Goal: Task Accomplishment & Management: Use online tool/utility

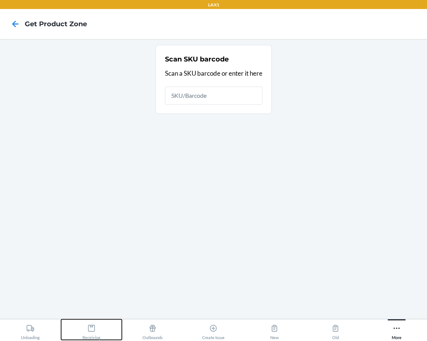
click at [96, 327] on div "Receiving" at bounding box center [91, 330] width 18 height 19
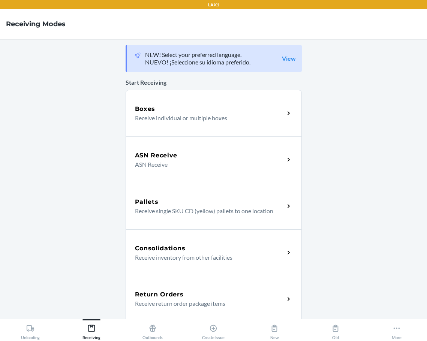
click at [146, 293] on h5 "Return Orders" at bounding box center [159, 294] width 49 height 9
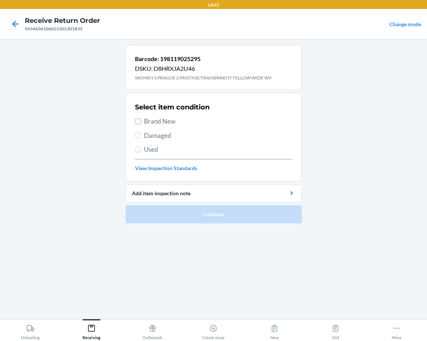
drag, startPoint x: 136, startPoint y: 121, endPoint x: 138, endPoint y: 129, distance: 8.5
click at [136, 121] on input "Brand New" at bounding box center [138, 121] width 6 height 6
radio input "true"
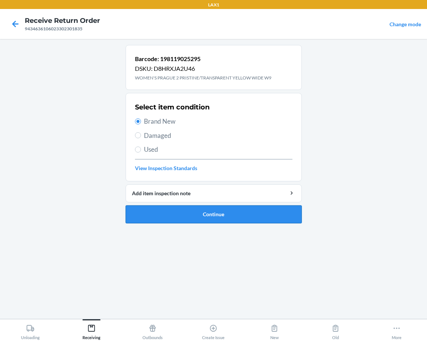
click at [143, 212] on button "Continue" at bounding box center [214, 214] width 176 height 18
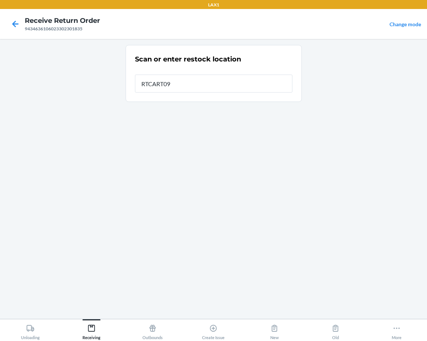
type input "RTCART095"
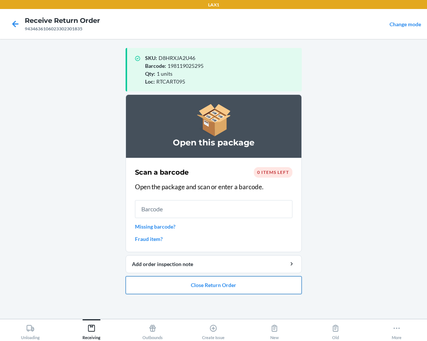
click at [173, 286] on button "Close Return Order" at bounding box center [214, 285] width 176 height 18
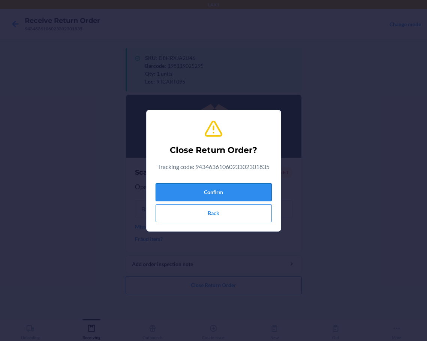
click at [207, 191] on button "Confirm" at bounding box center [214, 192] width 116 height 18
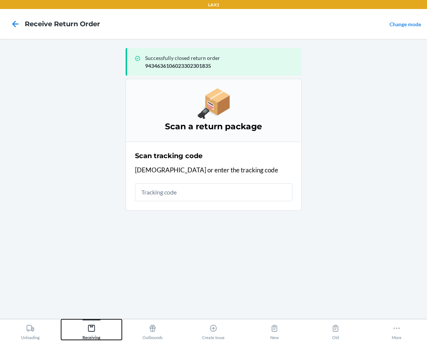
click at [92, 325] on icon at bounding box center [91, 328] width 8 height 8
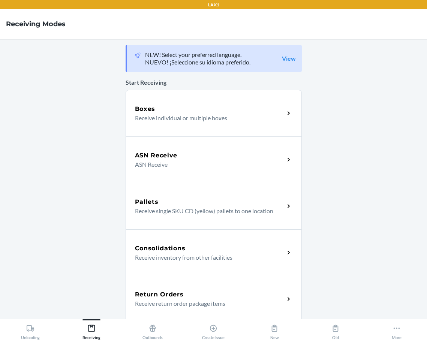
click at [154, 298] on h5 "Return Orders" at bounding box center [159, 294] width 49 height 9
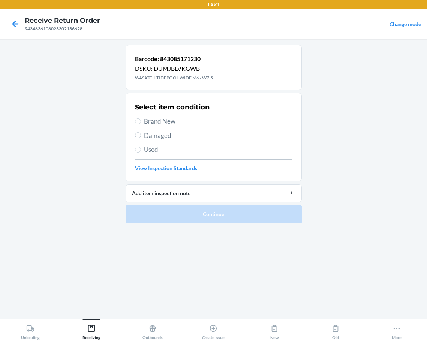
click at [141, 122] on label "Brand New" at bounding box center [213, 122] width 157 height 10
click at [141, 122] on input "Brand New" at bounding box center [138, 121] width 6 height 6
radio input "true"
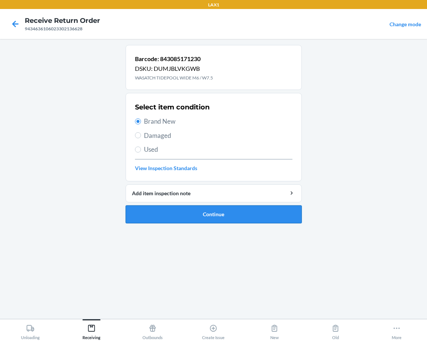
click at [149, 214] on button "Continue" at bounding box center [214, 214] width 176 height 18
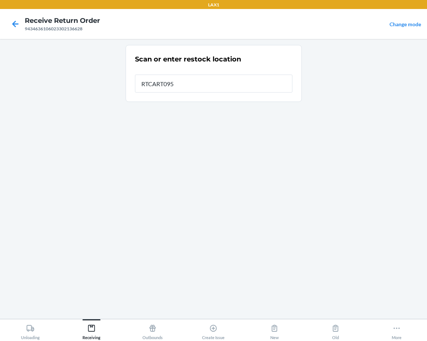
type input "RTCART095"
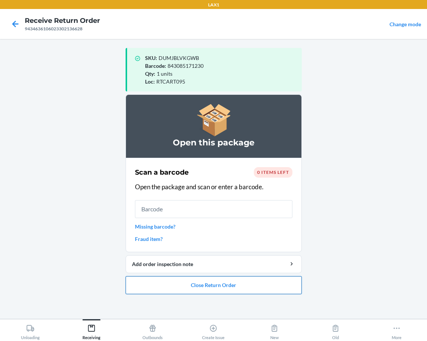
click at [150, 285] on button "Close Return Order" at bounding box center [214, 285] width 176 height 18
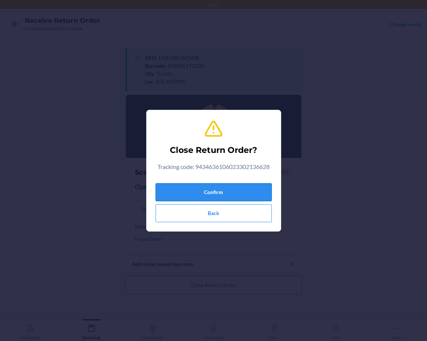
click at [166, 192] on button "Confirm" at bounding box center [214, 192] width 116 height 18
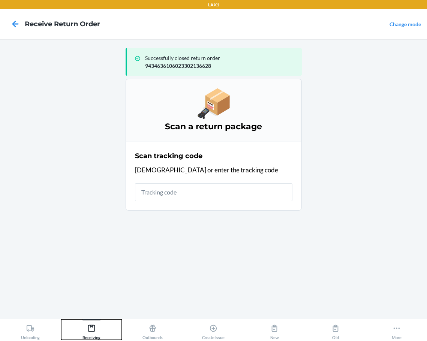
click at [89, 328] on icon at bounding box center [91, 328] width 8 height 8
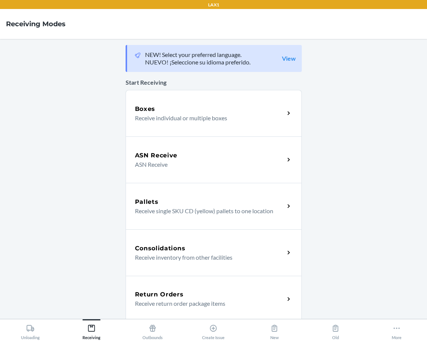
click at [156, 299] on h5 "Return Orders" at bounding box center [159, 294] width 49 height 9
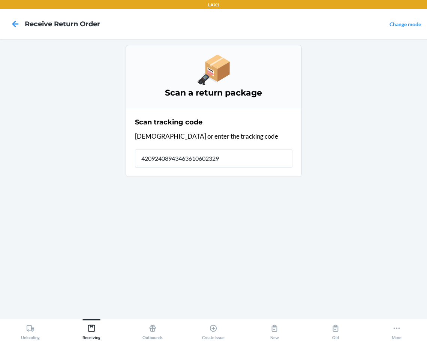
type input "420924089434636106023299"
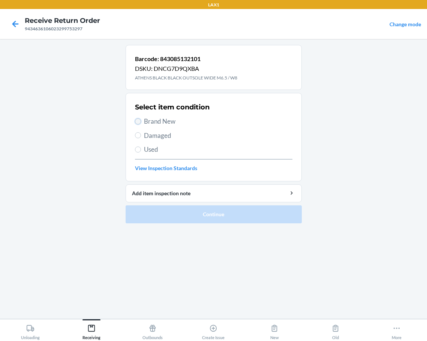
click at [136, 124] on input "Brand New" at bounding box center [138, 121] width 6 height 6
radio input "true"
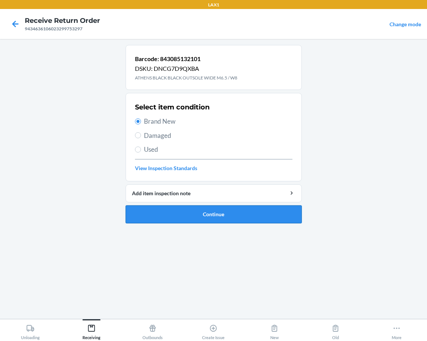
click at [203, 213] on button "Continue" at bounding box center [214, 214] width 176 height 18
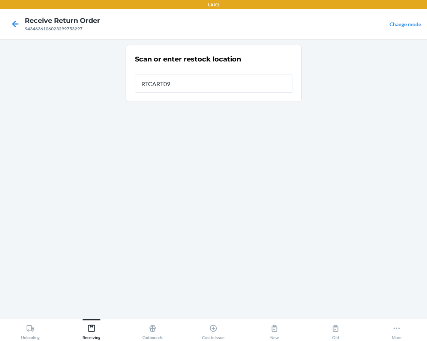
type input "RTCART095"
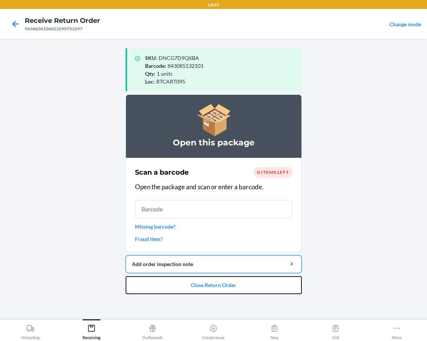
drag, startPoint x: 185, startPoint y: 283, endPoint x: 187, endPoint y: 272, distance: 11.5
click at [185, 281] on button "Close Return Order" at bounding box center [214, 285] width 176 height 18
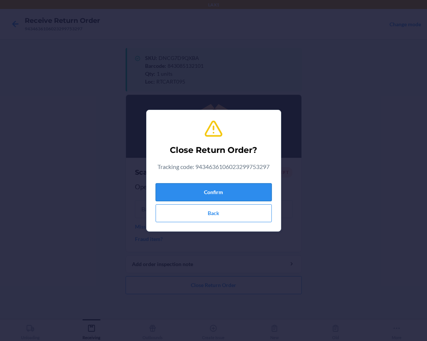
click at [208, 191] on button "Confirm" at bounding box center [214, 192] width 116 height 18
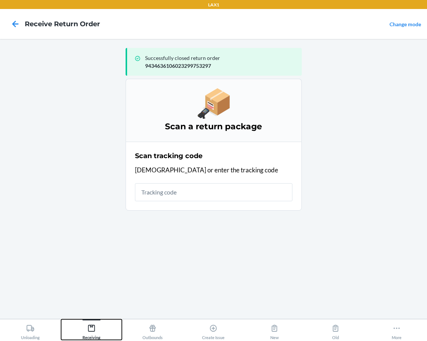
click at [90, 327] on icon at bounding box center [91, 328] width 8 height 8
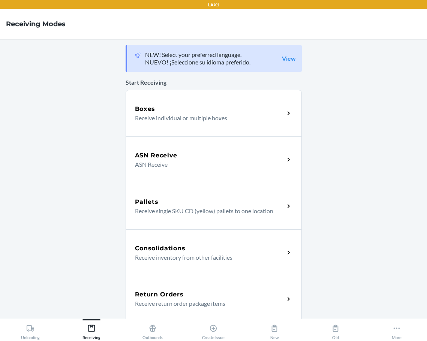
click at [150, 293] on h5 "Return Orders" at bounding box center [159, 294] width 49 height 9
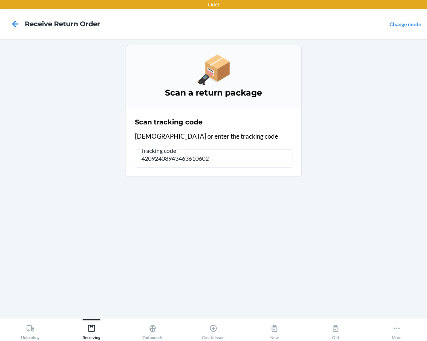
type input "420924089434636106023"
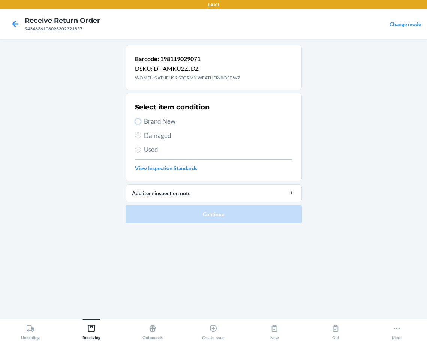
click at [134, 122] on section "Select item condition Brand New Damaged Used View Inspection Standards" at bounding box center [214, 137] width 176 height 88
click at [137, 117] on label "Brand New" at bounding box center [213, 122] width 157 height 10
click at [137, 118] on input "Brand New" at bounding box center [138, 121] width 6 height 6
radio input "true"
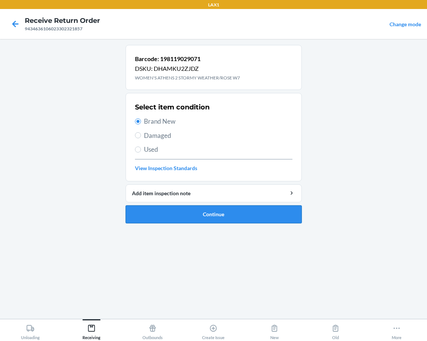
click at [156, 208] on button "Continue" at bounding box center [214, 214] width 176 height 18
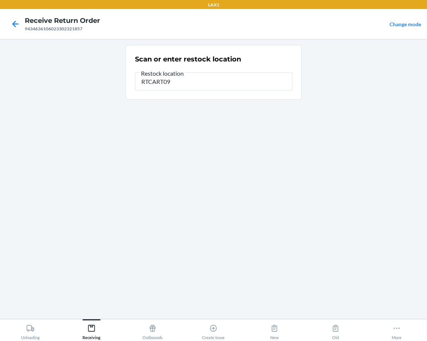
type input "RTCART095"
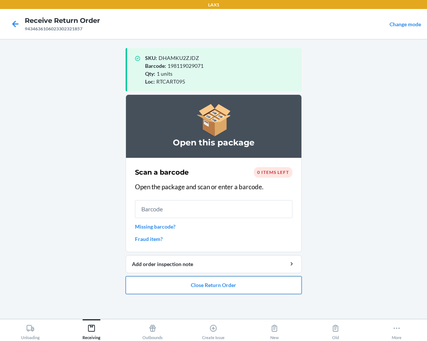
click at [187, 287] on button "Close Return Order" at bounding box center [214, 285] width 176 height 18
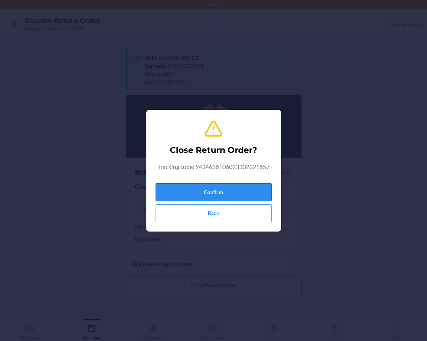
click at [225, 192] on button "Confirm" at bounding box center [214, 192] width 116 height 18
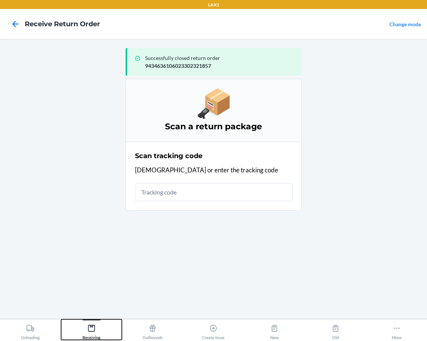
click at [94, 328] on icon at bounding box center [91, 328] width 8 height 8
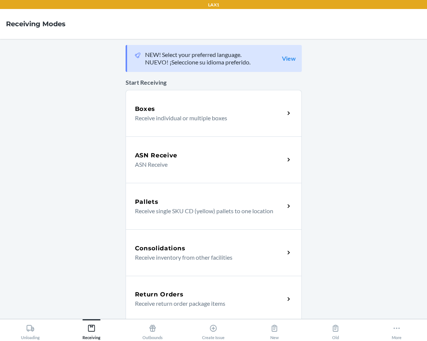
click at [159, 301] on p "Receive return order package items" at bounding box center [207, 303] width 144 height 9
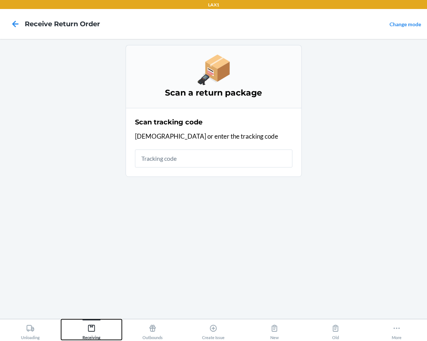
click at [91, 329] on icon at bounding box center [91, 328] width 8 height 8
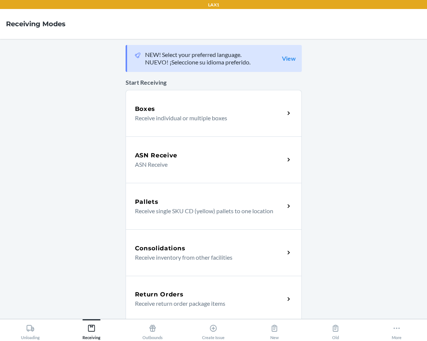
click at [161, 295] on h5 "Return Orders" at bounding box center [159, 294] width 49 height 9
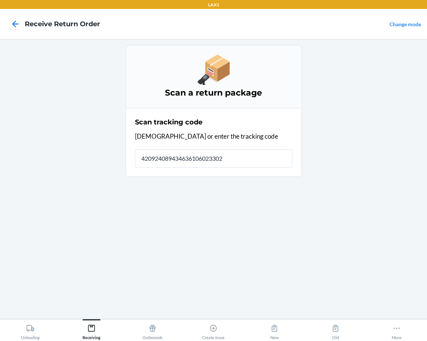
type input "4209240894346361060233020"
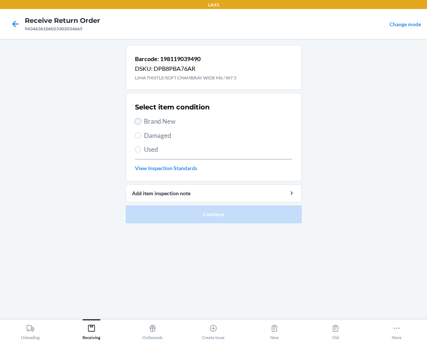
click at [138, 122] on input "Brand New" at bounding box center [138, 121] width 6 height 6
radio input "true"
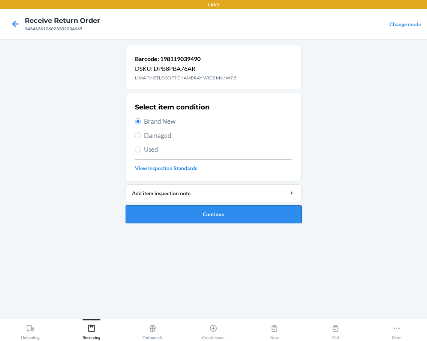
click at [157, 212] on button "Continue" at bounding box center [214, 214] width 176 height 18
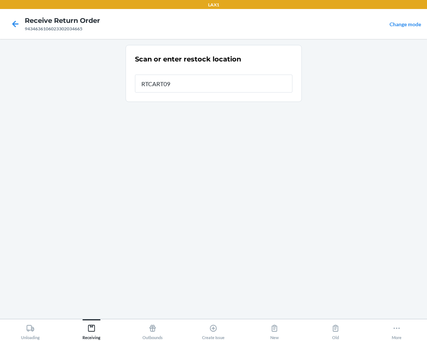
type input "RTCART095"
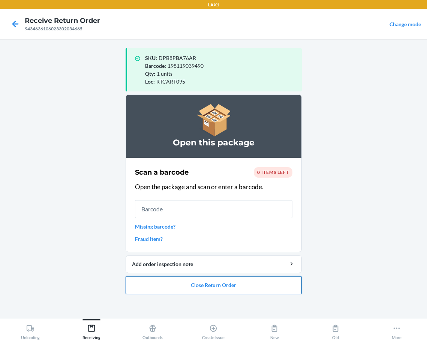
click at [148, 287] on button "Close Return Order" at bounding box center [214, 285] width 176 height 18
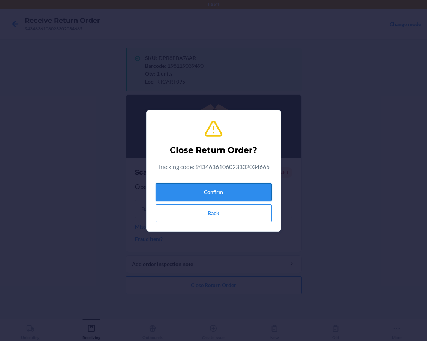
click at [209, 192] on button "Confirm" at bounding box center [214, 192] width 116 height 18
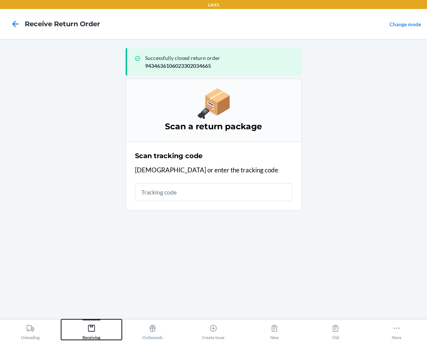
click at [88, 325] on icon at bounding box center [91, 328] width 8 height 8
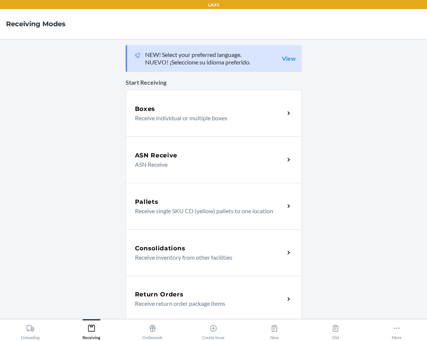
click at [146, 296] on h5 "Return Orders" at bounding box center [159, 294] width 49 height 9
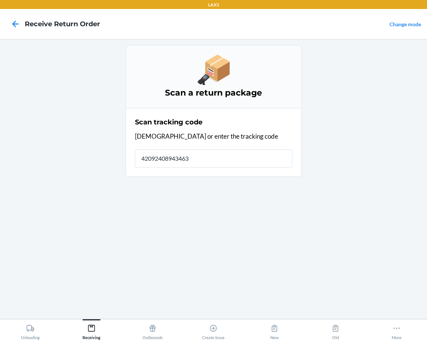
type input "420924089434636"
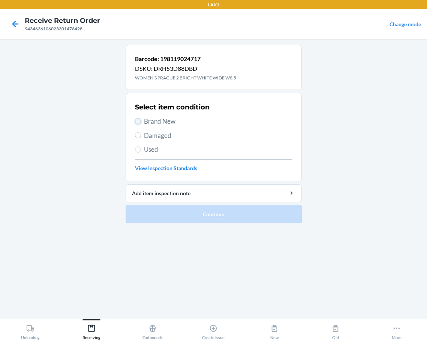
click at [140, 121] on input "Brand New" at bounding box center [138, 121] width 6 height 6
radio input "true"
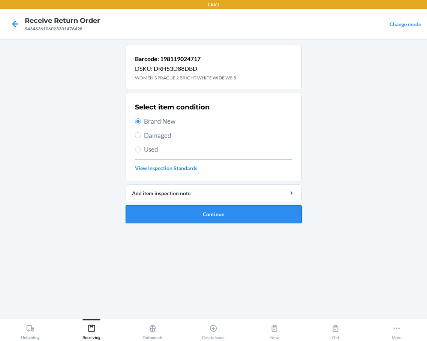
click at [161, 218] on button "Continue" at bounding box center [214, 214] width 176 height 18
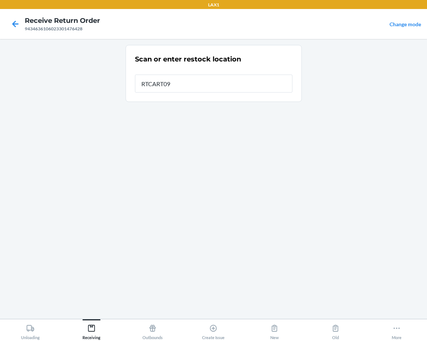
type input "RTCART095"
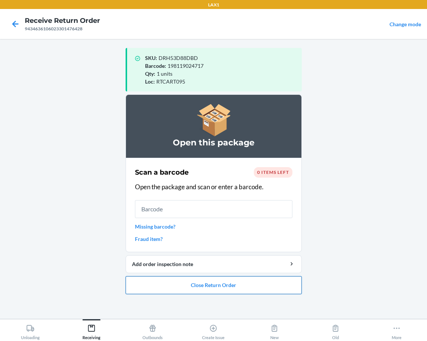
click at [167, 286] on button "Close Return Order" at bounding box center [214, 285] width 176 height 18
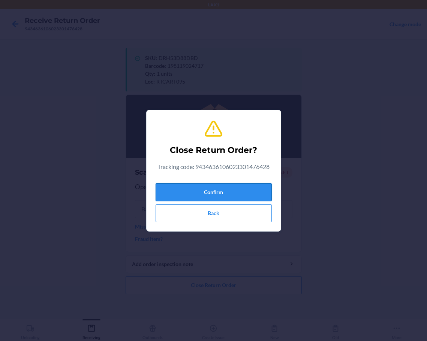
click at [210, 189] on button "Confirm" at bounding box center [214, 192] width 116 height 18
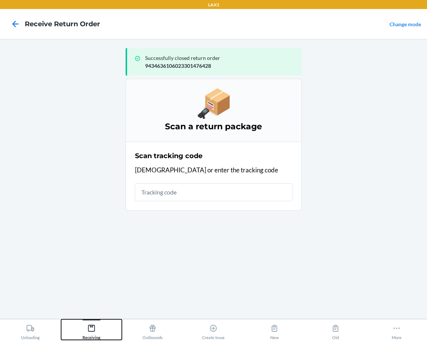
click at [90, 329] on icon at bounding box center [91, 328] width 8 height 8
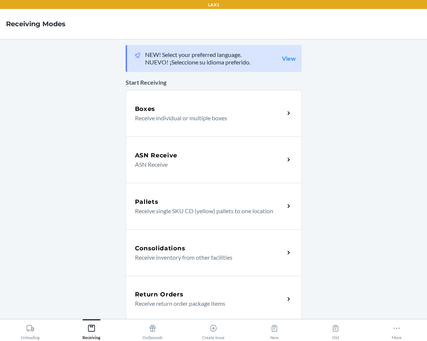
click at [153, 300] on p "Receive return order package items" at bounding box center [207, 303] width 144 height 9
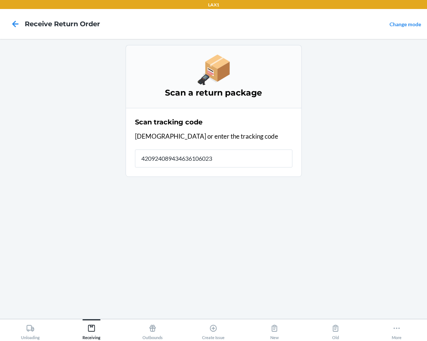
type input "4209240894346361060233"
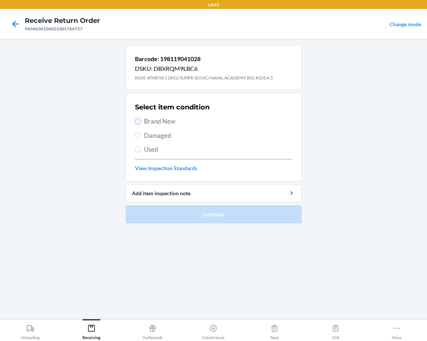
click at [137, 122] on input "Brand New" at bounding box center [138, 121] width 6 height 6
radio input "true"
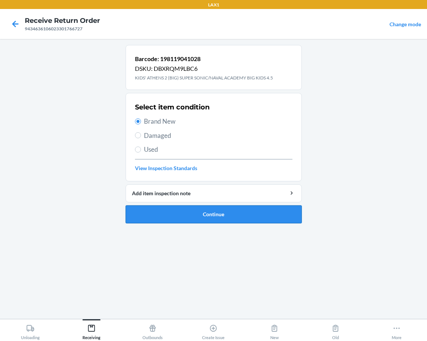
click at [177, 216] on button "Continue" at bounding box center [214, 214] width 176 height 18
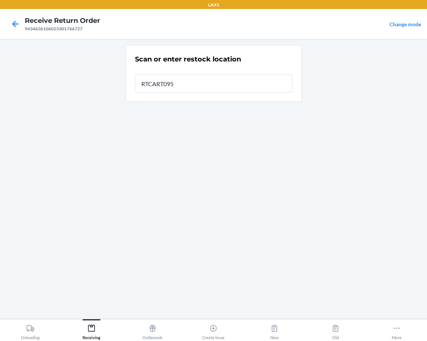
type input "RTCART095"
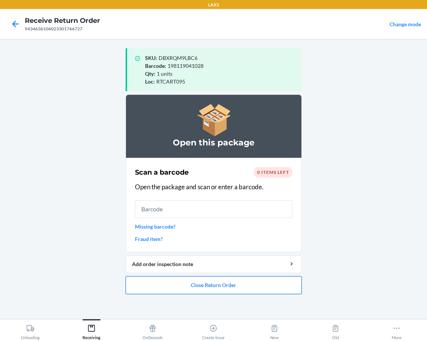
click at [169, 290] on button "Close Return Order" at bounding box center [214, 285] width 176 height 18
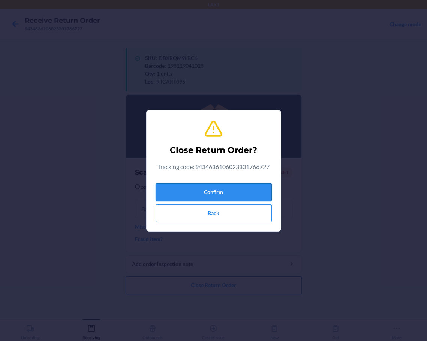
click at [217, 191] on button "Confirm" at bounding box center [214, 192] width 116 height 18
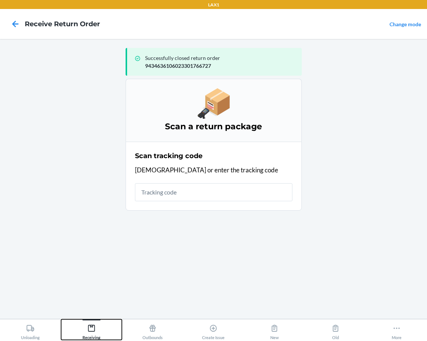
click at [89, 328] on icon at bounding box center [91, 328] width 8 height 8
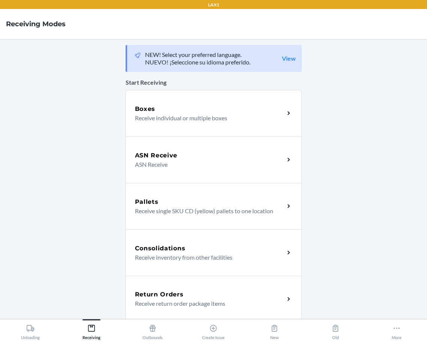
click at [129, 298] on div "Return Orders Receive return order package items" at bounding box center [214, 299] width 176 height 46
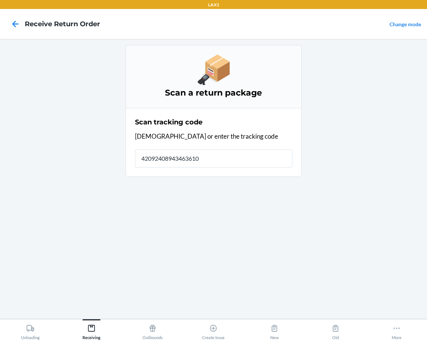
type input "420924089434636106"
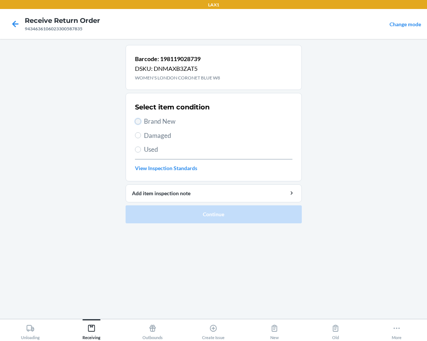
click at [136, 121] on input "Brand New" at bounding box center [138, 121] width 6 height 6
radio input "true"
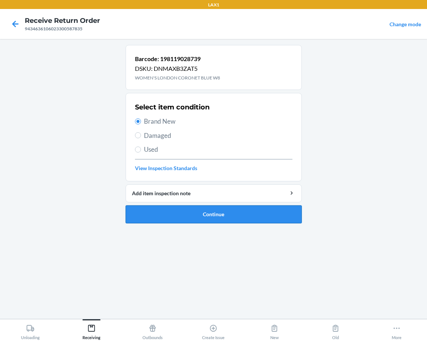
click at [165, 218] on button "Continue" at bounding box center [214, 214] width 176 height 18
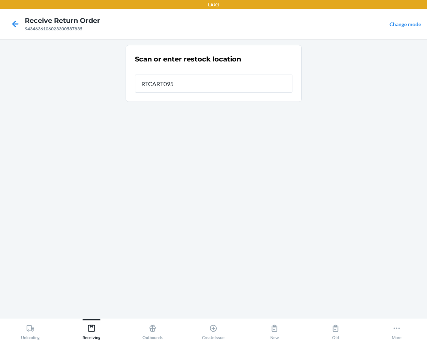
type input "RTCART095"
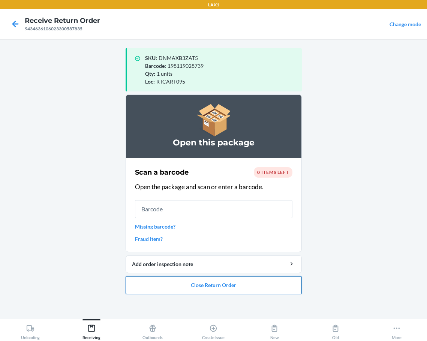
click at [190, 284] on button "Close Return Order" at bounding box center [214, 285] width 176 height 18
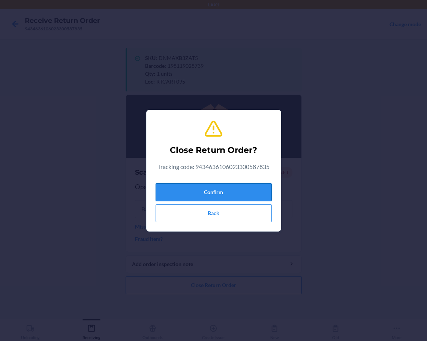
click at [223, 195] on button "Confirm" at bounding box center [214, 192] width 116 height 18
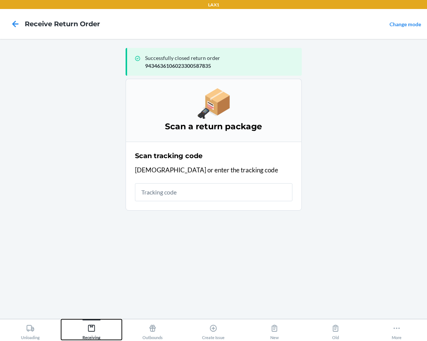
drag, startPoint x: 88, startPoint y: 329, endPoint x: 115, endPoint y: 320, distance: 28.1
click at [93, 328] on icon at bounding box center [91, 328] width 7 height 7
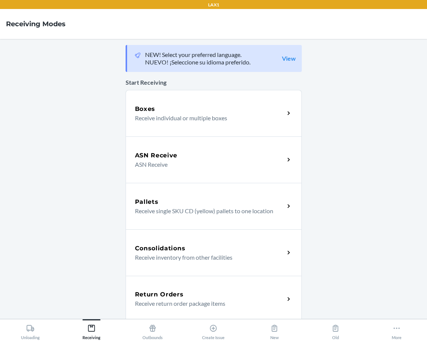
click at [136, 288] on div "Return Orders Receive return order package items" at bounding box center [214, 299] width 176 height 46
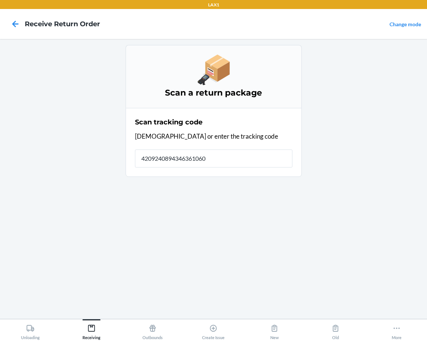
type input "42092408943463610602"
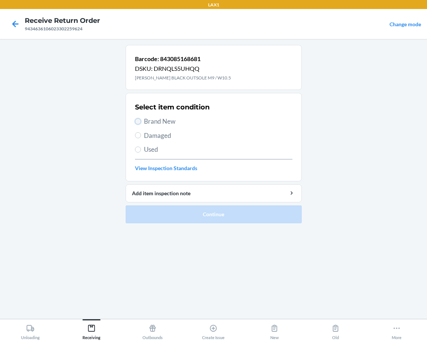
click at [135, 122] on input "Brand New" at bounding box center [138, 121] width 6 height 6
radio input "true"
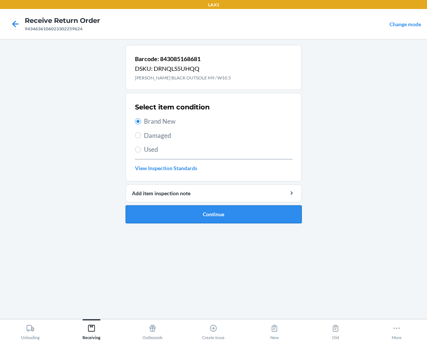
click at [175, 211] on button "Continue" at bounding box center [214, 214] width 176 height 18
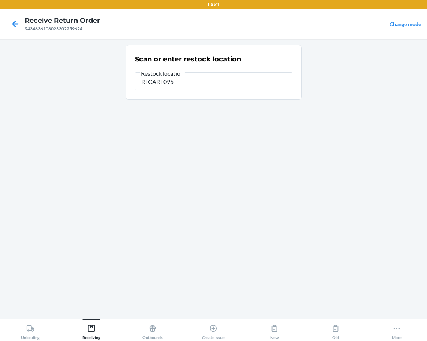
type input "RTCART095"
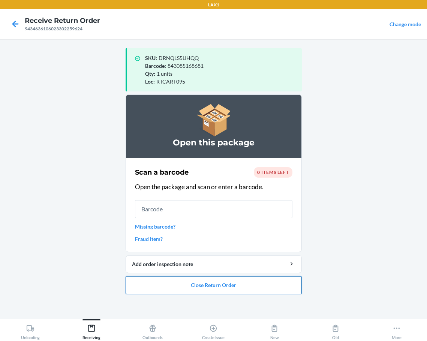
click at [175, 287] on button "Close Return Order" at bounding box center [214, 285] width 176 height 18
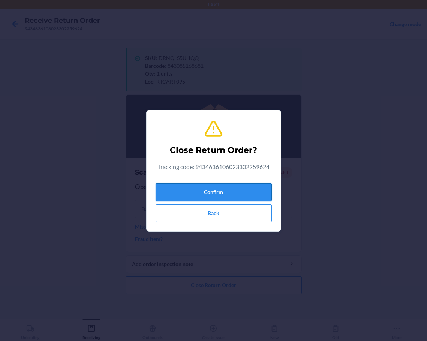
click at [240, 192] on button "Confirm" at bounding box center [214, 192] width 116 height 18
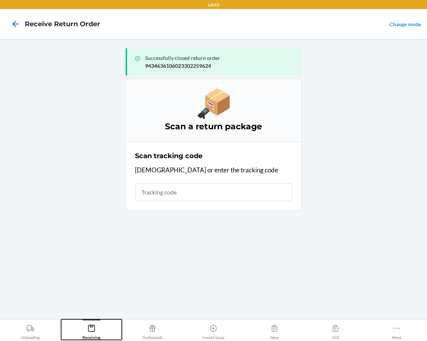
click at [90, 327] on icon at bounding box center [91, 328] width 8 height 8
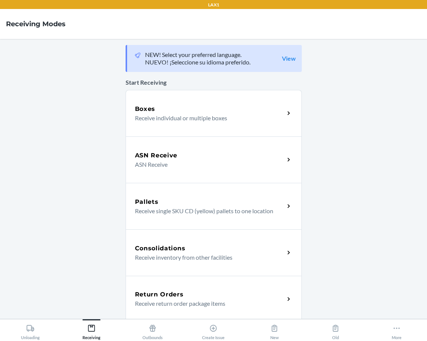
click at [140, 296] on h5 "Return Orders" at bounding box center [159, 294] width 49 height 9
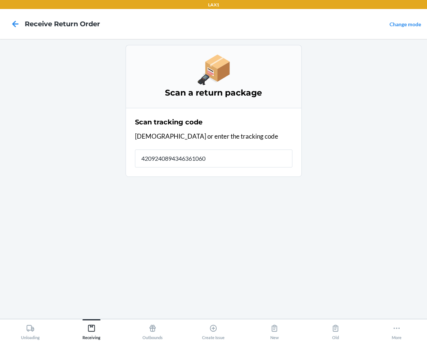
type input "42092408943463610602"
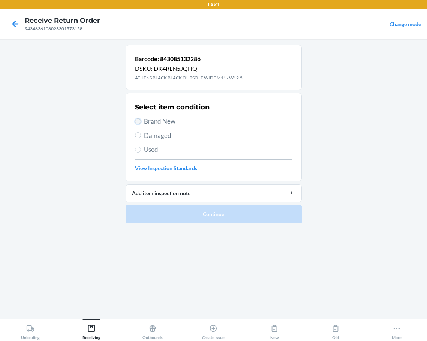
click at [138, 120] on input "Brand New" at bounding box center [138, 121] width 6 height 6
radio input "true"
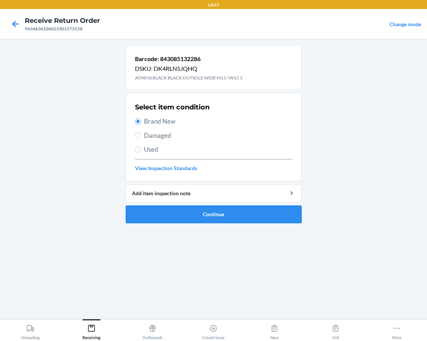
click at [173, 205] on li "Barcode: 843085132286 DSKU: DK4RLN5JQHQ ATHENS BLACK BLACK OUTSOLE WIDE M11 / W…" at bounding box center [214, 134] width 176 height 178
click at [170, 212] on button "Continue" at bounding box center [214, 214] width 176 height 18
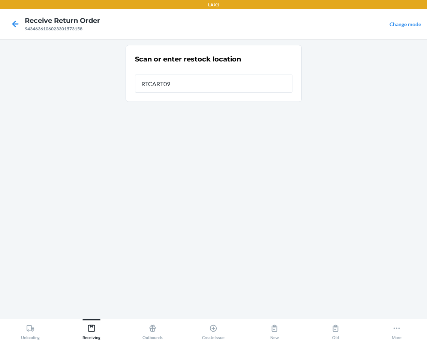
type input "RTCART095"
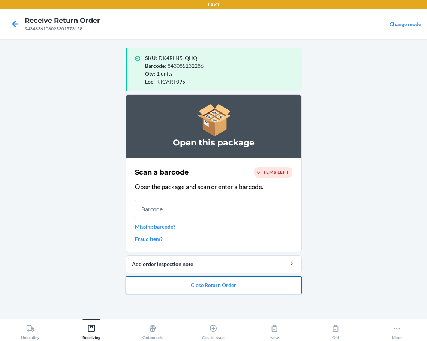
click at [175, 287] on button "Close Return Order" at bounding box center [214, 285] width 176 height 18
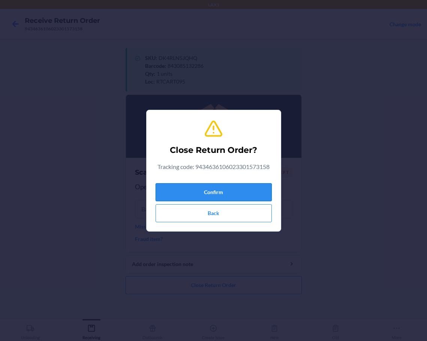
click at [199, 196] on button "Confirm" at bounding box center [214, 192] width 116 height 18
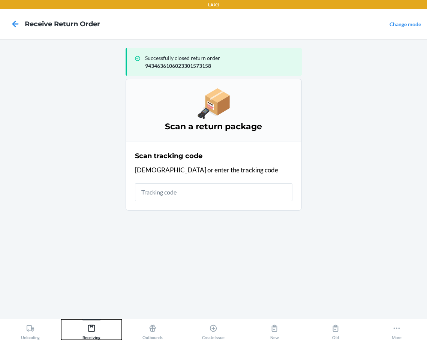
drag, startPoint x: 96, startPoint y: 331, endPoint x: 106, endPoint y: 323, distance: 13.3
click at [98, 328] on div "Receiving" at bounding box center [91, 330] width 18 height 19
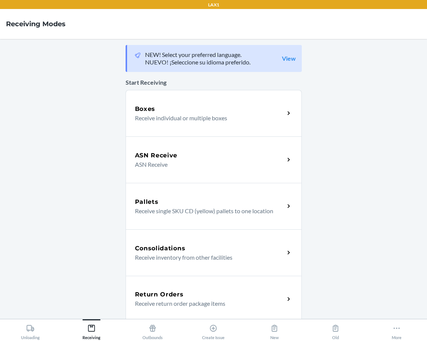
click at [187, 295] on div "Return Orders" at bounding box center [210, 294] width 150 height 9
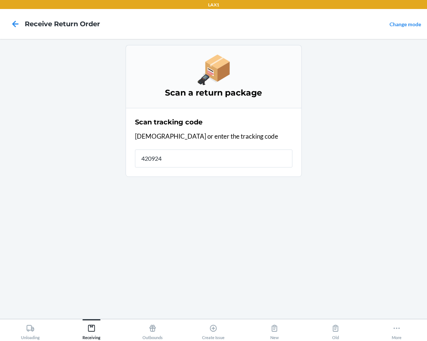
type input "42092408"
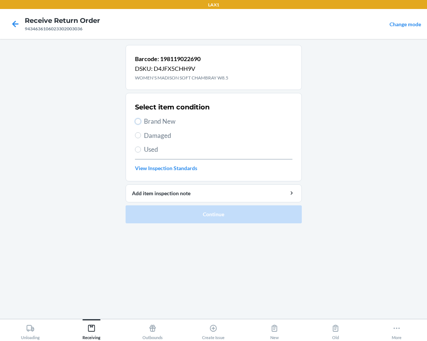
drag, startPoint x: 138, startPoint y: 121, endPoint x: 137, endPoint y: 153, distance: 31.5
click at [138, 120] on input "Brand New" at bounding box center [138, 121] width 6 height 6
radio input "true"
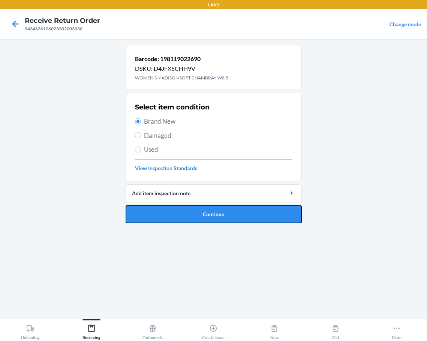
click at [174, 214] on button "Continue" at bounding box center [214, 214] width 176 height 18
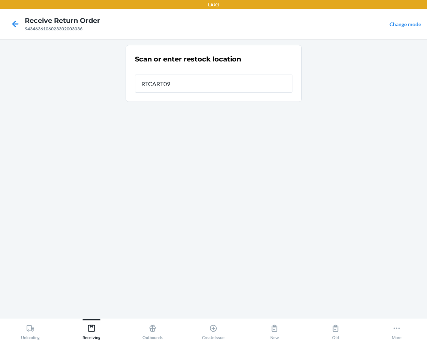
type input "RTCART095"
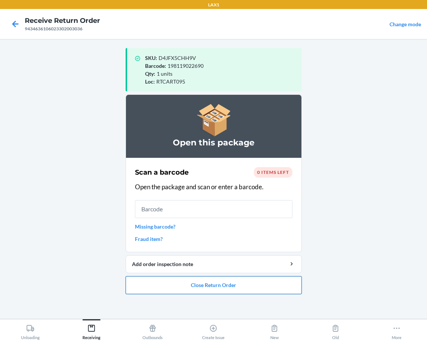
click at [171, 289] on button "Close Return Order" at bounding box center [214, 285] width 176 height 18
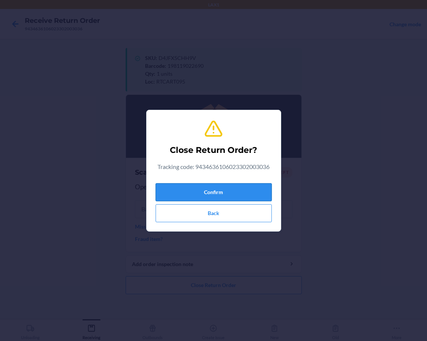
click at [210, 189] on button "Confirm" at bounding box center [214, 192] width 116 height 18
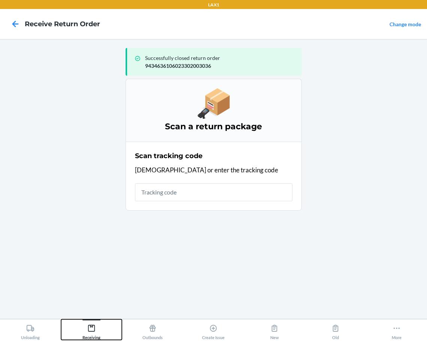
click at [90, 326] on icon at bounding box center [91, 328] width 8 height 8
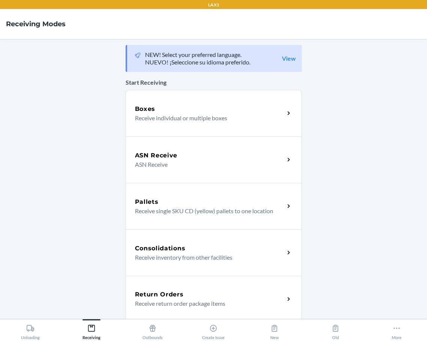
click at [194, 298] on div "Return Orders" at bounding box center [210, 294] width 150 height 9
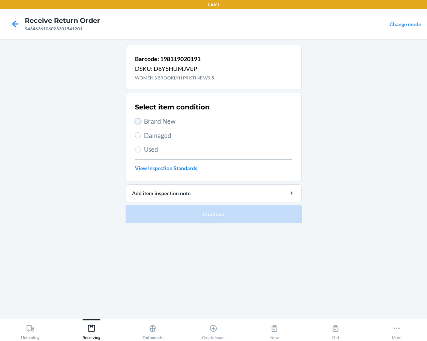
click at [137, 120] on input "Brand New" at bounding box center [138, 121] width 6 height 6
radio input "true"
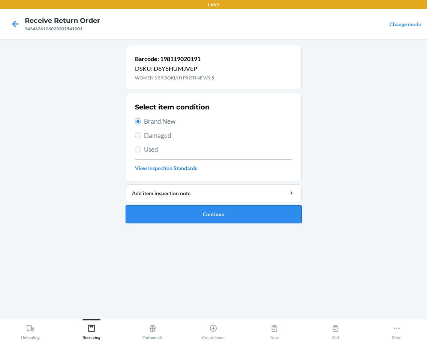
click at [182, 214] on button "Continue" at bounding box center [214, 214] width 176 height 18
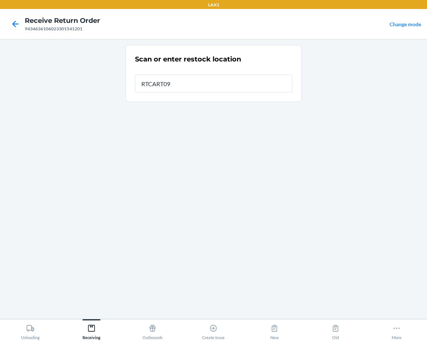
type input "RTCART095"
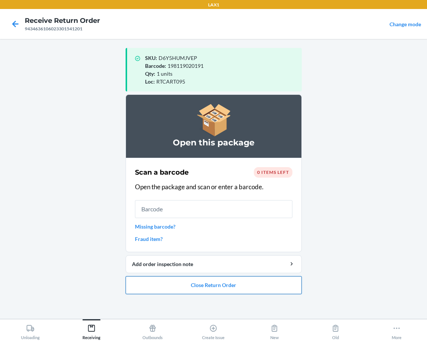
click at [161, 290] on button "Close Return Order" at bounding box center [214, 285] width 176 height 18
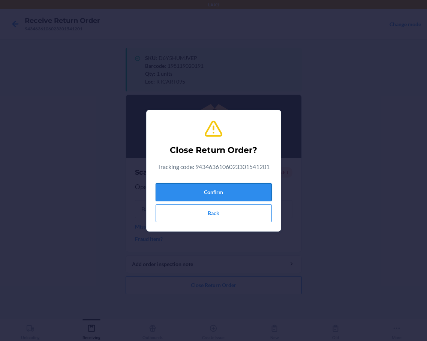
click at [188, 191] on button "Confirm" at bounding box center [214, 192] width 116 height 18
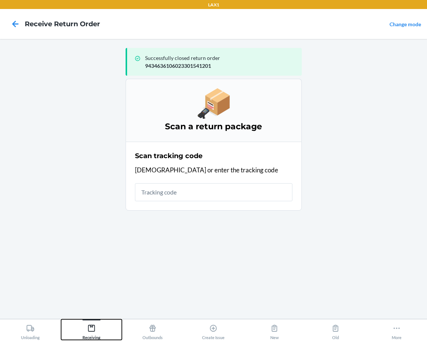
click at [93, 330] on icon at bounding box center [91, 328] width 8 height 8
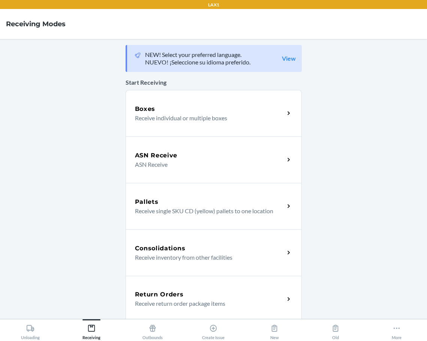
click at [141, 304] on p "Receive return order package items" at bounding box center [207, 303] width 144 height 9
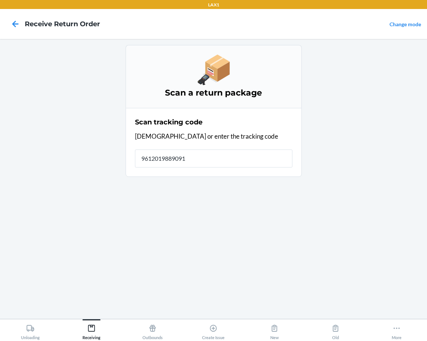
type input "96120198890917"
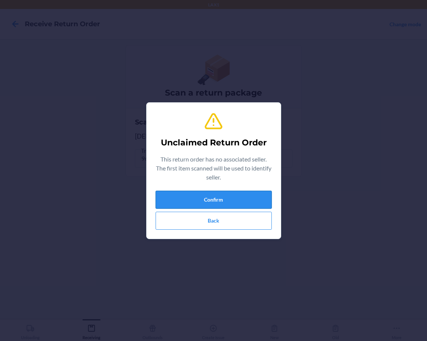
click at [213, 202] on button "Confirm" at bounding box center [214, 200] width 116 height 18
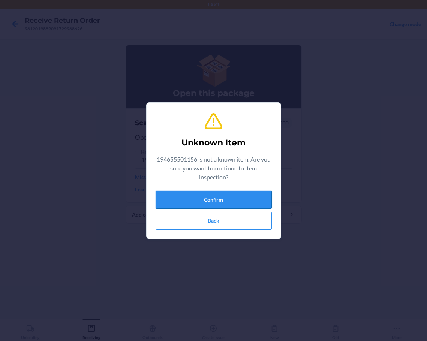
click at [189, 199] on button "Confirm" at bounding box center [214, 200] width 116 height 18
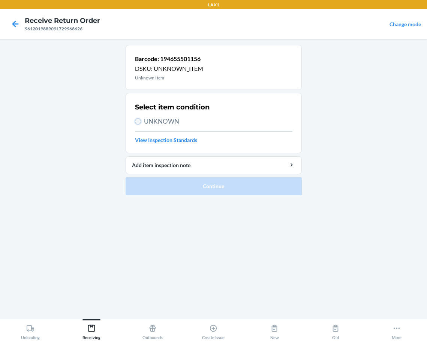
click at [138, 121] on input "UNKNOWN" at bounding box center [138, 121] width 6 height 6
radio input "true"
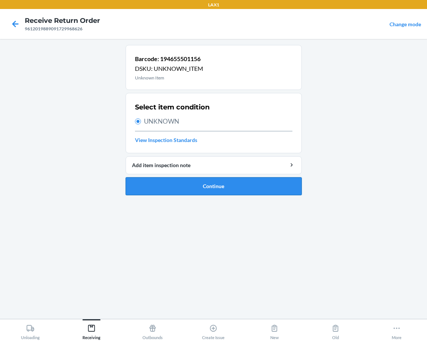
click at [214, 183] on button "Continue" at bounding box center [214, 186] width 176 height 18
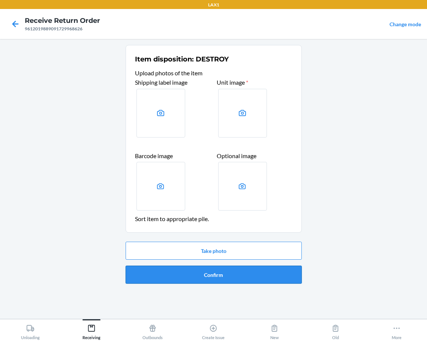
click at [225, 269] on button "Confirm" at bounding box center [214, 275] width 176 height 18
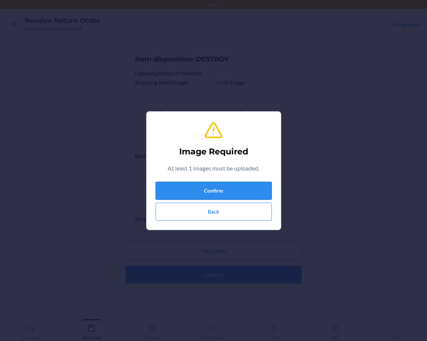
click at [223, 194] on button "Confirm" at bounding box center [214, 191] width 116 height 18
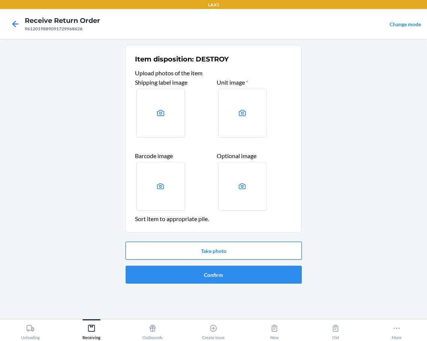
click at [192, 253] on button "Take photo" at bounding box center [214, 251] width 176 height 18
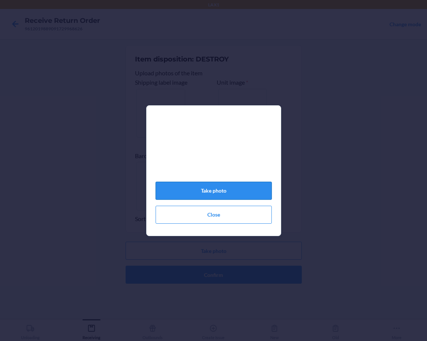
click at [225, 191] on button "Take photo" at bounding box center [214, 191] width 116 height 18
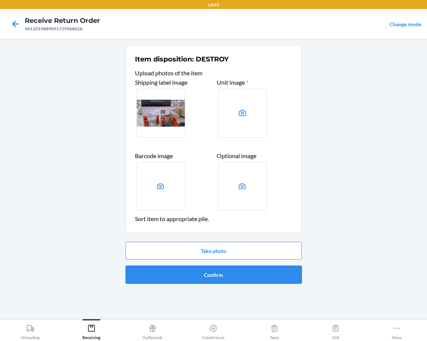
click at [251, 271] on button "Confirm" at bounding box center [214, 275] width 176 height 18
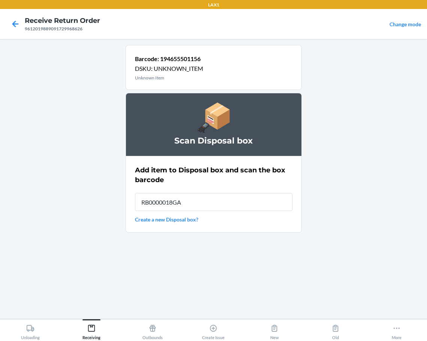
type input "RB0000018GA"
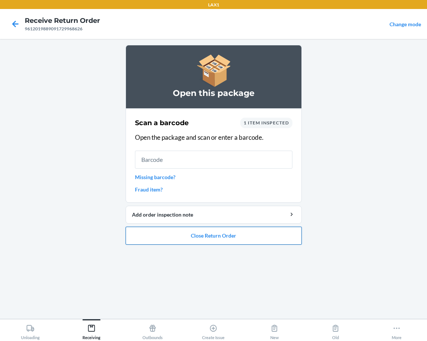
click at [244, 235] on button "Close Return Order" at bounding box center [214, 236] width 176 height 18
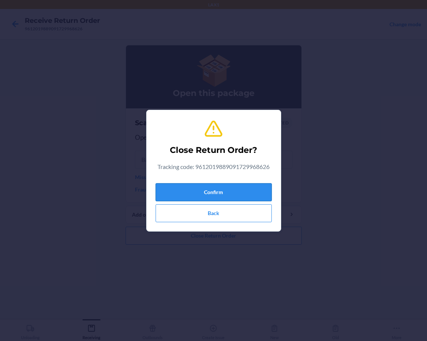
click at [227, 188] on button "Confirm" at bounding box center [214, 192] width 116 height 18
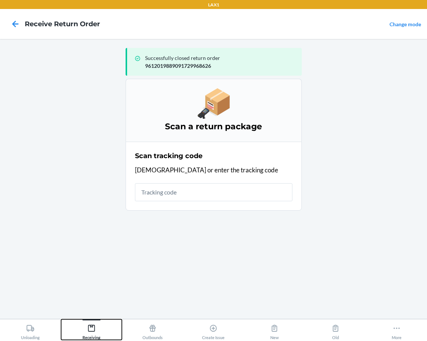
click at [94, 328] on icon at bounding box center [91, 328] width 8 height 8
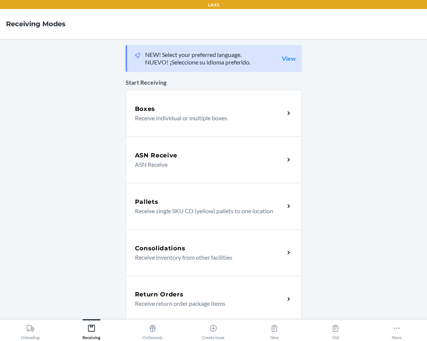
click at [137, 302] on p "Receive return order package items" at bounding box center [207, 303] width 144 height 9
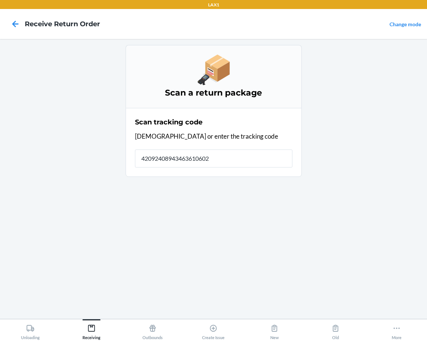
type input "420924089434636106023"
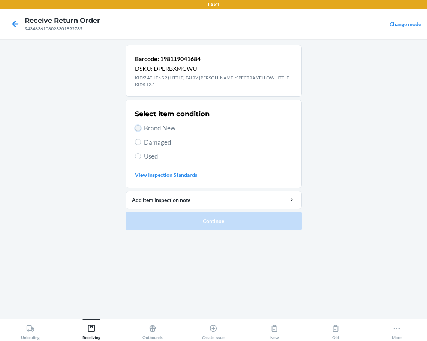
click at [139, 125] on input "Brand New" at bounding box center [138, 128] width 6 height 6
radio input "true"
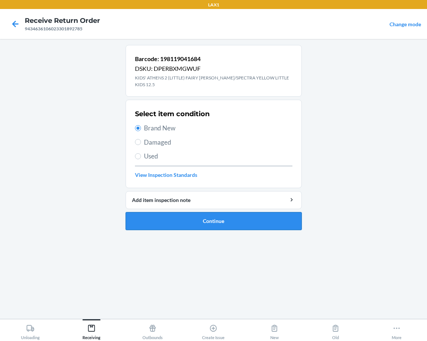
click at [162, 219] on button "Continue" at bounding box center [214, 221] width 176 height 18
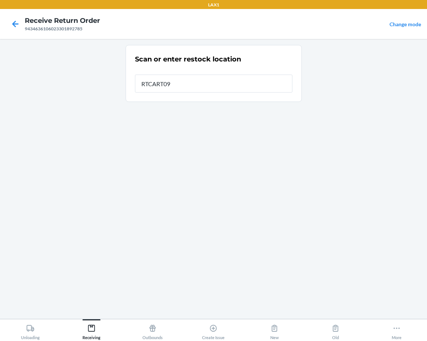
type input "RTCART095"
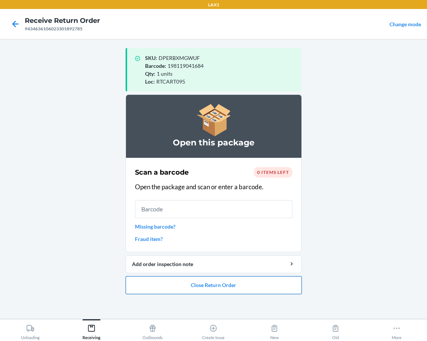
click at [196, 287] on button "Close Return Order" at bounding box center [214, 285] width 176 height 18
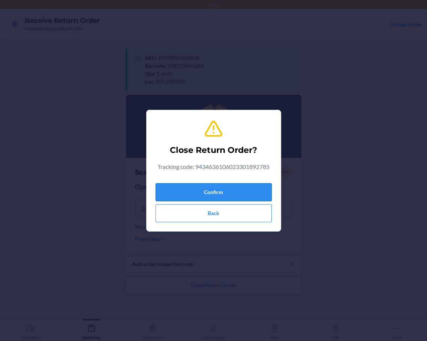
click at [197, 197] on button "Confirm" at bounding box center [214, 192] width 116 height 18
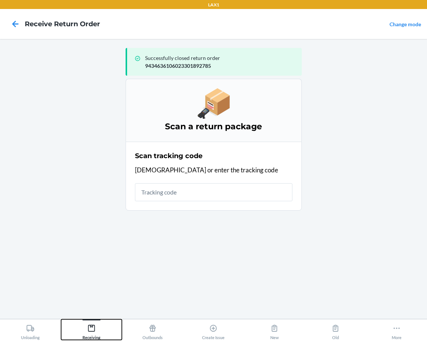
click at [93, 327] on icon at bounding box center [91, 328] width 8 height 8
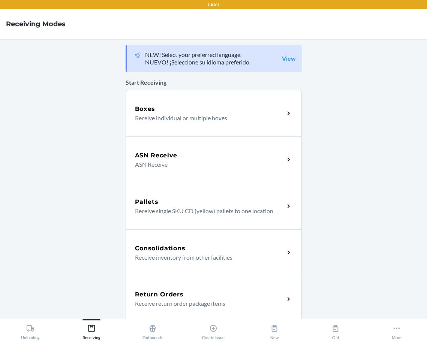
click at [139, 289] on div "Return Orders Receive return order package items" at bounding box center [214, 299] width 176 height 46
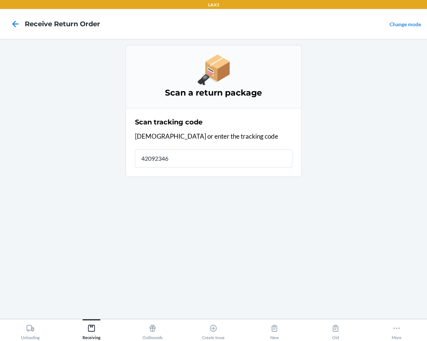
type input "420923469"
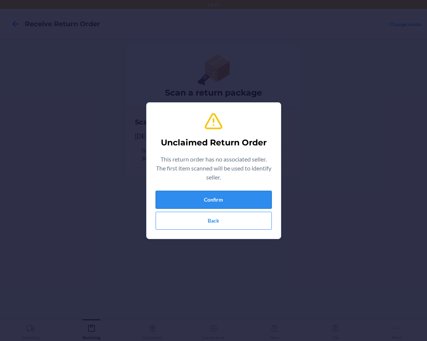
click at [178, 198] on button "Confirm" at bounding box center [214, 200] width 116 height 18
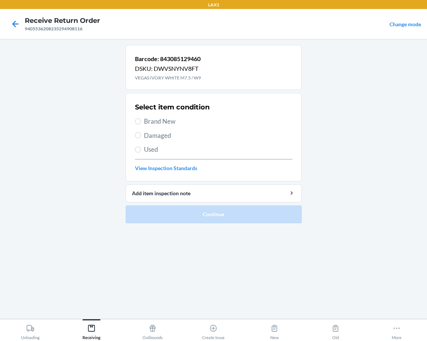
click at [136, 124] on label "Brand New" at bounding box center [213, 122] width 157 height 10
click at [136, 124] on input "Brand New" at bounding box center [138, 121] width 6 height 6
radio input "true"
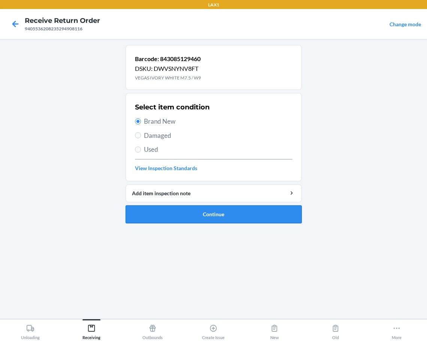
click at [153, 215] on button "Continue" at bounding box center [214, 214] width 176 height 18
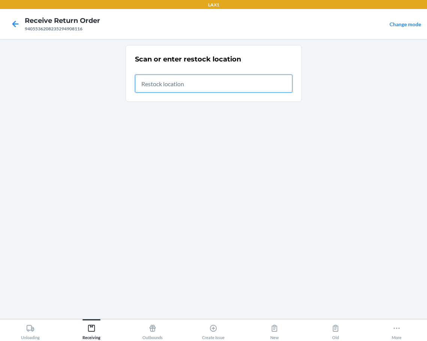
click at [152, 88] on input "text" at bounding box center [213, 84] width 157 height 18
type input "RTCART095"
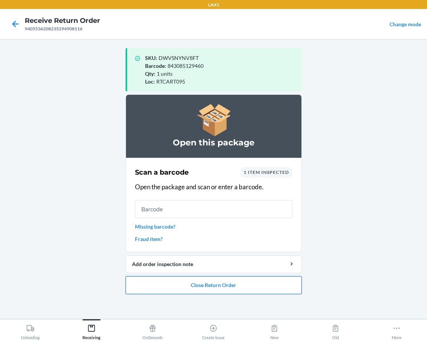
click at [187, 286] on button "Close Return Order" at bounding box center [214, 285] width 176 height 18
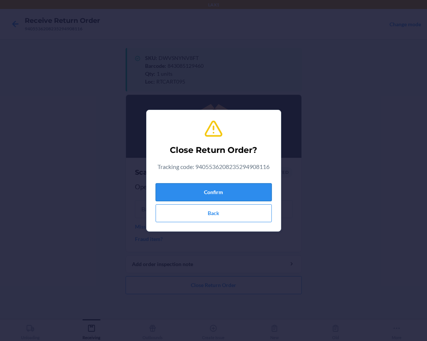
click at [231, 195] on button "Confirm" at bounding box center [214, 192] width 116 height 18
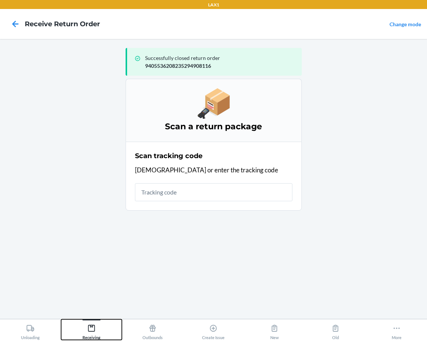
click at [92, 325] on icon at bounding box center [91, 328] width 7 height 7
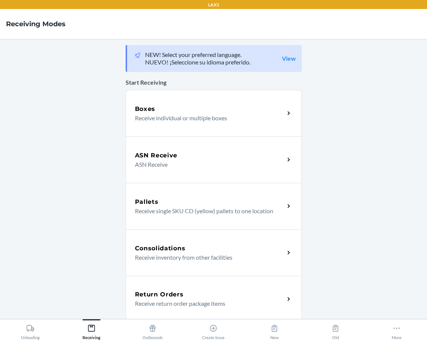
click at [137, 293] on h5 "Return Orders" at bounding box center [159, 294] width 49 height 9
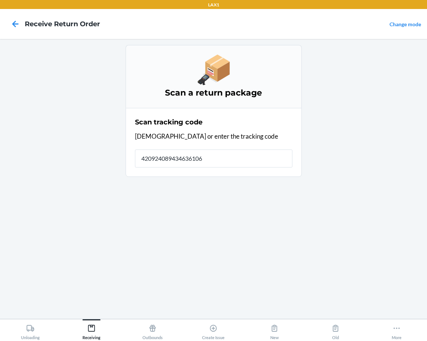
type input "4209240894346361060"
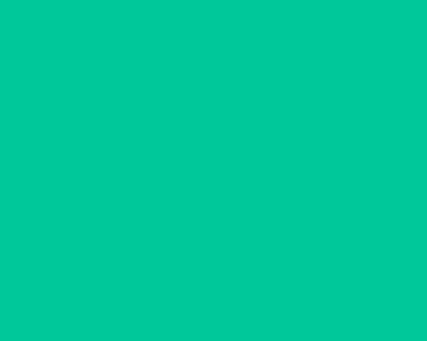
click at [145, 295] on div "Barcode: 198119041950 DSKU: DTX9FYWD3A3 KIDS' ATHENS 2 (LITTLE) FIERY CORAL/[PE…" at bounding box center [214, 179] width 176 height 268
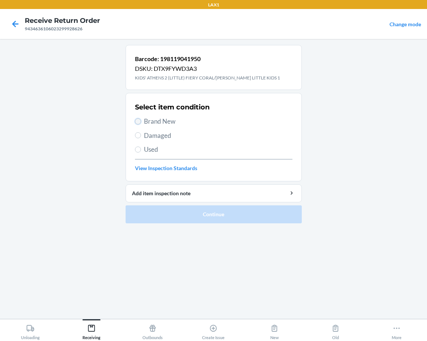
click at [141, 120] on input "Brand New" at bounding box center [138, 121] width 6 height 6
radio input "true"
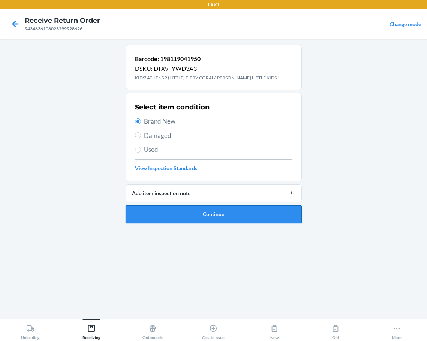
click at [163, 210] on button "Continue" at bounding box center [214, 214] width 176 height 18
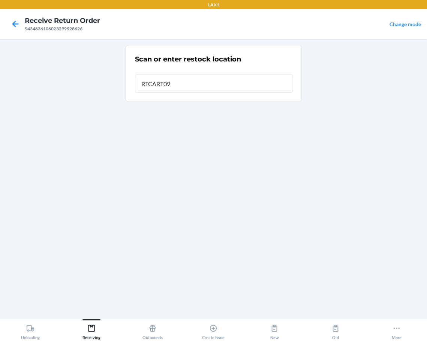
type input "RTCART095"
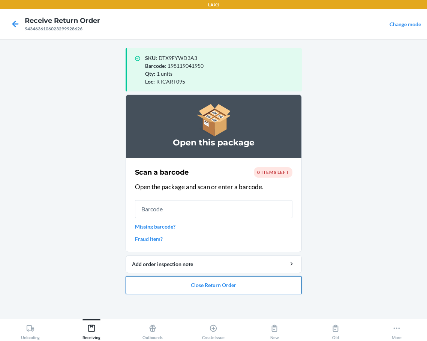
click at [168, 290] on button "Close Return Order" at bounding box center [214, 285] width 176 height 18
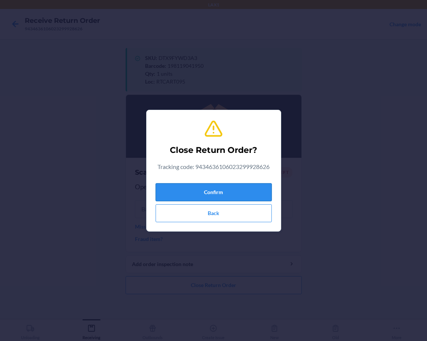
click at [191, 198] on button "Confirm" at bounding box center [214, 192] width 116 height 18
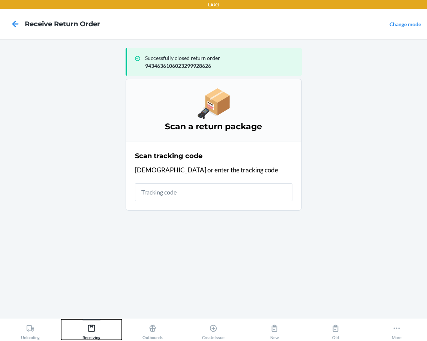
click at [89, 329] on icon at bounding box center [91, 328] width 8 height 8
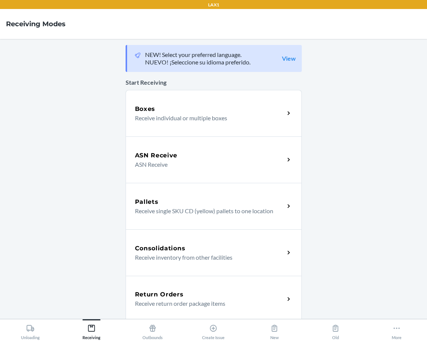
click at [149, 304] on p "Receive return order package items" at bounding box center [207, 303] width 144 height 9
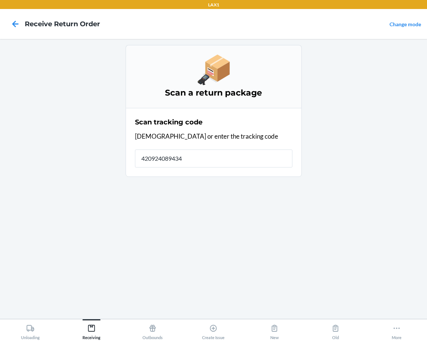
type input "4209240894346"
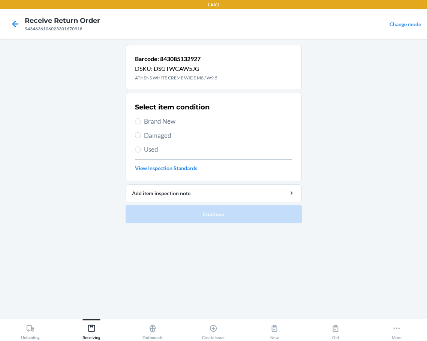
click at [142, 121] on label "Brand New" at bounding box center [213, 122] width 157 height 10
click at [141, 121] on input "Brand New" at bounding box center [138, 121] width 6 height 6
radio input "true"
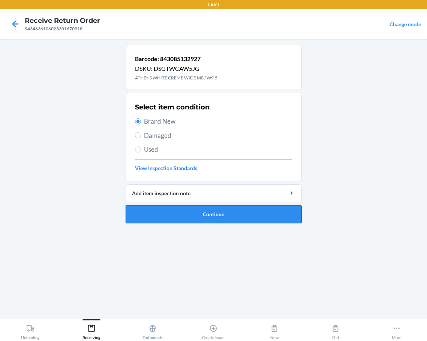
click at [182, 214] on button "Continue" at bounding box center [214, 214] width 176 height 18
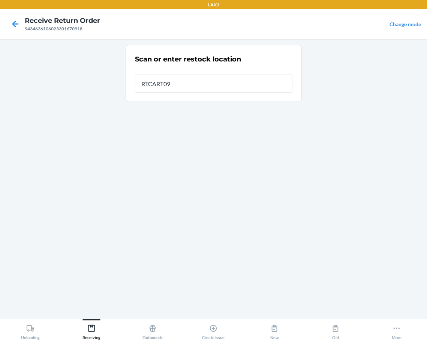
type input "RTCART095"
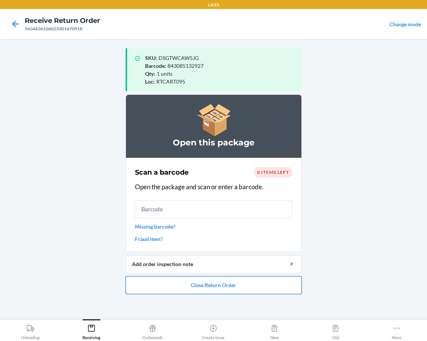
click at [178, 284] on button "Close Return Order" at bounding box center [214, 285] width 176 height 18
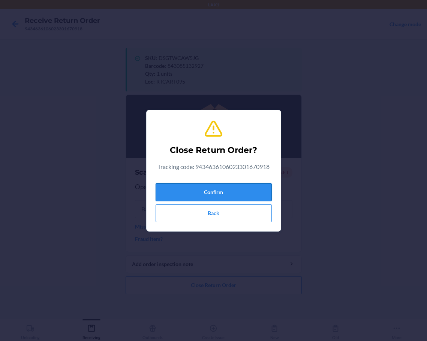
click at [228, 198] on button "Confirm" at bounding box center [214, 192] width 116 height 18
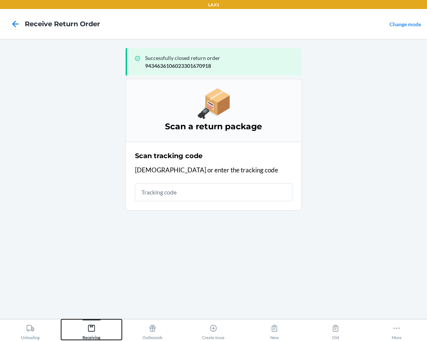
click at [92, 330] on icon at bounding box center [91, 328] width 8 height 8
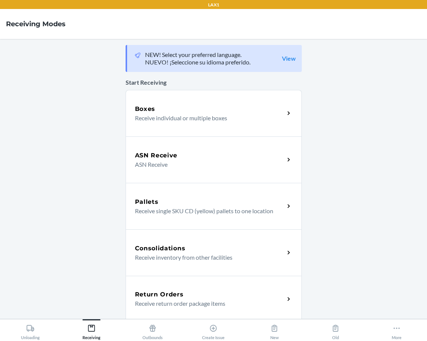
click at [135, 298] on h5 "Return Orders" at bounding box center [159, 294] width 49 height 9
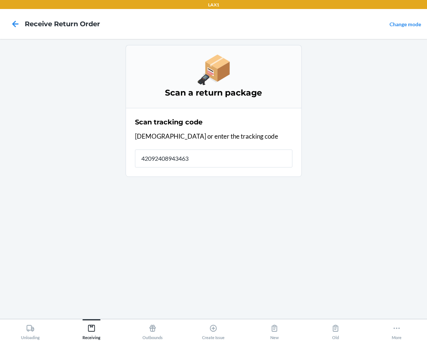
type input "420924089434636"
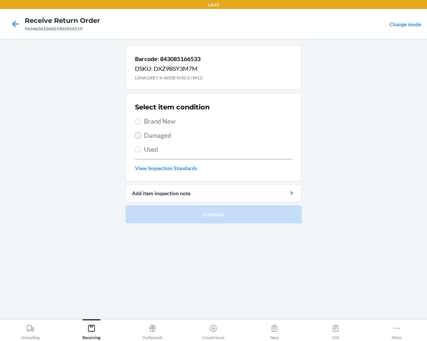
click at [138, 134] on input "Damaged" at bounding box center [138, 135] width 6 height 6
radio input "true"
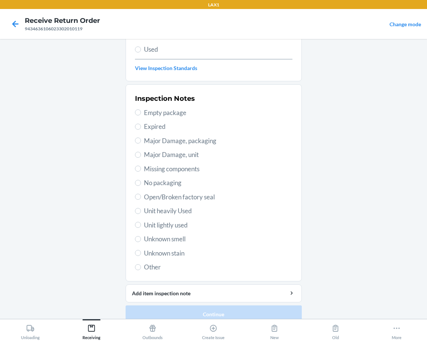
scroll to position [111, 0]
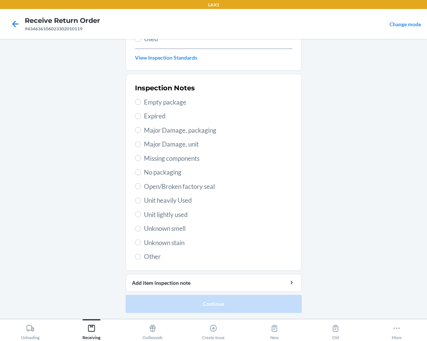
click at [139, 201] on label "Unit heavily Used" at bounding box center [213, 201] width 157 height 10
click at [139, 201] on input "Unit heavily Used" at bounding box center [138, 201] width 6 height 6
radio input "true"
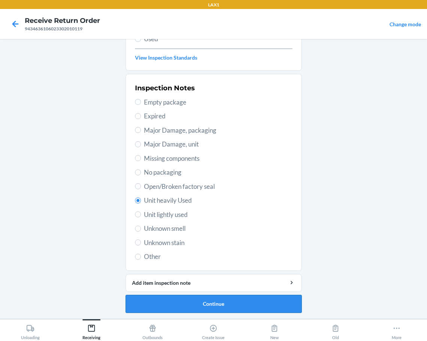
click at [223, 301] on button "Continue" at bounding box center [214, 304] width 176 height 18
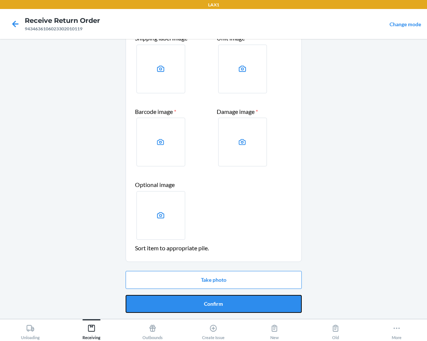
click at [223, 301] on button "Confirm" at bounding box center [214, 304] width 176 height 18
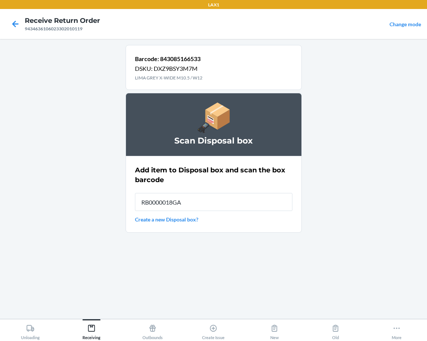
type input "RB0000018GA"
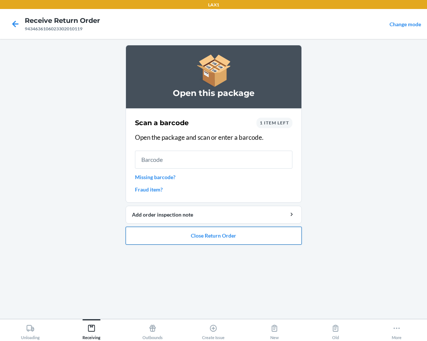
click at [187, 235] on button "Close Return Order" at bounding box center [214, 236] width 176 height 18
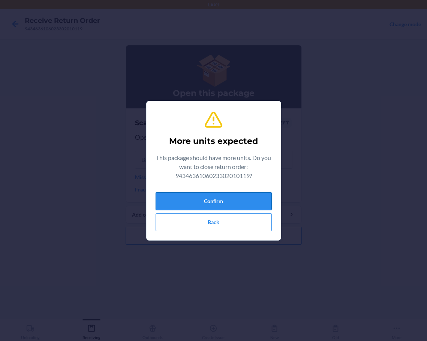
click at [200, 202] on button "Confirm" at bounding box center [214, 201] width 116 height 18
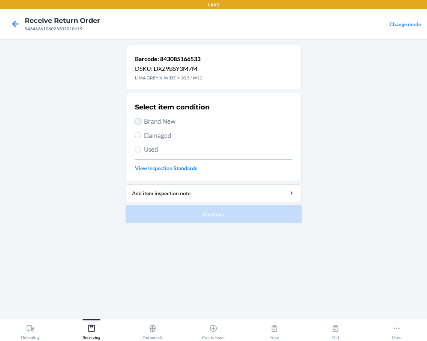
click at [138, 122] on input "Brand New" at bounding box center [138, 121] width 6 height 6
radio input "true"
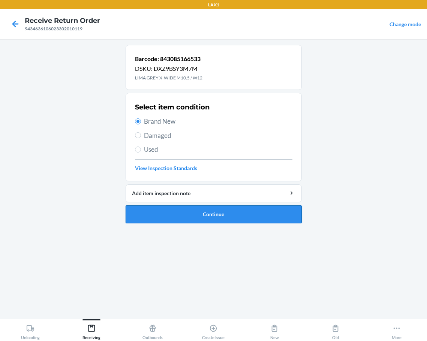
click at [161, 216] on button "Continue" at bounding box center [214, 214] width 176 height 18
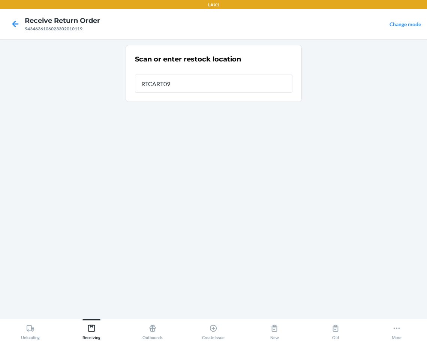
type input "RTCART095"
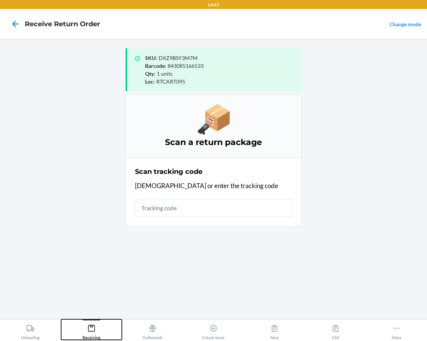
drag, startPoint x: 91, startPoint y: 329, endPoint x: 121, endPoint y: 307, distance: 37.8
click at [91, 329] on icon at bounding box center [91, 328] width 8 height 8
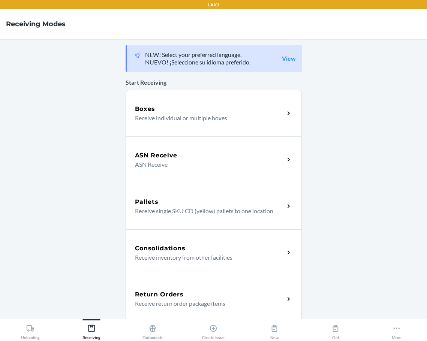
click at [160, 290] on h5 "Return Orders" at bounding box center [159, 294] width 49 height 9
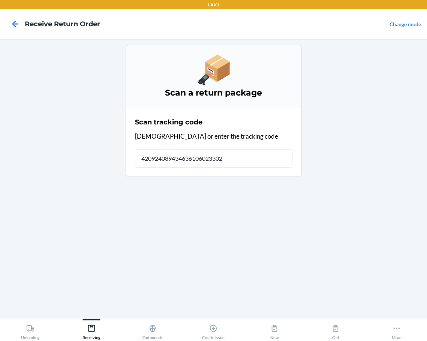
type input "4209240894346361060233020"
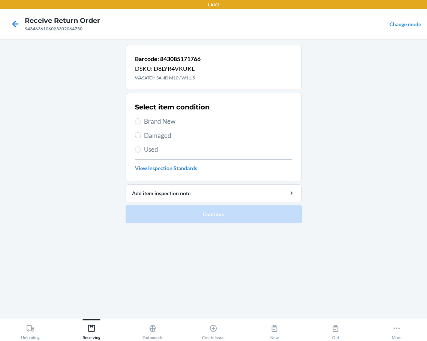
click at [141, 121] on label "Brand New" at bounding box center [213, 122] width 157 height 10
click at [141, 121] on input "Brand New" at bounding box center [138, 121] width 6 height 6
radio input "true"
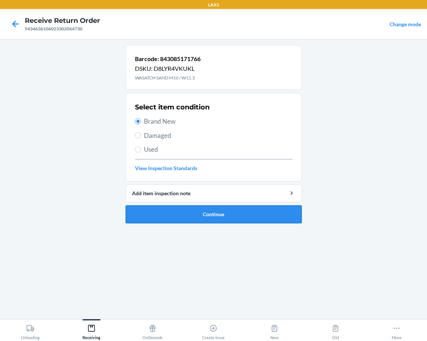
click at [194, 217] on button "Continue" at bounding box center [214, 214] width 176 height 18
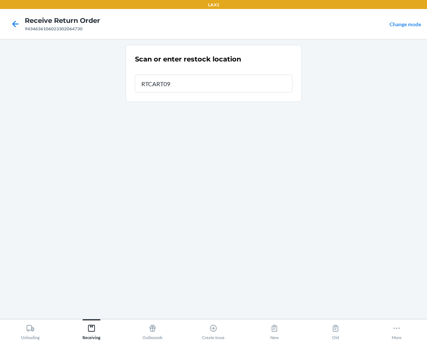
type input "RTCART095"
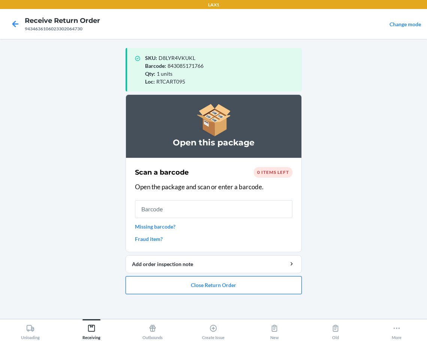
click at [184, 285] on button "Close Return Order" at bounding box center [214, 285] width 176 height 18
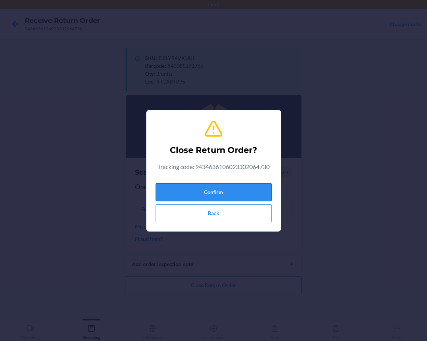
click at [226, 194] on button "Confirm" at bounding box center [214, 192] width 116 height 18
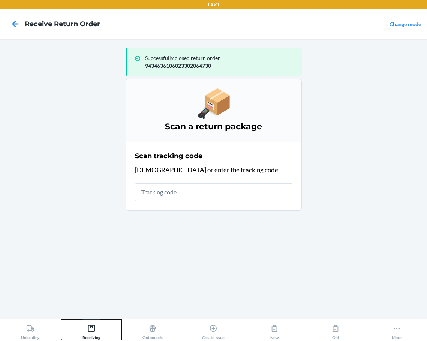
click at [97, 330] on div "Receiving" at bounding box center [91, 330] width 18 height 19
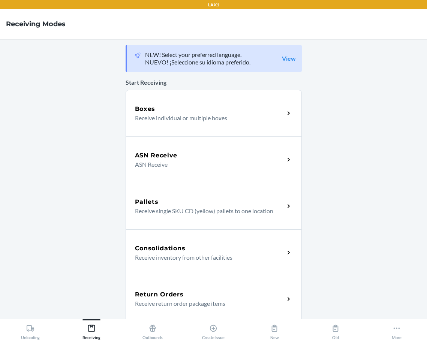
click at [138, 295] on h5 "Return Orders" at bounding box center [159, 294] width 49 height 9
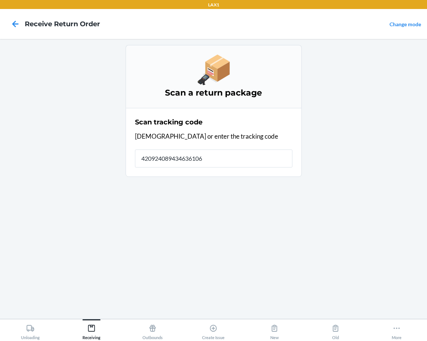
type input "4209240894346361060"
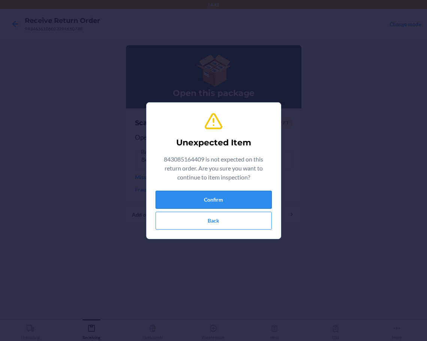
click at [185, 198] on button "Confirm" at bounding box center [214, 200] width 116 height 18
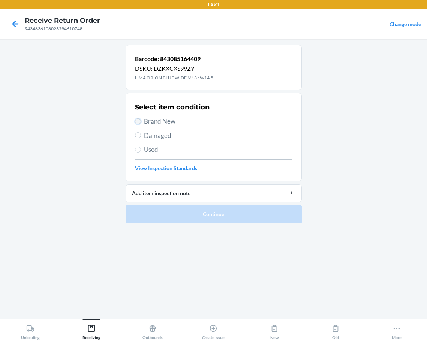
click at [136, 119] on input "Brand New" at bounding box center [138, 121] width 6 height 6
radio input "true"
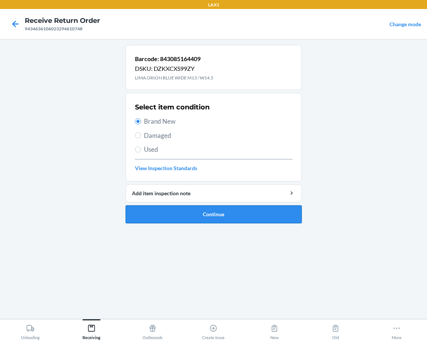
click at [164, 220] on button "Continue" at bounding box center [214, 214] width 176 height 18
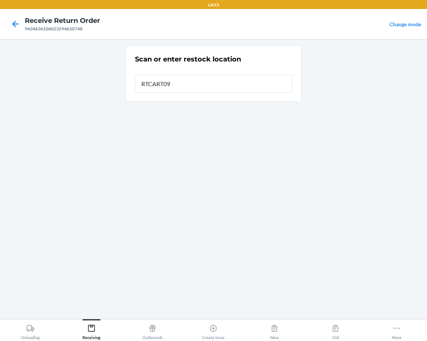
type input "RTCART095"
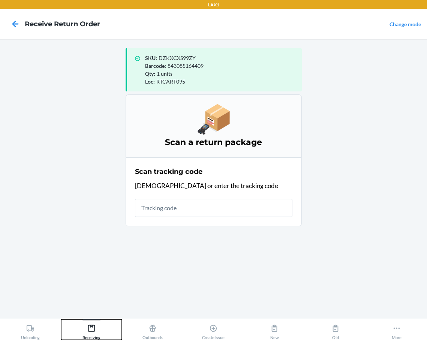
click at [88, 329] on icon at bounding box center [91, 328] width 8 height 8
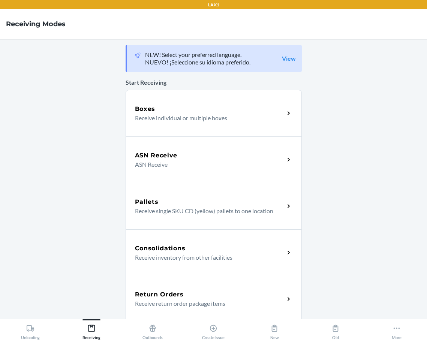
click at [145, 294] on h5 "Return Orders" at bounding box center [159, 294] width 49 height 9
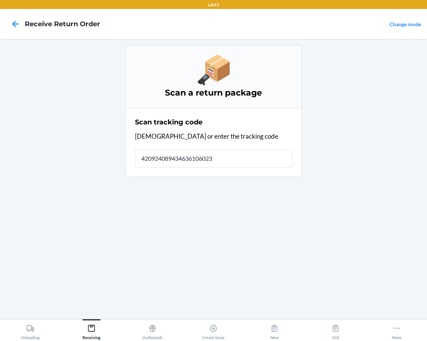
type input "4209240894346361060233"
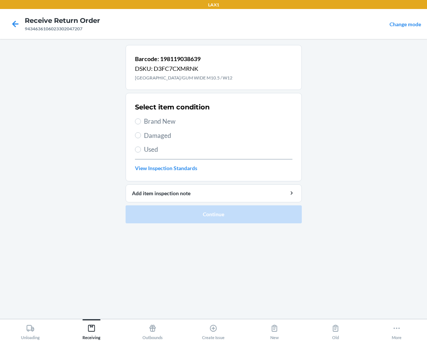
click at [141, 123] on label "Brand New" at bounding box center [213, 122] width 157 height 10
click at [141, 123] on input "Brand New" at bounding box center [138, 121] width 6 height 6
radio input "true"
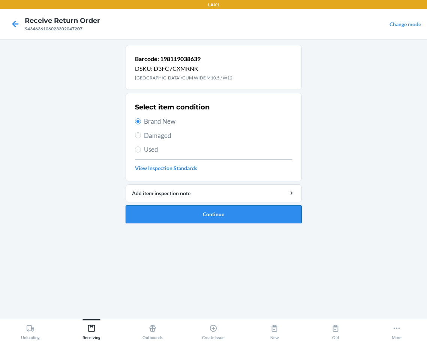
click at [163, 214] on button "Continue" at bounding box center [214, 214] width 176 height 18
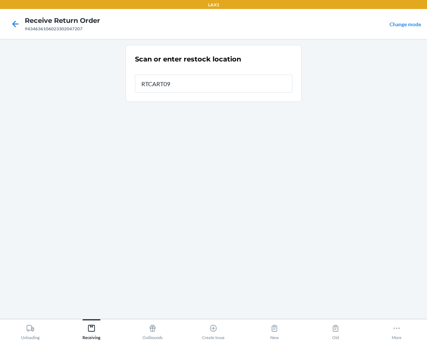
type input "RTCART095"
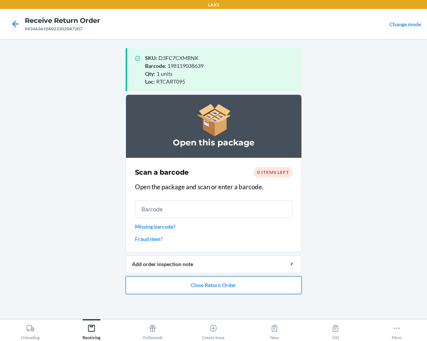
click at [169, 285] on button "Close Return Order" at bounding box center [214, 285] width 176 height 18
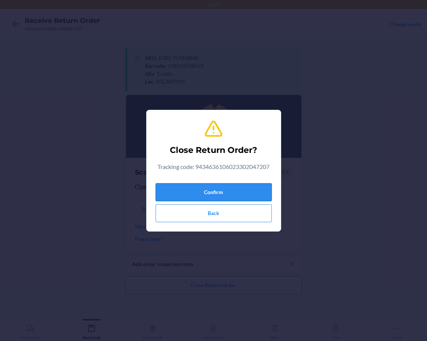
click at [195, 194] on button "Confirm" at bounding box center [214, 192] width 116 height 18
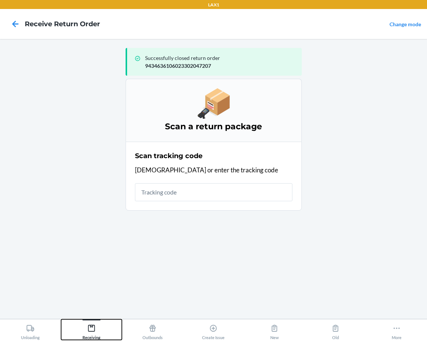
click at [94, 326] on icon at bounding box center [91, 328] width 8 height 8
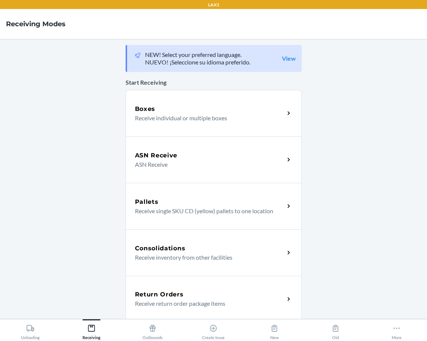
click at [131, 301] on div "Return Orders Receive return order package items" at bounding box center [214, 299] width 176 height 46
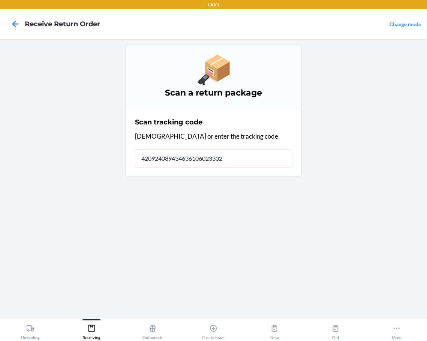
type input "4209240894346361060233022"
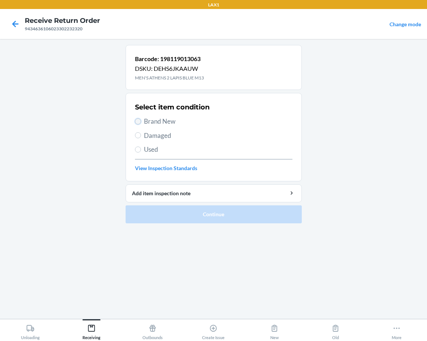
click at [136, 122] on input "Brand New" at bounding box center [138, 121] width 6 height 6
radio input "true"
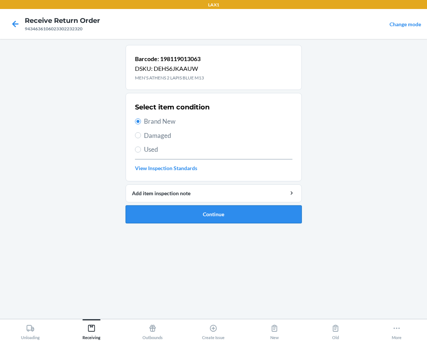
click at [185, 211] on button "Continue" at bounding box center [214, 214] width 176 height 18
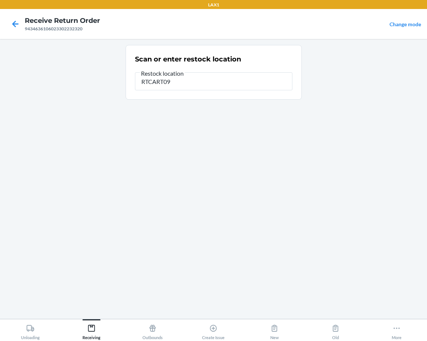
type input "RTCART095"
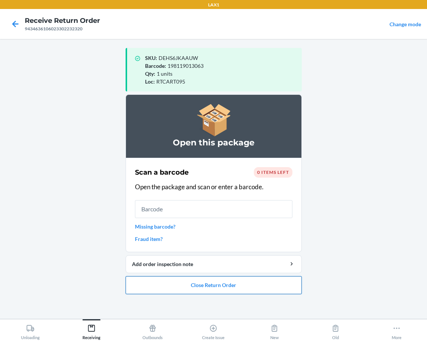
drag, startPoint x: 168, startPoint y: 286, endPoint x: 171, endPoint y: 282, distance: 4.5
click at [169, 285] on button "Close Return Order" at bounding box center [214, 285] width 176 height 18
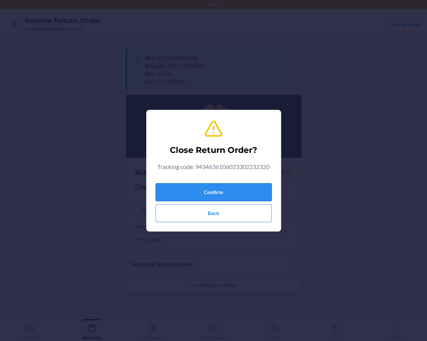
click at [209, 198] on button "Confirm" at bounding box center [214, 192] width 116 height 18
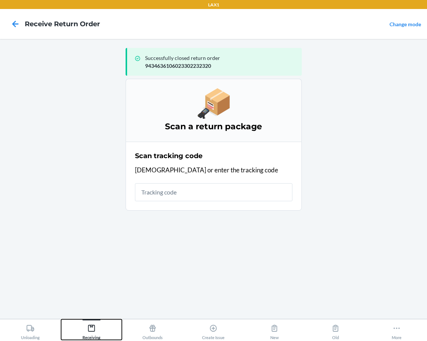
click at [88, 324] on div "Receiving" at bounding box center [91, 330] width 18 height 19
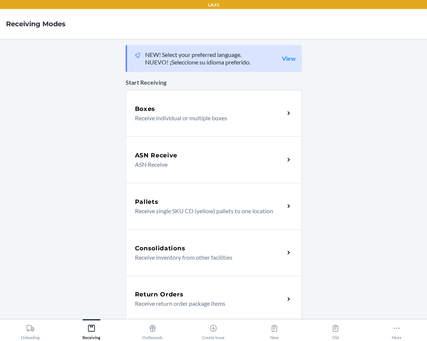
click at [148, 287] on div "Return Orders Receive return order package items" at bounding box center [214, 299] width 176 height 46
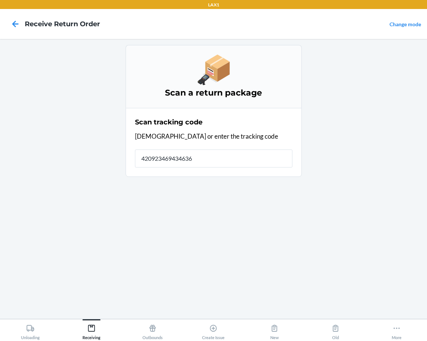
type input "4209234694346361"
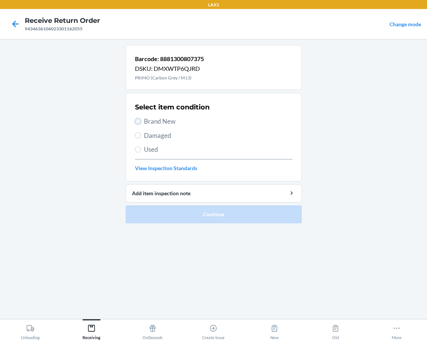
click at [138, 120] on input "Brand New" at bounding box center [138, 121] width 6 height 6
radio input "true"
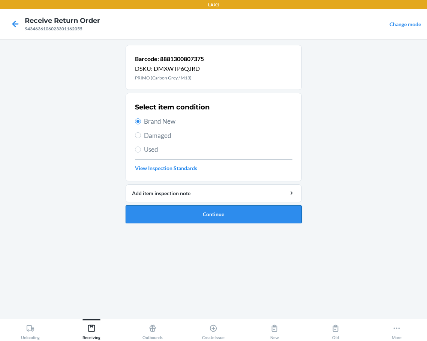
click at [169, 209] on button "Continue" at bounding box center [214, 214] width 176 height 18
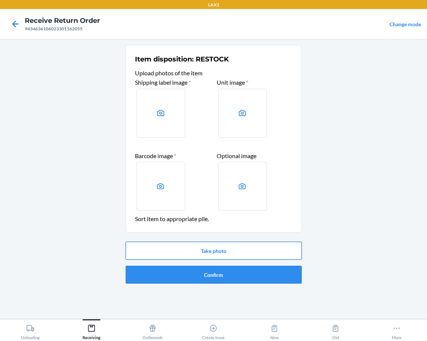
click at [273, 248] on button "Take photo" at bounding box center [214, 251] width 176 height 18
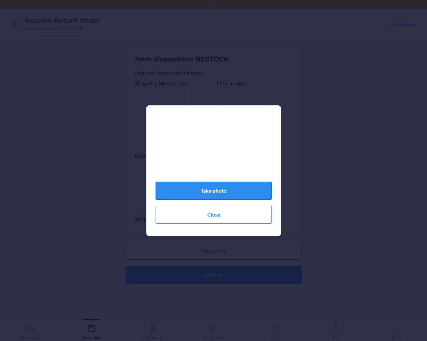
click at [253, 189] on button "Take photo" at bounding box center [214, 191] width 116 height 18
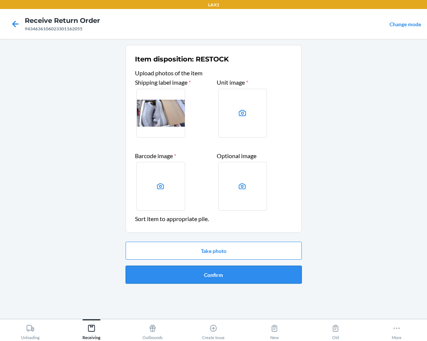
click at [240, 277] on button "Confirm" at bounding box center [214, 275] width 176 height 18
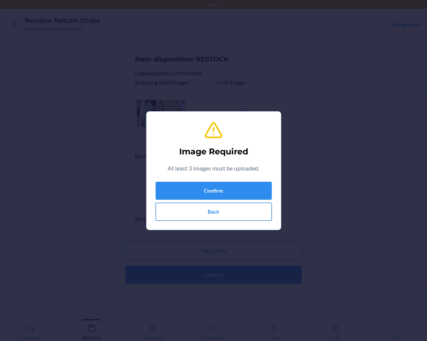
click at [218, 209] on button "Back" at bounding box center [214, 212] width 116 height 18
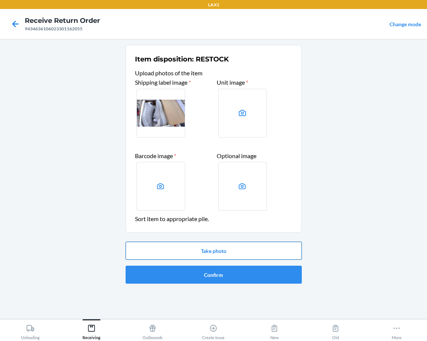
click at [226, 256] on button "Take photo" at bounding box center [214, 251] width 176 height 18
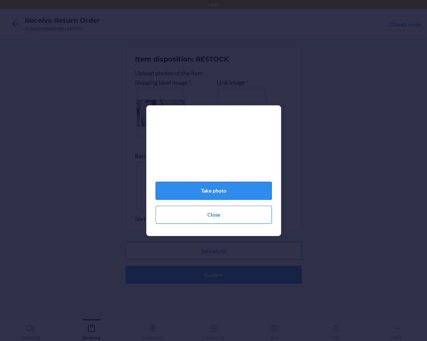
click at [243, 189] on button "Take photo" at bounding box center [214, 191] width 116 height 18
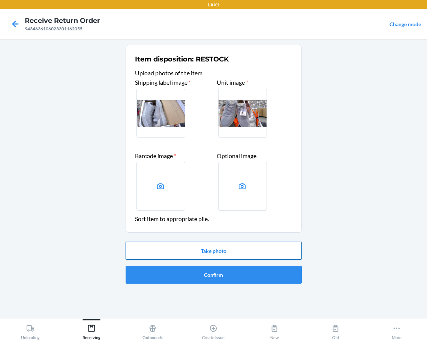
click at [275, 253] on button "Take photo" at bounding box center [214, 251] width 176 height 18
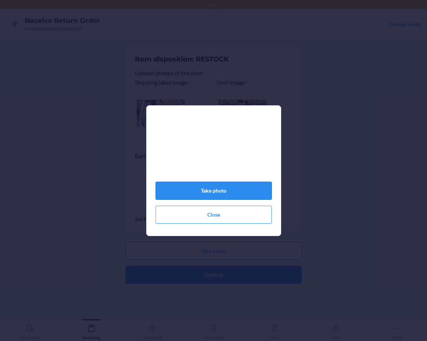
click at [244, 188] on button "Take photo" at bounding box center [214, 191] width 116 height 18
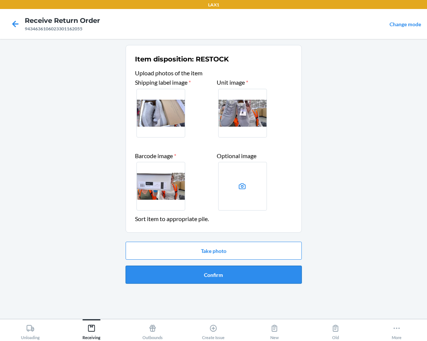
click at [227, 271] on button "Confirm" at bounding box center [214, 275] width 176 height 18
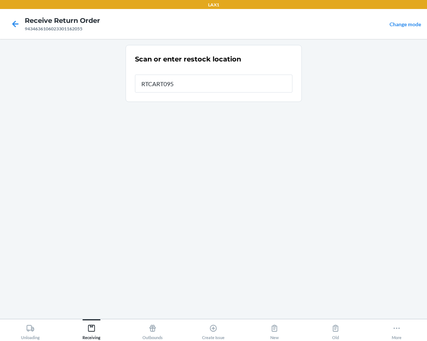
type input "RTCART095"
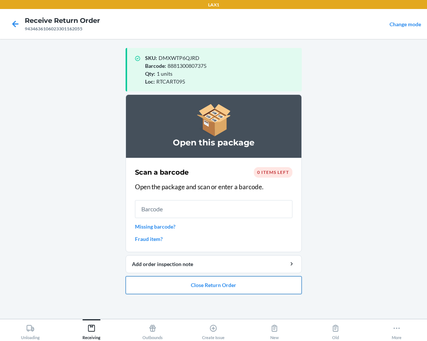
click at [237, 287] on button "Close Return Order" at bounding box center [214, 285] width 176 height 18
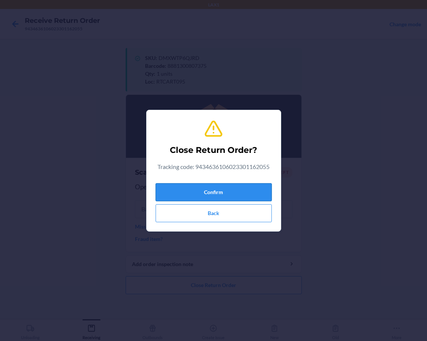
click at [202, 196] on button "Confirm" at bounding box center [214, 192] width 116 height 18
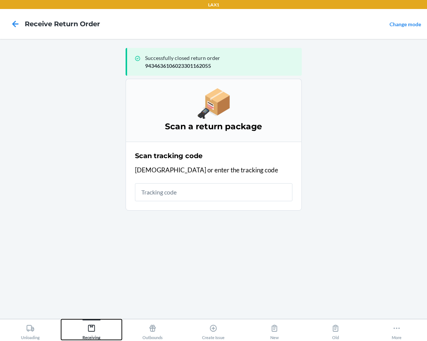
click at [94, 325] on icon at bounding box center [91, 328] width 8 height 8
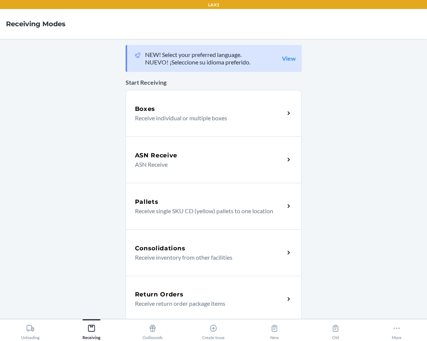
click at [136, 298] on h5 "Return Orders" at bounding box center [159, 294] width 49 height 9
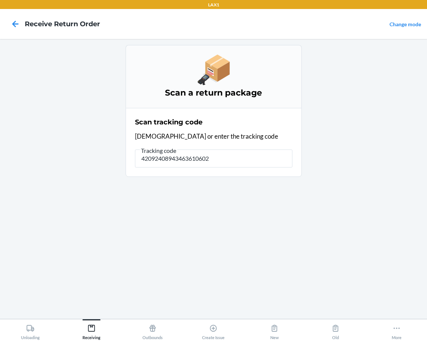
type input "420924089434636106023"
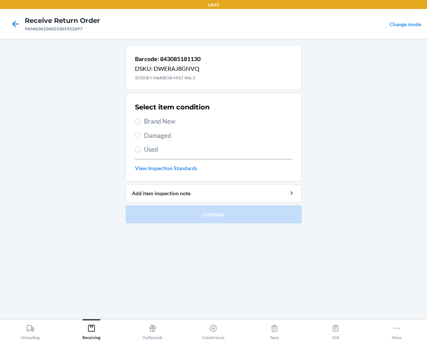
click at [142, 122] on label "Brand New" at bounding box center [213, 122] width 157 height 10
click at [141, 122] on input "Brand New" at bounding box center [138, 121] width 6 height 6
radio input "true"
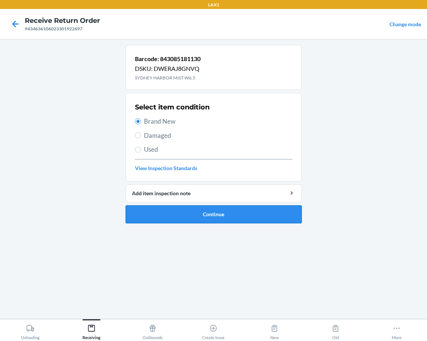
click at [157, 215] on button "Continue" at bounding box center [214, 214] width 176 height 18
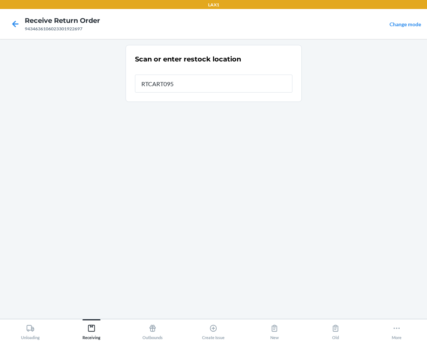
type input "RTCART095"
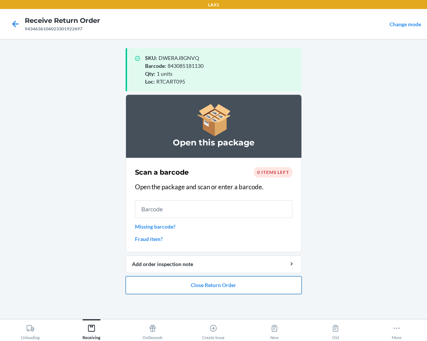
click at [182, 284] on button "Close Return Order" at bounding box center [214, 285] width 176 height 18
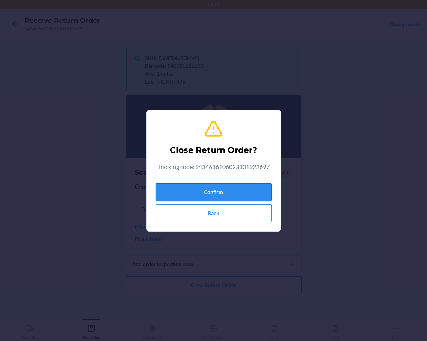
click at [235, 193] on button "Confirm" at bounding box center [214, 192] width 116 height 18
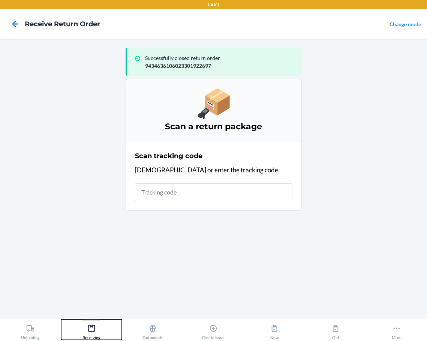
click at [91, 330] on icon at bounding box center [91, 328] width 8 height 8
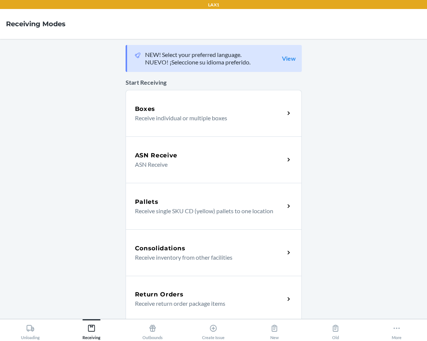
click at [164, 296] on h5 "Return Orders" at bounding box center [159, 294] width 49 height 9
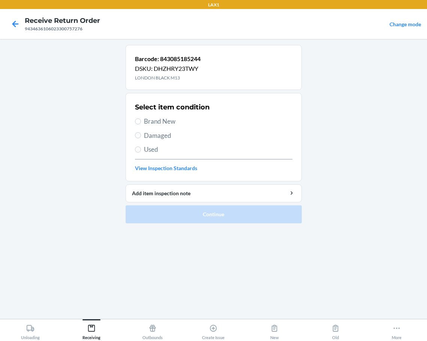
click at [136, 126] on label "Brand New" at bounding box center [213, 122] width 157 height 10
click at [136, 124] on input "Brand New" at bounding box center [138, 121] width 6 height 6
radio input "true"
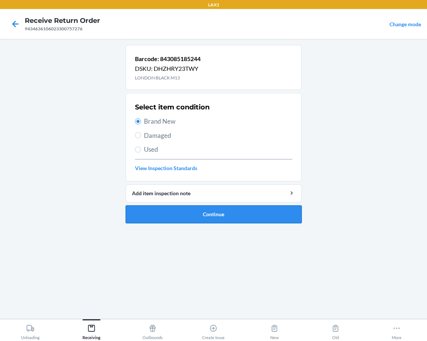
click at [150, 214] on button "Continue" at bounding box center [214, 214] width 176 height 18
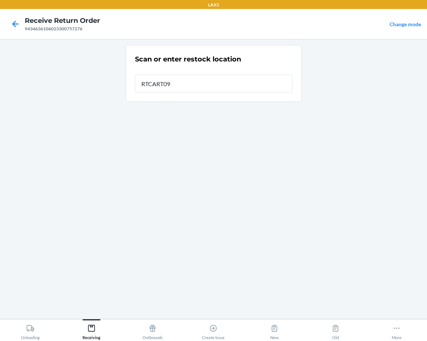
type input "RTCART095"
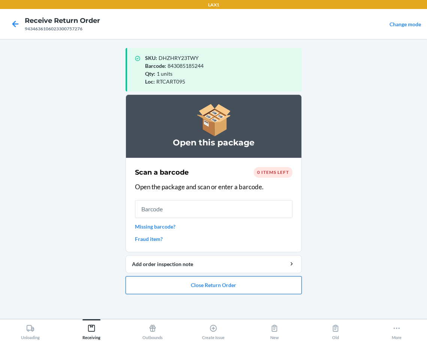
click at [179, 285] on button "Close Return Order" at bounding box center [214, 285] width 176 height 18
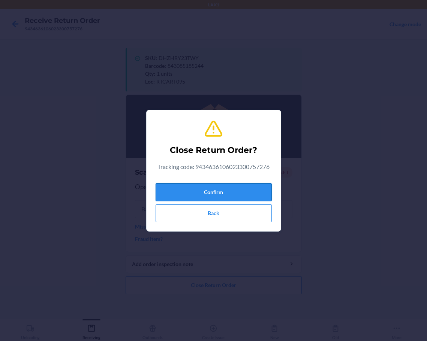
click at [204, 192] on button "Confirm" at bounding box center [214, 192] width 116 height 18
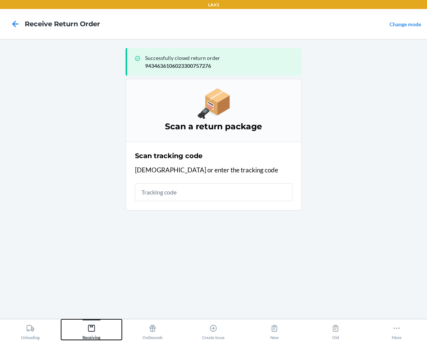
click at [90, 328] on icon at bounding box center [91, 328] width 8 height 8
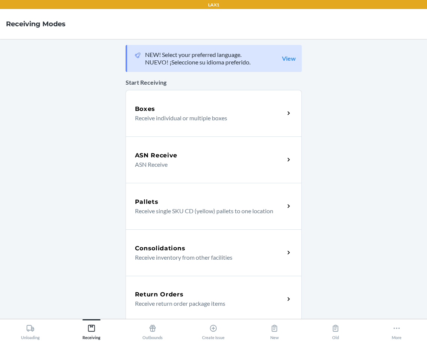
click at [142, 309] on div "Return Orders Receive return order package items" at bounding box center [214, 299] width 176 height 46
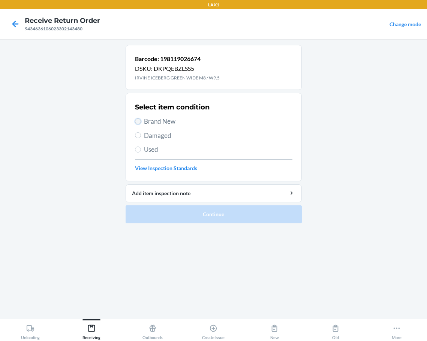
click at [136, 122] on input "Brand New" at bounding box center [138, 121] width 6 height 6
radio input "true"
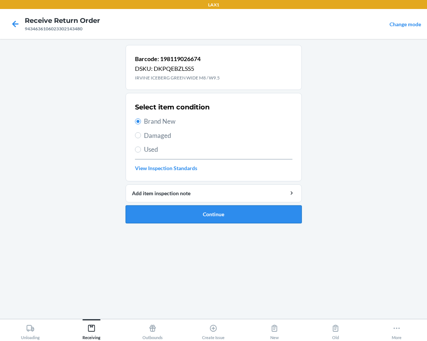
click at [178, 217] on button "Continue" at bounding box center [214, 214] width 176 height 18
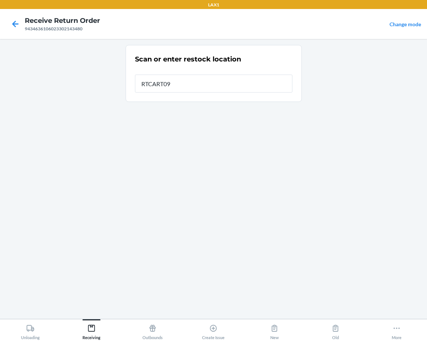
type input "RTCART095"
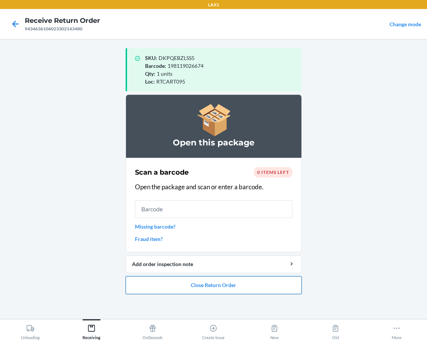
click at [178, 282] on button "Close Return Order" at bounding box center [214, 285] width 176 height 18
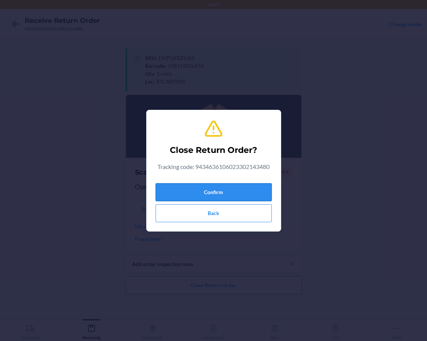
click at [208, 195] on button "Confirm" at bounding box center [214, 192] width 116 height 18
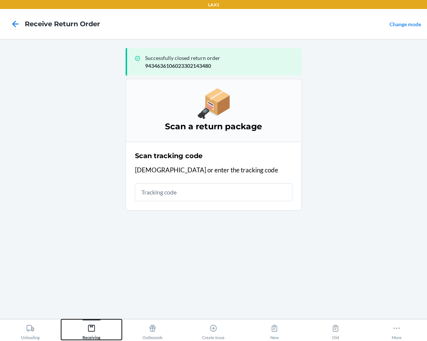
click at [91, 329] on icon at bounding box center [91, 328] width 8 height 8
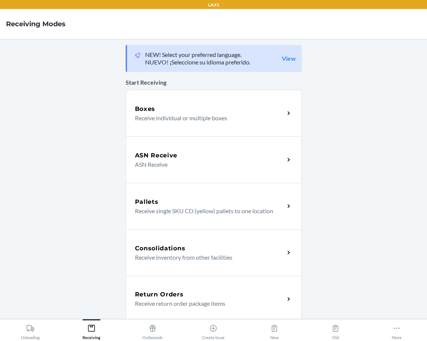
click at [135, 299] on h5 "Return Orders" at bounding box center [159, 294] width 49 height 9
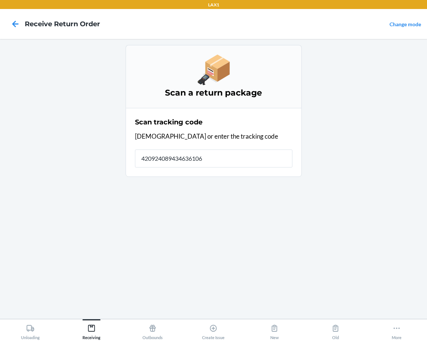
type input "4209240894346361060"
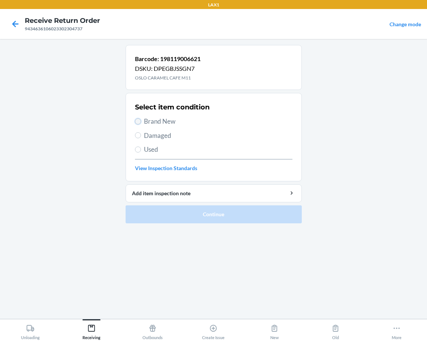
click at [137, 120] on input "Brand New" at bounding box center [138, 121] width 6 height 6
radio input "true"
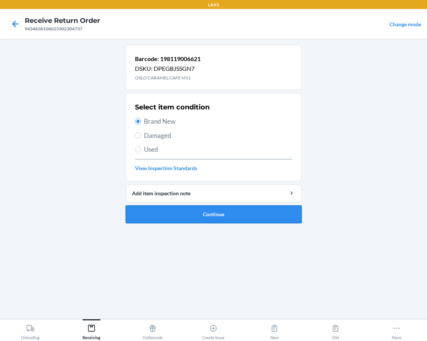
click at [172, 211] on button "Continue" at bounding box center [214, 214] width 176 height 18
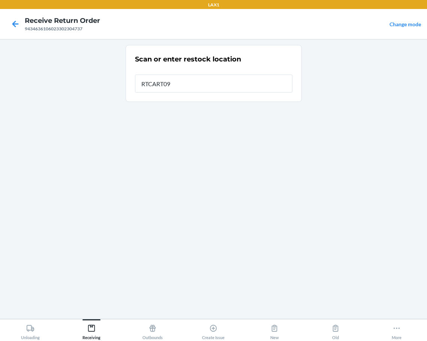
type input "RTCART095"
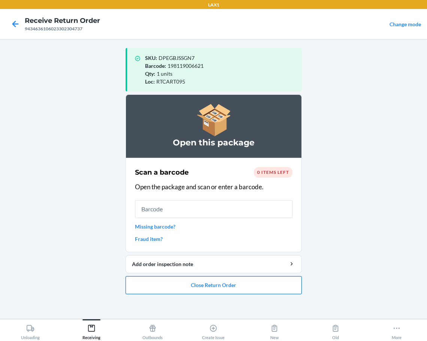
click at [163, 284] on button "Close Return Order" at bounding box center [214, 285] width 176 height 18
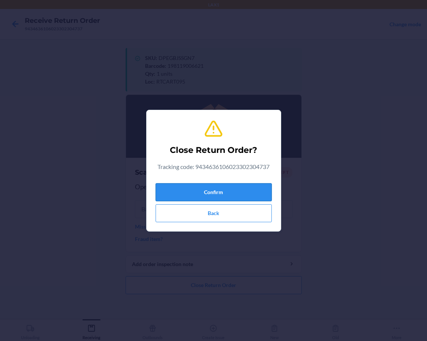
click at [216, 193] on button "Confirm" at bounding box center [214, 192] width 116 height 18
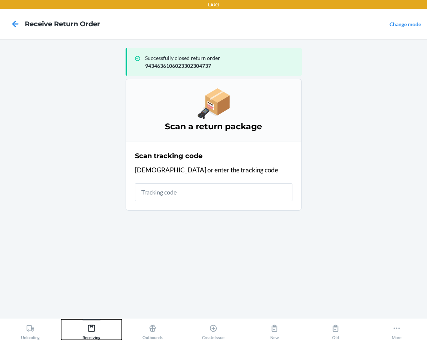
click at [95, 328] on icon at bounding box center [91, 328] width 8 height 8
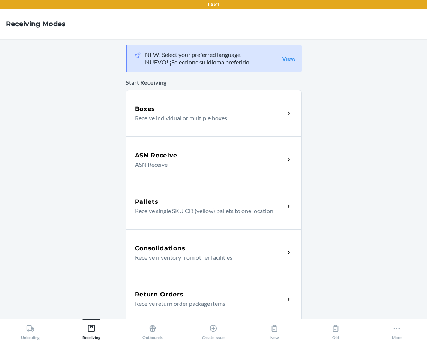
click at [208, 292] on div "Return Orders" at bounding box center [210, 294] width 150 height 9
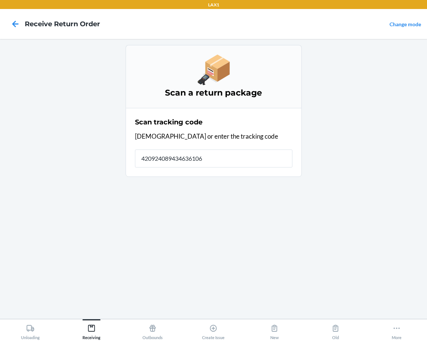
type input "4209240894346361060"
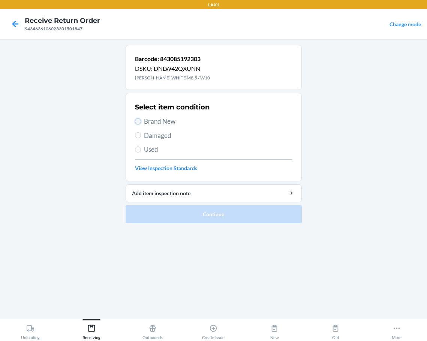
click at [139, 120] on input "Brand New" at bounding box center [138, 121] width 6 height 6
radio input "true"
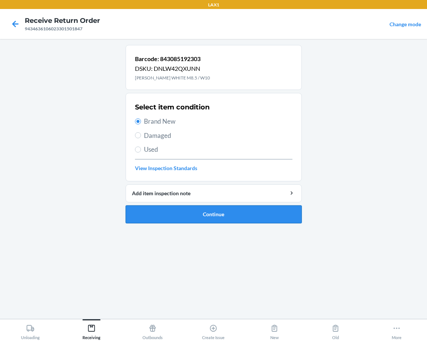
click at [166, 210] on button "Continue" at bounding box center [214, 214] width 176 height 18
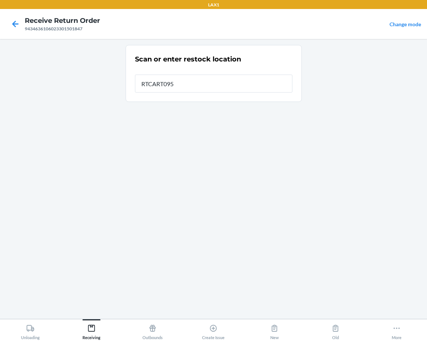
type input "RTCART095"
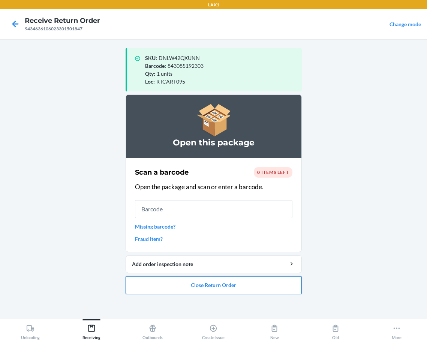
click at [180, 281] on button "Close Return Order" at bounding box center [214, 285] width 176 height 18
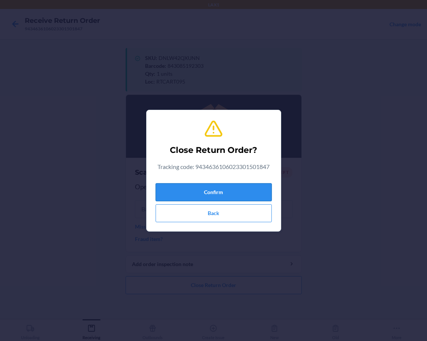
click at [204, 191] on button "Confirm" at bounding box center [214, 192] width 116 height 18
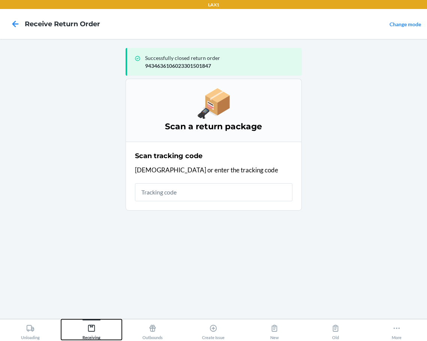
click at [95, 323] on div "Receiving" at bounding box center [91, 330] width 18 height 19
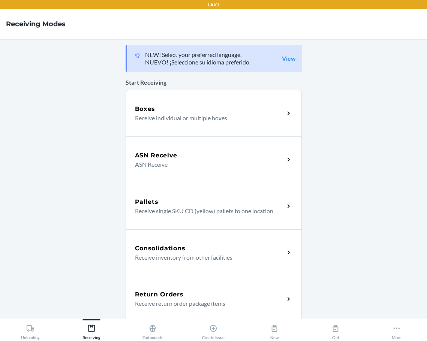
click at [135, 299] on p "Receive return order package items" at bounding box center [207, 303] width 144 height 9
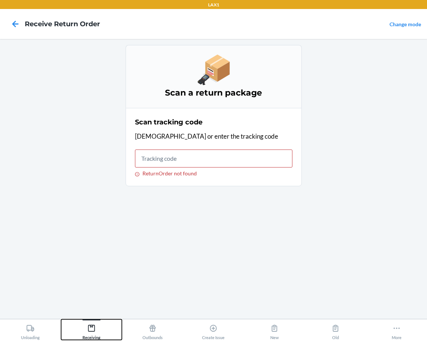
click at [93, 325] on icon at bounding box center [91, 328] width 7 height 7
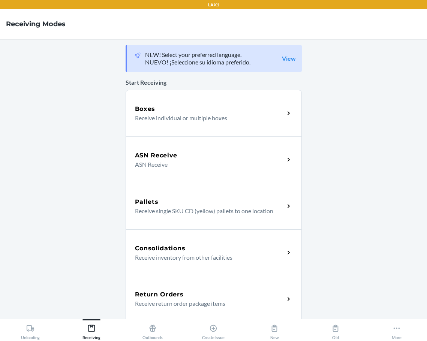
click at [156, 288] on div "Return Orders Receive return order package items" at bounding box center [214, 299] width 176 height 46
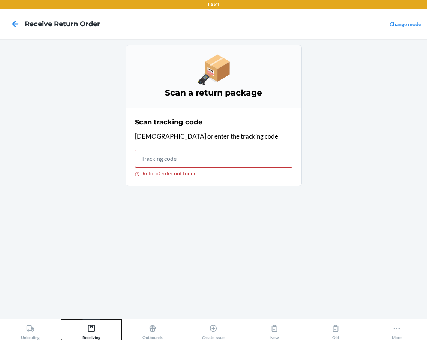
click at [87, 325] on icon at bounding box center [91, 328] width 8 height 8
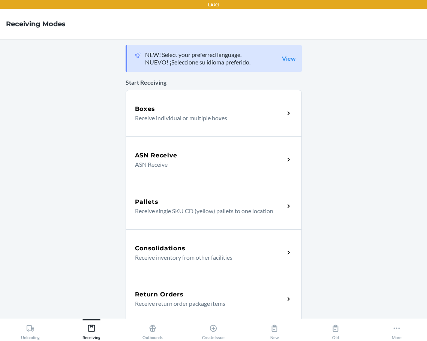
click at [188, 296] on div "Return Orders" at bounding box center [210, 294] width 150 height 9
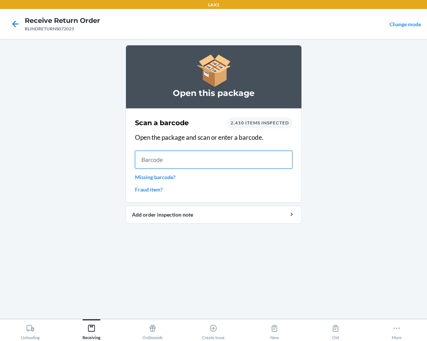
click at [168, 162] on input "text" at bounding box center [213, 160] width 157 height 18
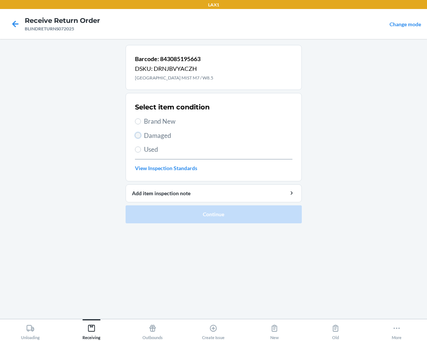
click at [138, 136] on input "Damaged" at bounding box center [138, 135] width 6 height 6
radio input "true"
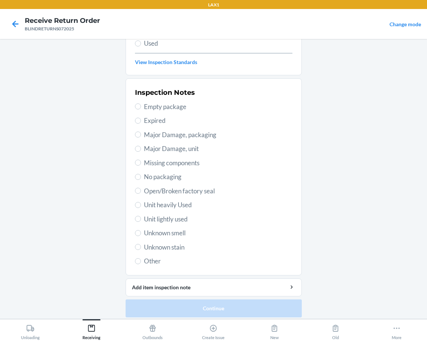
scroll to position [111, 0]
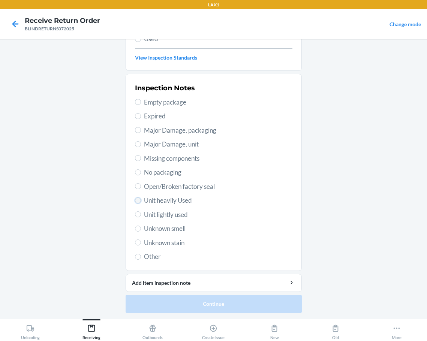
click at [135, 201] on input "Unit heavily Used" at bounding box center [138, 201] width 6 height 6
radio input "true"
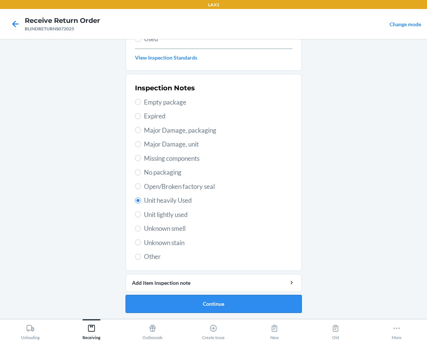
click at [167, 303] on button "Continue" at bounding box center [214, 304] width 176 height 18
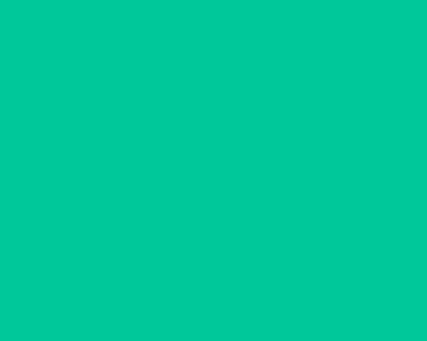
scroll to position [44, 0]
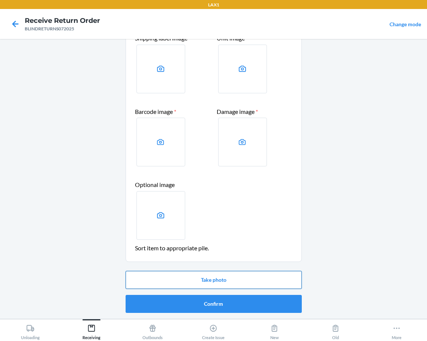
click at [219, 283] on button "Take photo" at bounding box center [214, 280] width 176 height 18
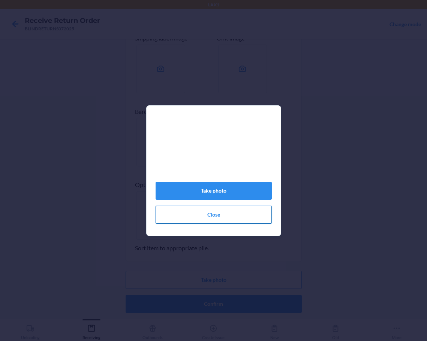
click at [222, 222] on button "Close" at bounding box center [214, 215] width 116 height 18
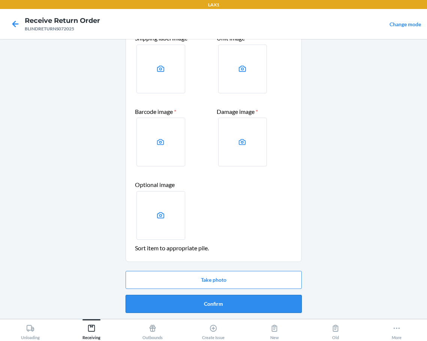
click at [204, 311] on button "Confirm" at bounding box center [214, 304] width 176 height 18
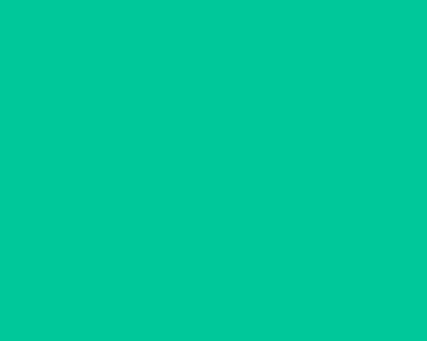
scroll to position [0, 0]
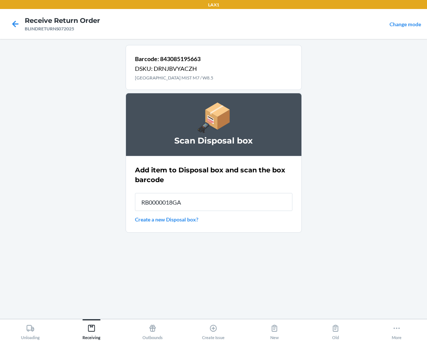
type input "RB0000018GA"
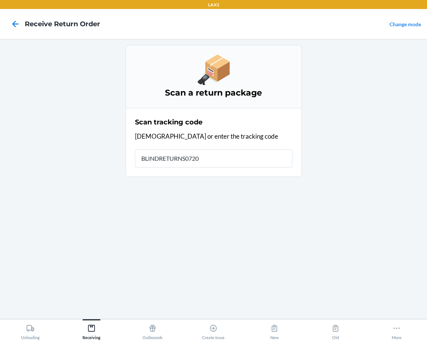
type input "BLINDRETURNS07202"
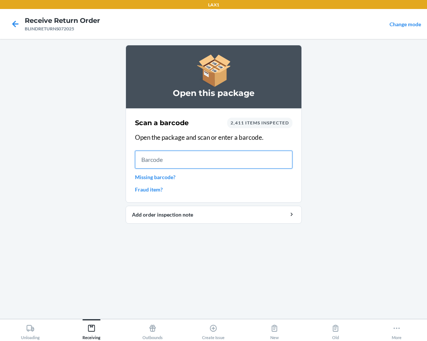
click at [181, 158] on input "text" at bounding box center [213, 160] width 157 height 18
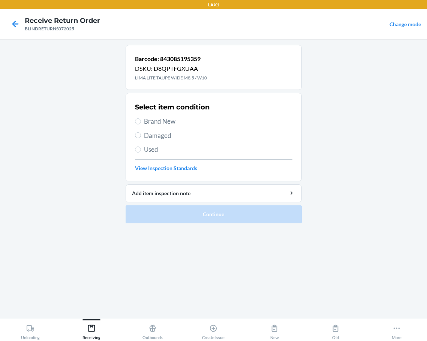
click at [141, 136] on label "Damaged" at bounding box center [213, 136] width 157 height 10
click at [141, 136] on input "Damaged" at bounding box center [138, 135] width 6 height 6
radio input "true"
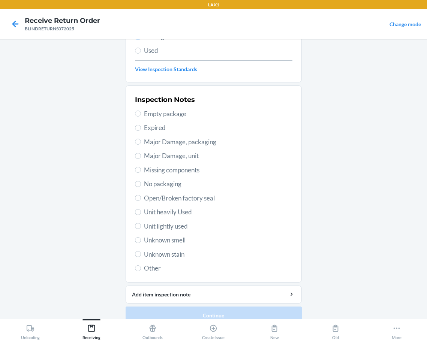
scroll to position [111, 0]
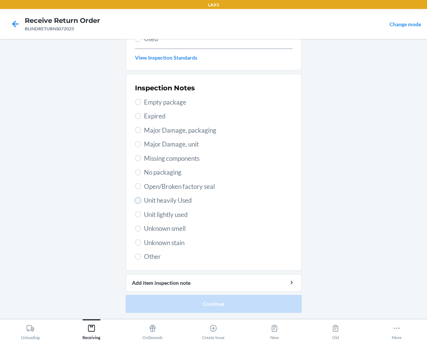
click at [135, 201] on input "Unit heavily Used" at bounding box center [138, 201] width 6 height 6
radio input "true"
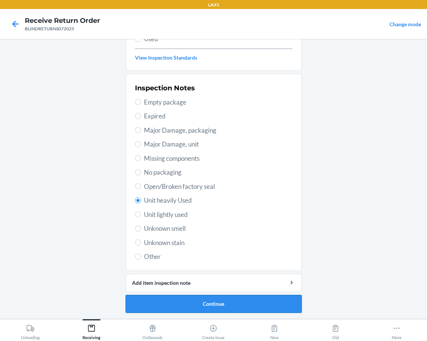
click at [228, 303] on button "Continue" at bounding box center [214, 304] width 176 height 18
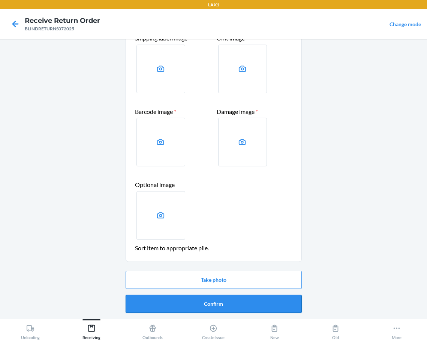
click at [212, 302] on button "Confirm" at bounding box center [214, 304] width 176 height 18
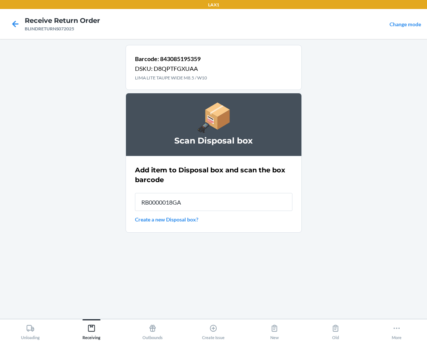
type input "RB0000018GA"
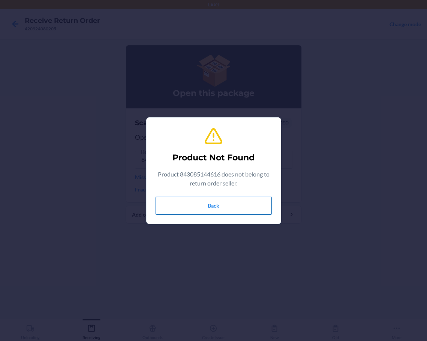
click at [182, 209] on button "Back" at bounding box center [214, 206] width 116 height 18
click at [161, 211] on button "Back" at bounding box center [214, 206] width 116 height 18
click at [207, 205] on button "Back" at bounding box center [214, 206] width 116 height 18
click at [204, 204] on button "Back" at bounding box center [214, 206] width 116 height 18
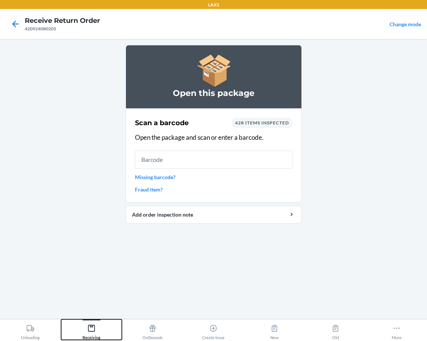
drag, startPoint x: 94, startPoint y: 331, endPoint x: 121, endPoint y: 308, distance: 35.5
click at [94, 329] on icon at bounding box center [91, 328] width 8 height 8
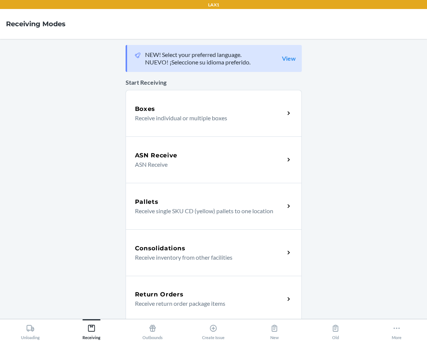
click at [148, 294] on h5 "Return Orders" at bounding box center [159, 294] width 49 height 9
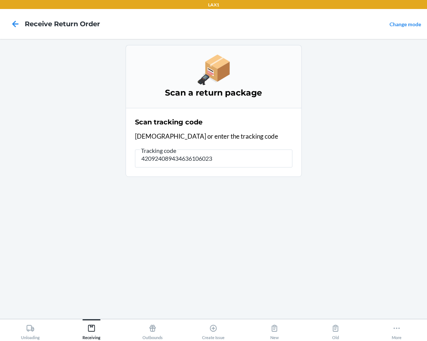
type input "4209240894346361060233"
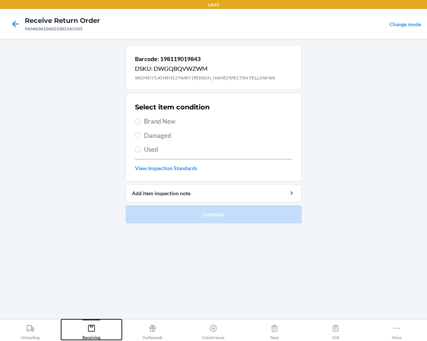
drag, startPoint x: 90, startPoint y: 324, endPoint x: 106, endPoint y: 313, distance: 19.3
click at [92, 323] on div "Receiving" at bounding box center [91, 330] width 18 height 19
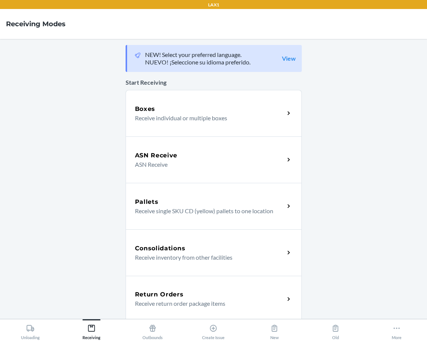
click at [136, 300] on p "Receive return order package items" at bounding box center [207, 303] width 144 height 9
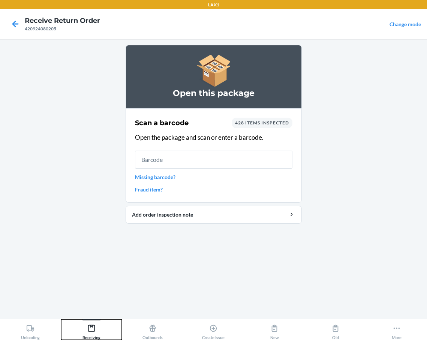
click at [90, 326] on icon at bounding box center [91, 328] width 7 height 7
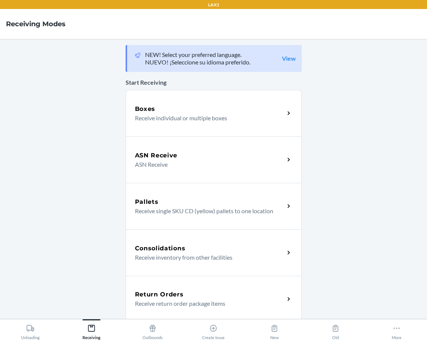
click at [156, 302] on p "Receive return order package items" at bounding box center [207, 303] width 144 height 9
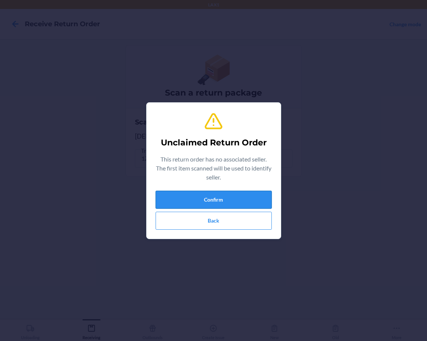
click at [210, 201] on button "Confirm" at bounding box center [214, 200] width 116 height 18
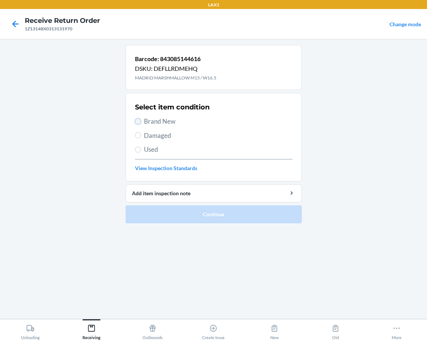
click at [138, 120] on input "Brand New" at bounding box center [138, 121] width 6 height 6
radio input "true"
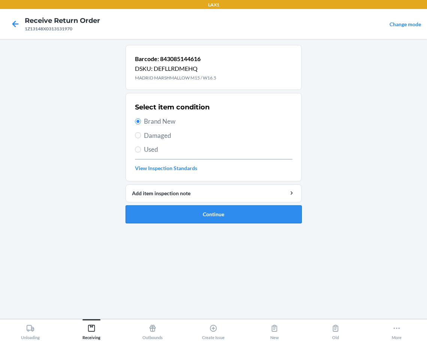
click at [163, 211] on button "Continue" at bounding box center [214, 214] width 176 height 18
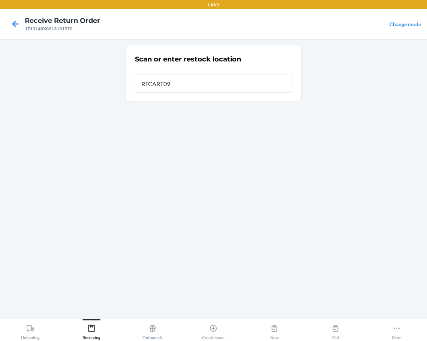
type input "RTCART095"
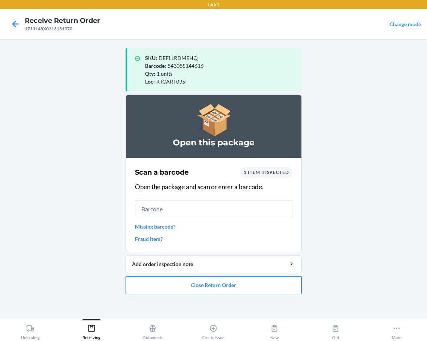
click at [153, 288] on button "Close Return Order" at bounding box center [214, 285] width 176 height 18
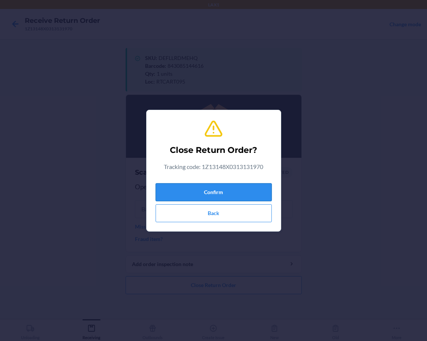
click at [199, 195] on button "Confirm" at bounding box center [214, 192] width 116 height 18
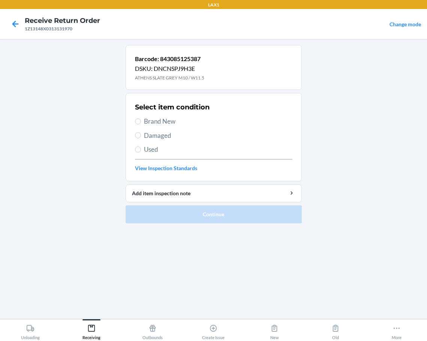
click at [141, 135] on label "Damaged" at bounding box center [213, 136] width 157 height 10
click at [141, 135] on input "Damaged" at bounding box center [138, 135] width 6 height 6
radio input "true"
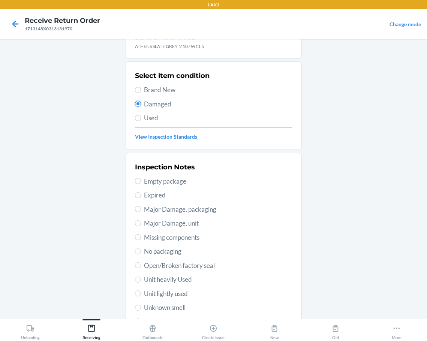
scroll to position [111, 0]
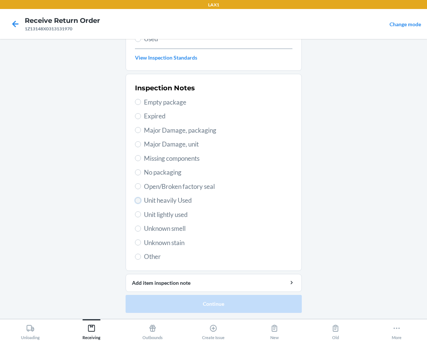
click at [135, 202] on input "Unit heavily Used" at bounding box center [138, 201] width 6 height 6
radio input "true"
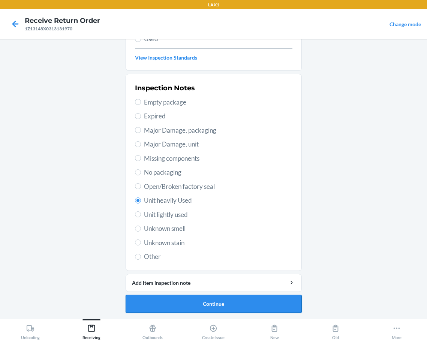
click at [153, 303] on button "Continue" at bounding box center [214, 304] width 176 height 18
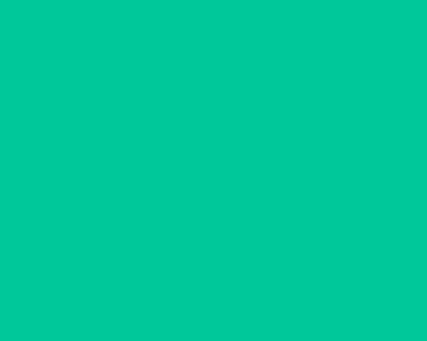
scroll to position [44, 0]
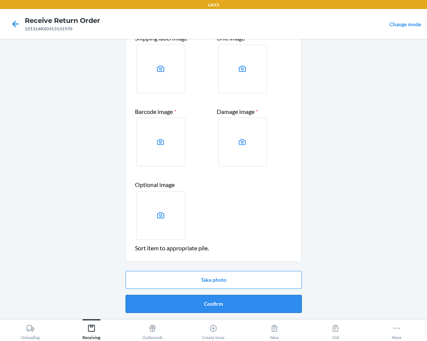
click at [157, 298] on button "Confirm" at bounding box center [214, 304] width 176 height 18
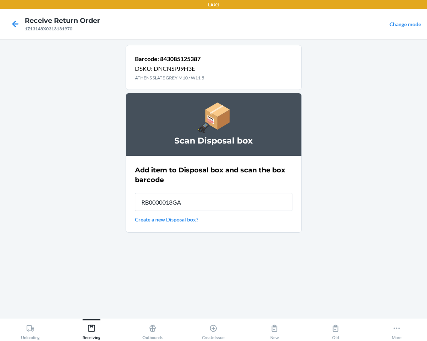
type input "RB0000018GA"
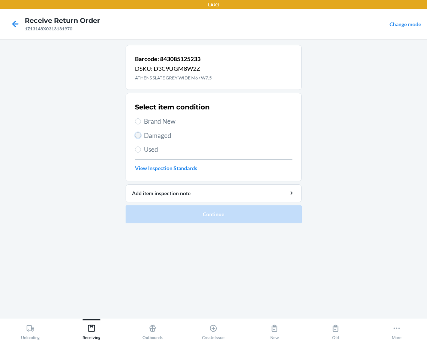
click at [139, 133] on input "Damaged" at bounding box center [138, 135] width 6 height 6
radio input "true"
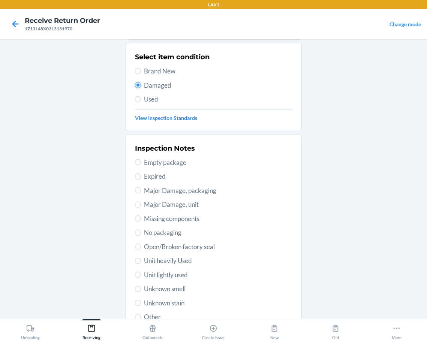
scroll to position [111, 0]
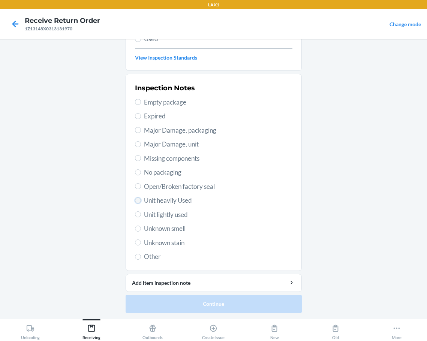
click at [137, 201] on input "Unit heavily Used" at bounding box center [138, 201] width 6 height 6
radio input "true"
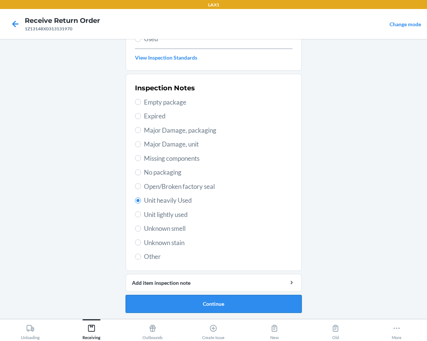
click at [158, 302] on button "Continue" at bounding box center [214, 304] width 176 height 18
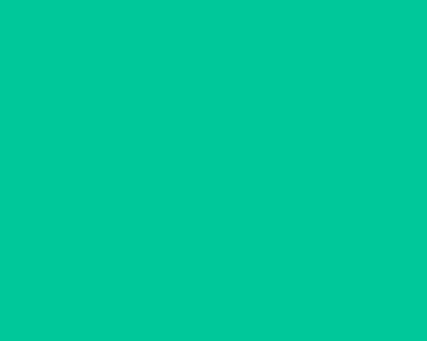
scroll to position [44, 0]
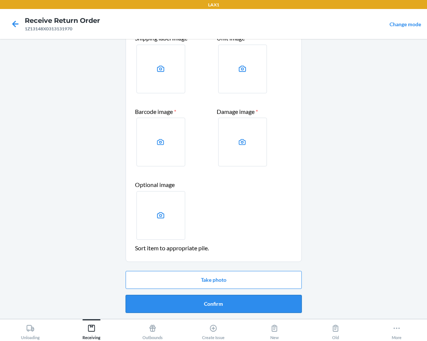
click at [187, 305] on button "Confirm" at bounding box center [214, 304] width 176 height 18
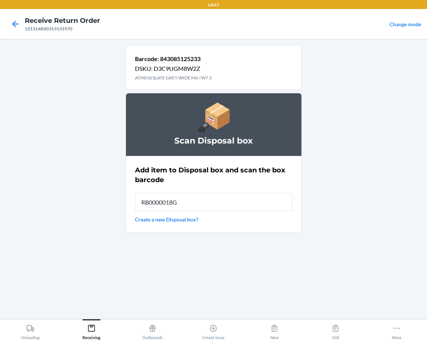
type input "RB0000018GA"
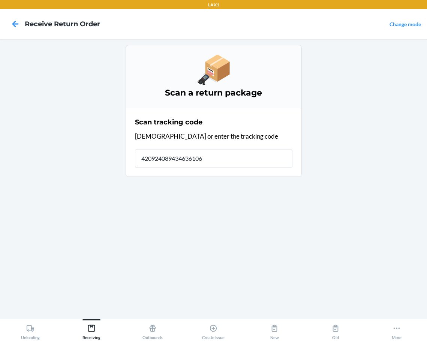
type input "4209240894346361060"
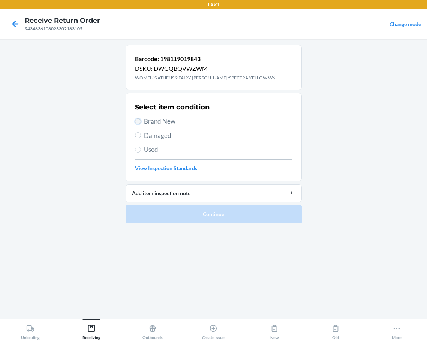
click at [139, 121] on input "Brand New" at bounding box center [138, 121] width 6 height 6
radio input "true"
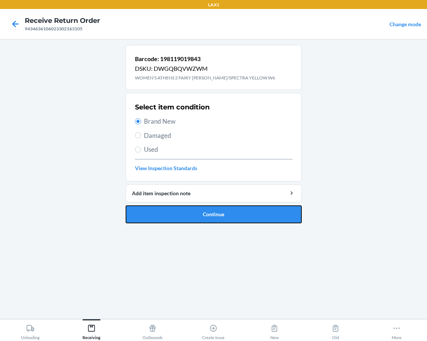
click at [172, 217] on button "Continue" at bounding box center [214, 214] width 176 height 18
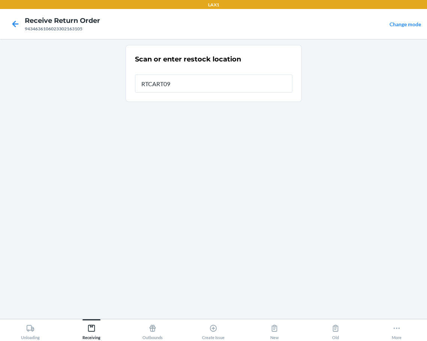
type input "RTCART095"
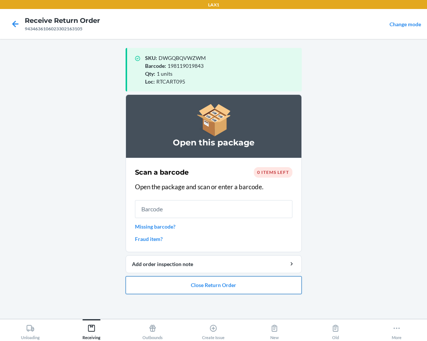
click at [220, 285] on button "Close Return Order" at bounding box center [214, 285] width 176 height 18
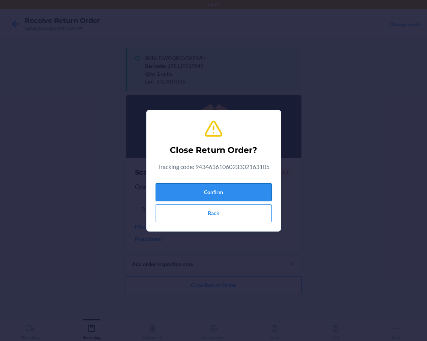
click at [257, 192] on button "Confirm" at bounding box center [214, 192] width 116 height 18
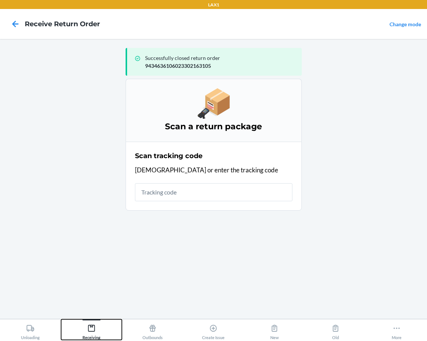
click at [90, 325] on icon at bounding box center [91, 328] width 7 height 7
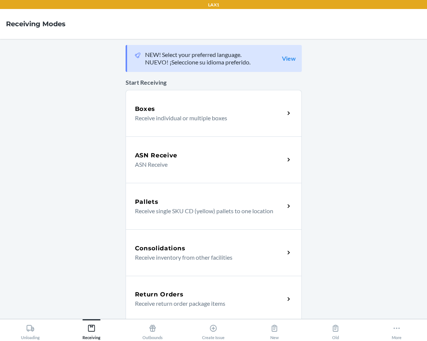
click at [156, 295] on h5 "Return Orders" at bounding box center [159, 294] width 49 height 9
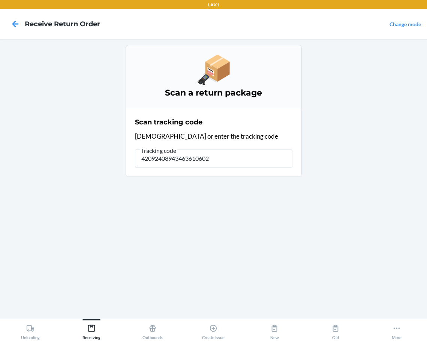
type input "420924089434636106023"
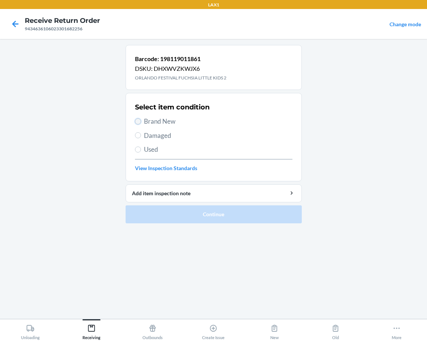
click at [138, 120] on input "Brand New" at bounding box center [138, 121] width 6 height 6
radio input "true"
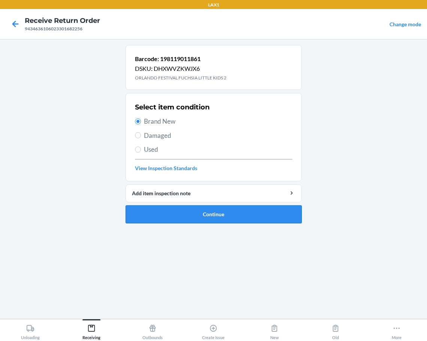
click at [142, 216] on button "Continue" at bounding box center [214, 214] width 176 height 18
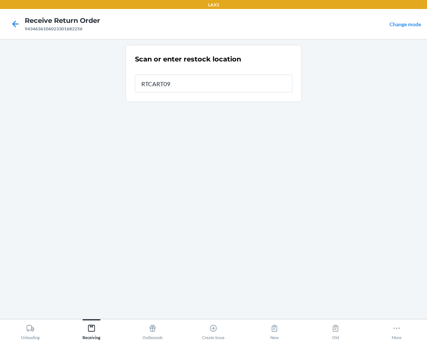
type input "RTCART095"
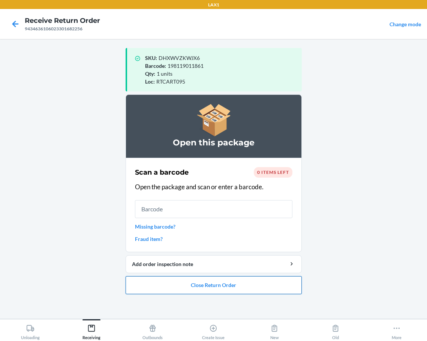
click at [160, 287] on button "Close Return Order" at bounding box center [214, 285] width 176 height 18
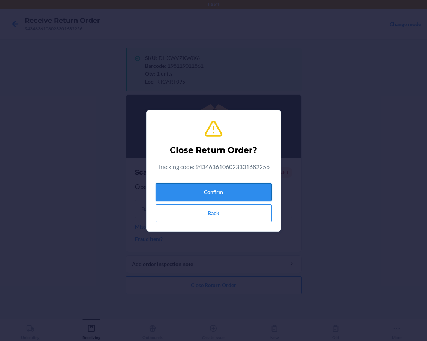
click at [198, 191] on button "Confirm" at bounding box center [214, 192] width 116 height 18
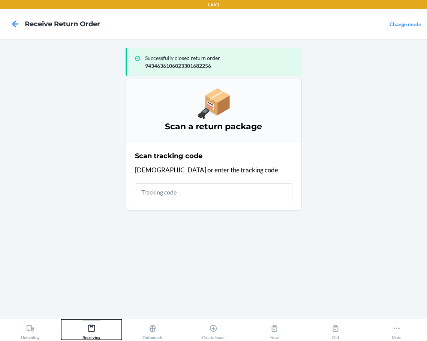
click at [90, 326] on icon at bounding box center [91, 328] width 8 height 8
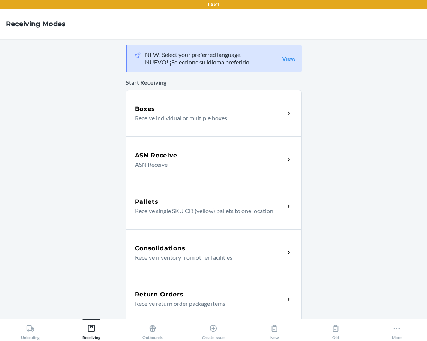
click at [135, 296] on h5 "Return Orders" at bounding box center [159, 294] width 49 height 9
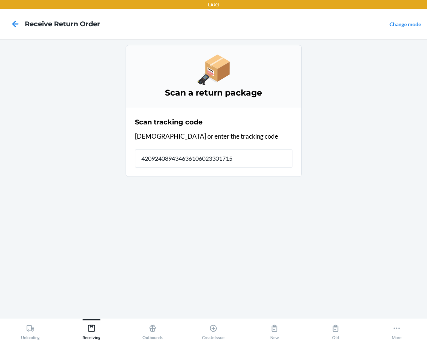
type input "4209240894346361060233017155"
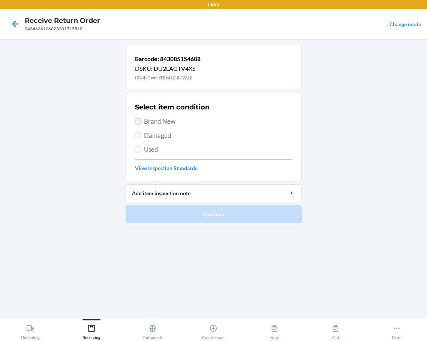
click at [138, 123] on input "Brand New" at bounding box center [138, 121] width 6 height 6
radio input "true"
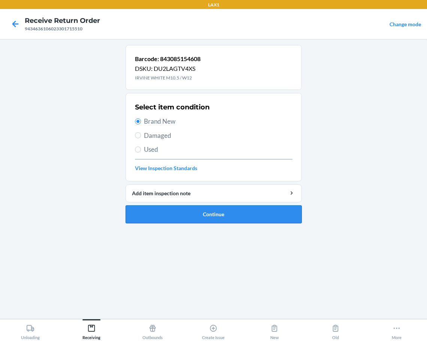
click at [160, 213] on button "Continue" at bounding box center [214, 214] width 176 height 18
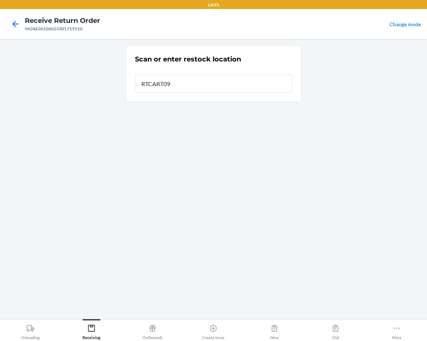
type input "RTCART095"
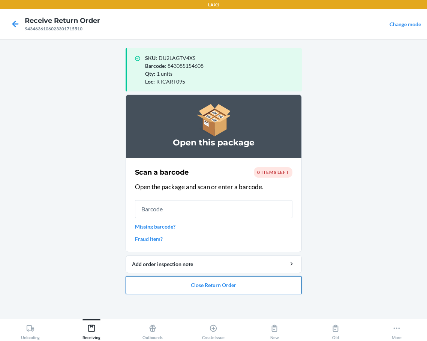
drag, startPoint x: 182, startPoint y: 284, endPoint x: 185, endPoint y: 276, distance: 8.1
click at [183, 281] on button "Close Return Order" at bounding box center [214, 285] width 176 height 18
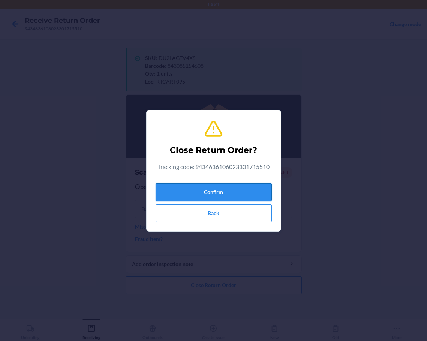
drag, startPoint x: 188, startPoint y: 190, endPoint x: 192, endPoint y: 185, distance: 6.4
click at [189, 189] on button "Confirm" at bounding box center [214, 192] width 116 height 18
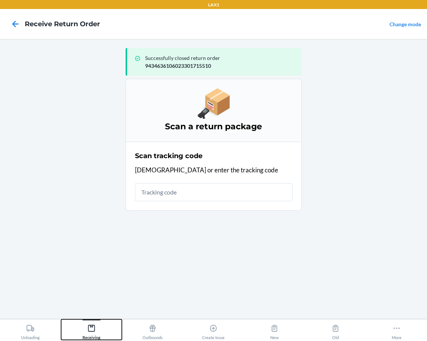
click at [94, 323] on div "Receiving" at bounding box center [91, 330] width 18 height 19
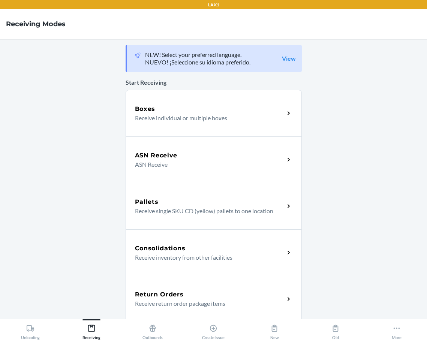
click at [150, 299] on h5 "Return Orders" at bounding box center [159, 294] width 49 height 9
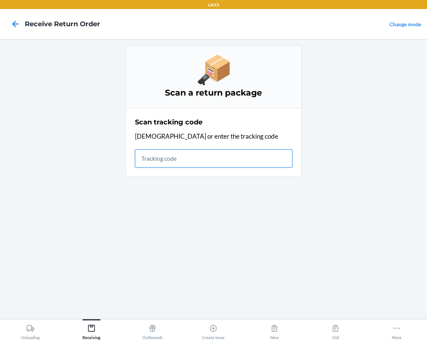
click at [183, 165] on input "text" at bounding box center [213, 159] width 157 height 18
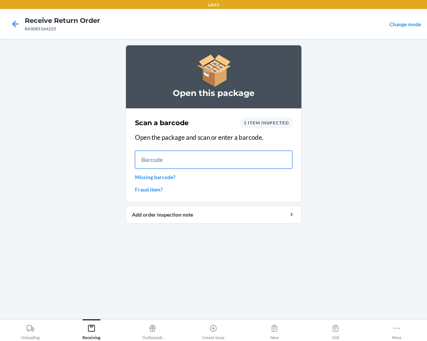
click at [175, 164] on input "text" at bounding box center [213, 160] width 157 height 18
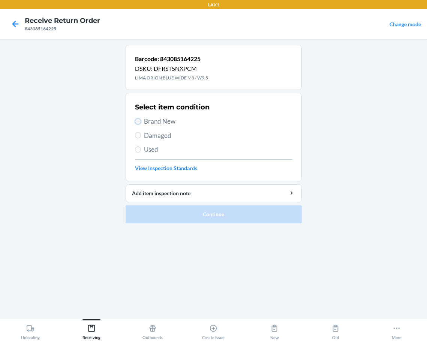
click at [139, 120] on input "Brand New" at bounding box center [138, 121] width 6 height 6
radio input "true"
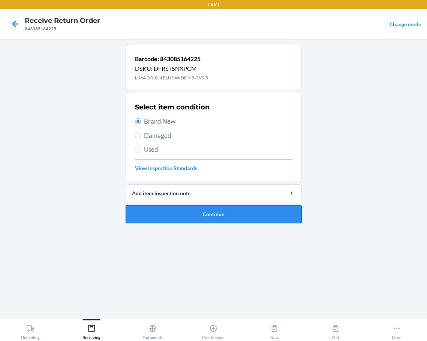
click at [170, 219] on button "Continue" at bounding box center [214, 214] width 176 height 18
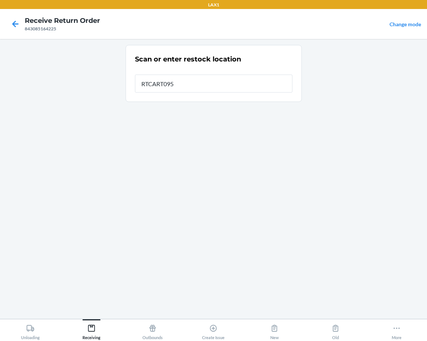
type input "RTCART095"
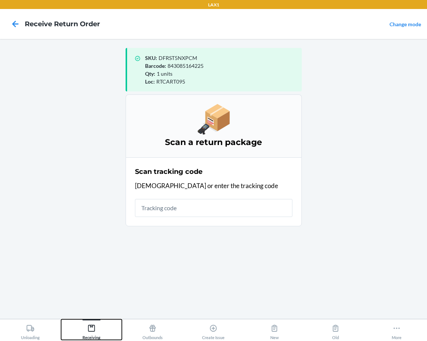
click at [87, 329] on icon at bounding box center [91, 328] width 8 height 8
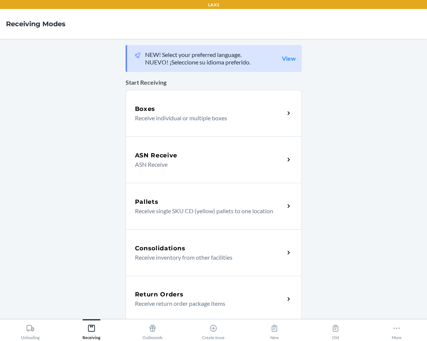
click at [160, 289] on div "Return Orders Receive return order package items" at bounding box center [214, 299] width 176 height 46
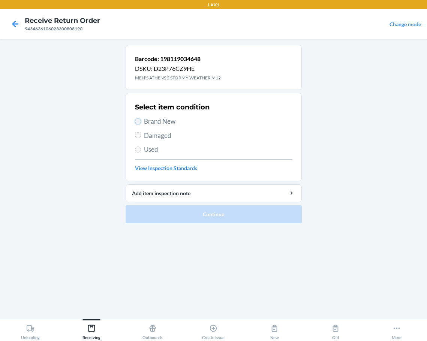
click at [136, 119] on input "Brand New" at bounding box center [138, 121] width 6 height 6
radio input "true"
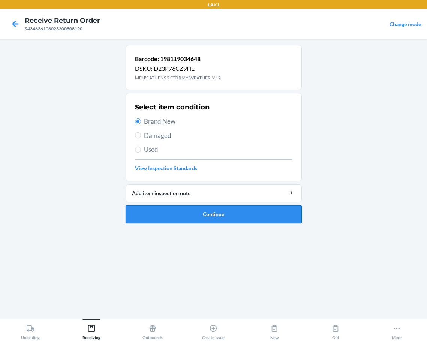
click at [167, 213] on button "Continue" at bounding box center [214, 214] width 176 height 18
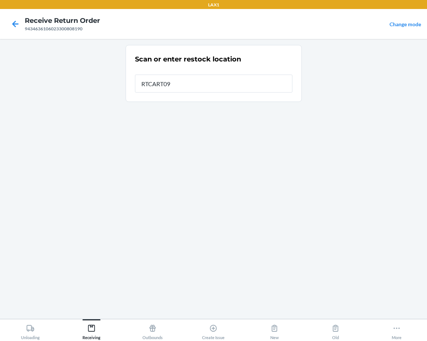
type input "RTCART095"
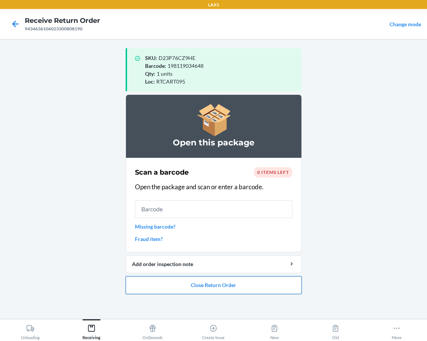
click at [197, 286] on button "Close Return Order" at bounding box center [214, 285] width 176 height 18
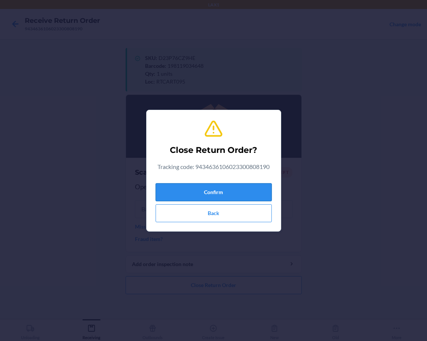
click at [249, 197] on button "Confirm" at bounding box center [214, 192] width 116 height 18
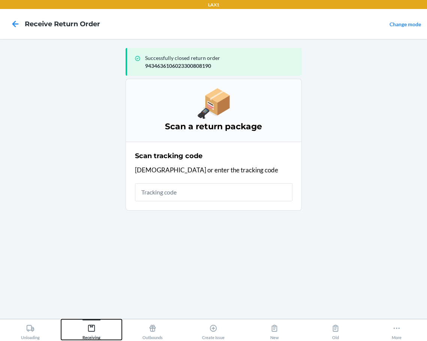
click at [93, 327] on icon at bounding box center [91, 328] width 8 height 8
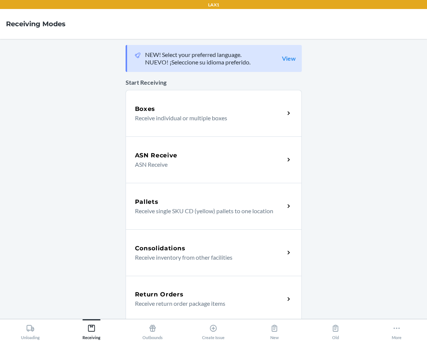
click at [188, 303] on p "Receive return order package items" at bounding box center [207, 303] width 144 height 9
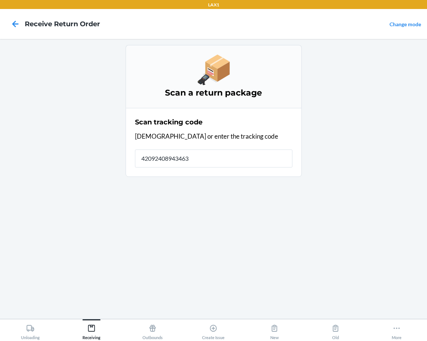
type input "420924089434636"
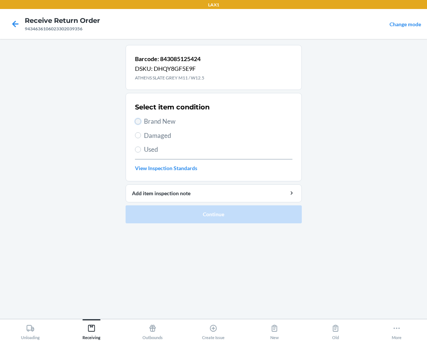
click at [136, 124] on input "Brand New" at bounding box center [138, 121] width 6 height 6
radio input "true"
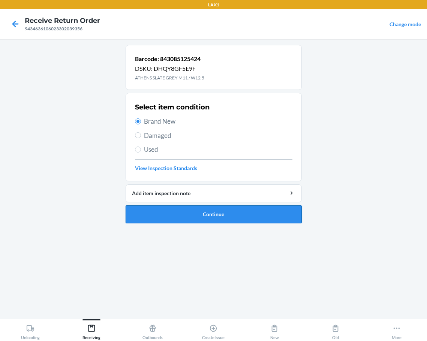
click at [164, 214] on button "Continue" at bounding box center [214, 214] width 176 height 18
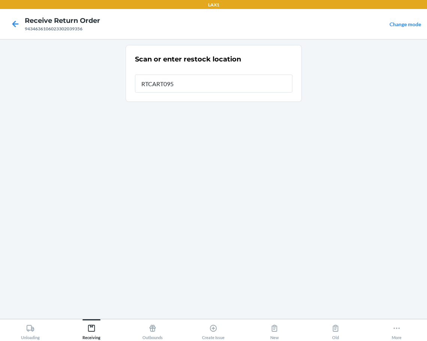
type input "RTCART095"
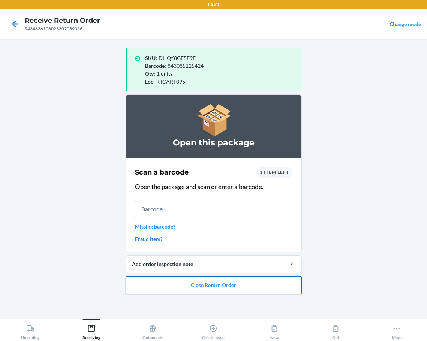
click at [226, 286] on button "Close Return Order" at bounding box center [214, 285] width 176 height 18
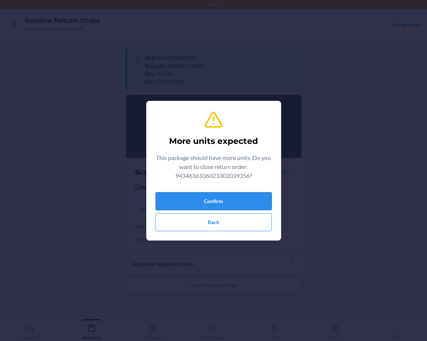
click at [237, 198] on button "Confirm" at bounding box center [214, 201] width 116 height 18
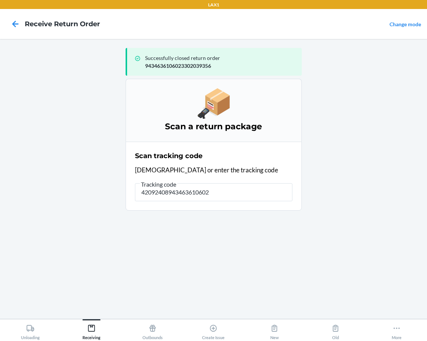
type input "420924089434636106023"
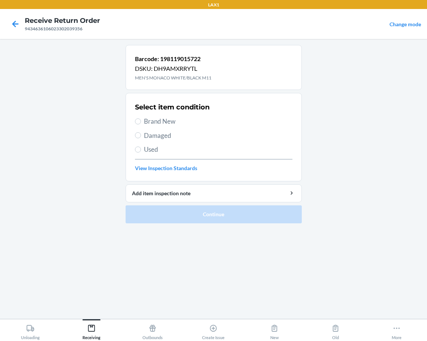
click at [142, 120] on label "Brand New" at bounding box center [213, 122] width 157 height 10
click at [141, 120] on input "Brand New" at bounding box center [138, 121] width 6 height 6
radio input "true"
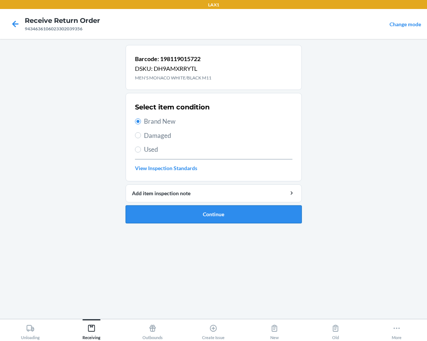
click at [149, 214] on button "Continue" at bounding box center [214, 214] width 176 height 18
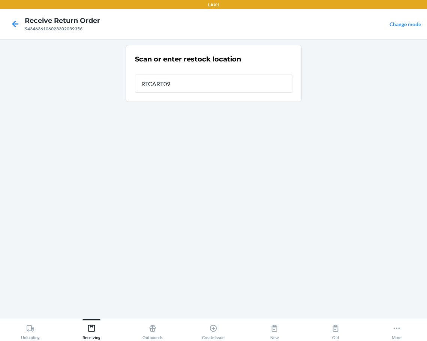
type input "RTCART095"
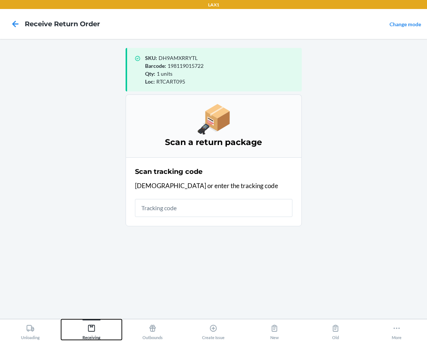
click at [94, 330] on icon at bounding box center [91, 328] width 8 height 8
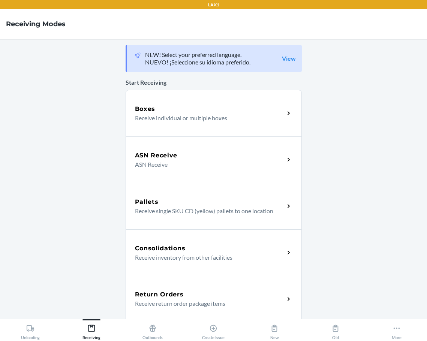
click at [135, 298] on h5 "Return Orders" at bounding box center [159, 294] width 49 height 9
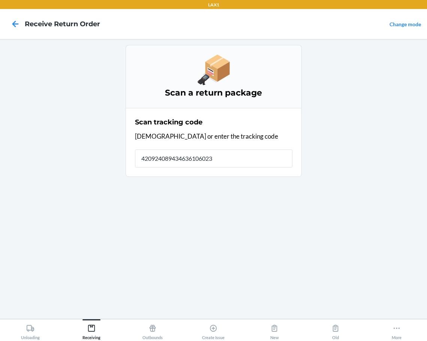
type input "4209240894346361060233"
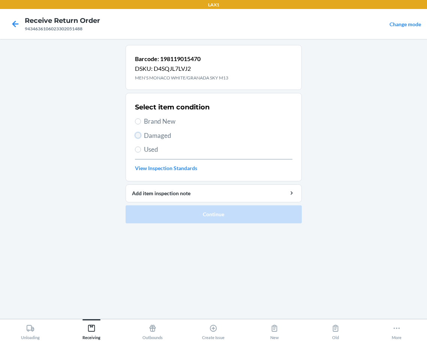
click at [139, 135] on input "Damaged" at bounding box center [138, 135] width 6 height 6
radio input "true"
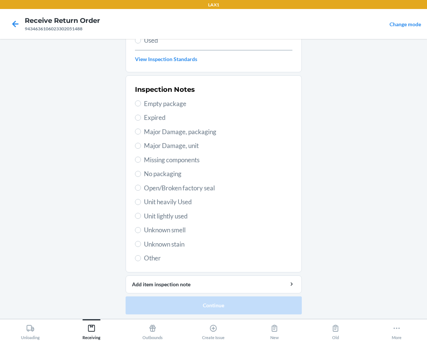
scroll to position [111, 0]
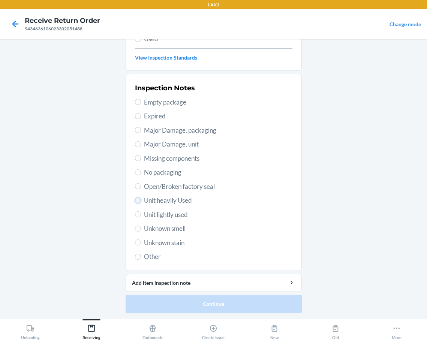
click at [136, 202] on input "Unit heavily Used" at bounding box center [138, 201] width 6 height 6
radio input "true"
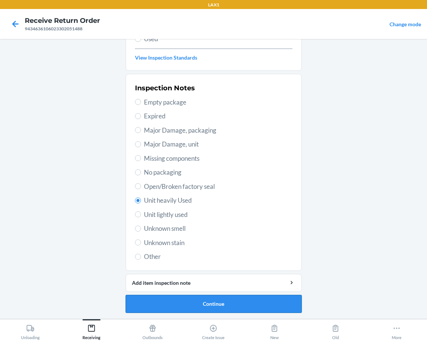
click at [157, 305] on button "Continue" at bounding box center [214, 304] width 176 height 18
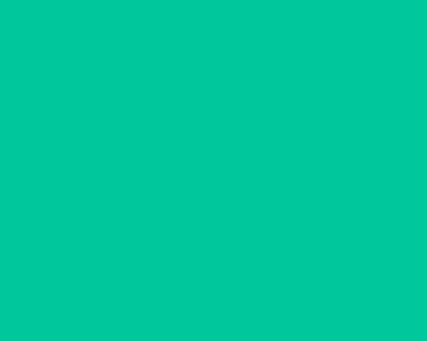
scroll to position [44, 0]
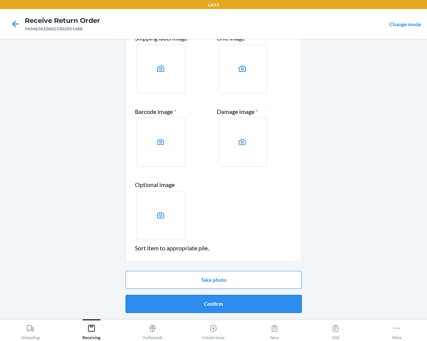
click at [170, 305] on button "Confirm" at bounding box center [214, 304] width 176 height 18
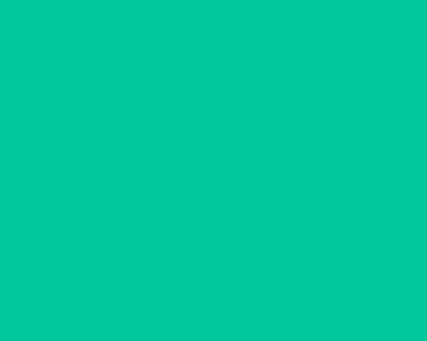
scroll to position [0, 0]
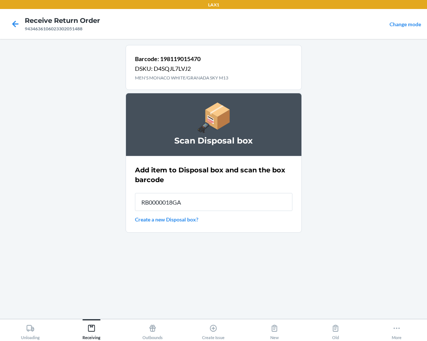
type input "RB0000018GA"
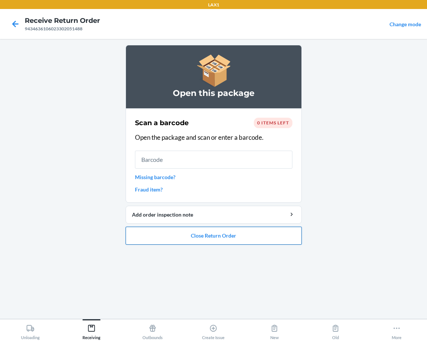
click at [171, 238] on button "Close Return Order" at bounding box center [214, 236] width 176 height 18
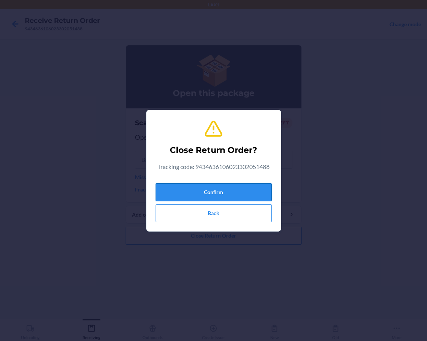
click at [175, 193] on button "Confirm" at bounding box center [214, 192] width 116 height 18
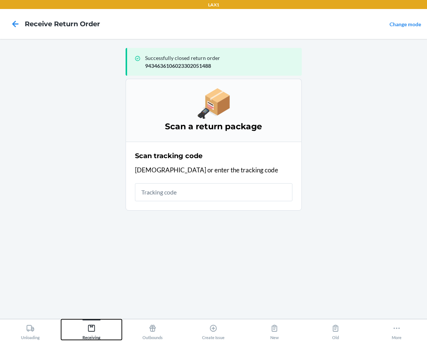
drag, startPoint x: 85, startPoint y: 325, endPoint x: 85, endPoint y: 332, distance: 6.8
click at [85, 329] on div "Receiving" at bounding box center [91, 330] width 18 height 19
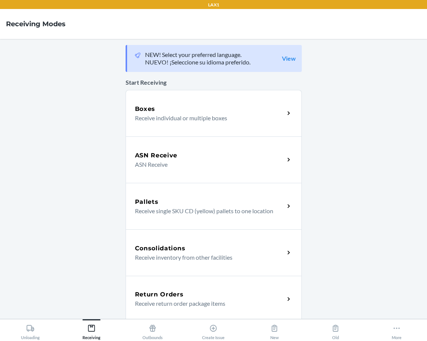
click at [135, 299] on p "Receive return order package items" at bounding box center [207, 303] width 144 height 9
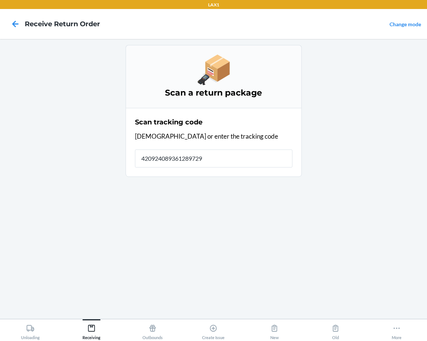
type input "4209240893612897290"
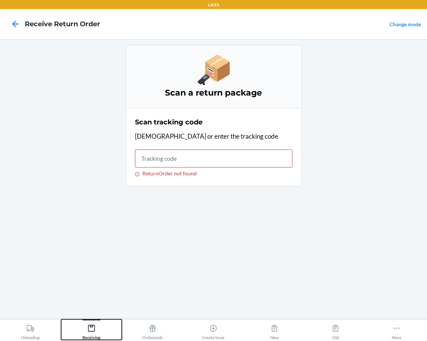
click at [93, 332] on icon at bounding box center [91, 328] width 7 height 7
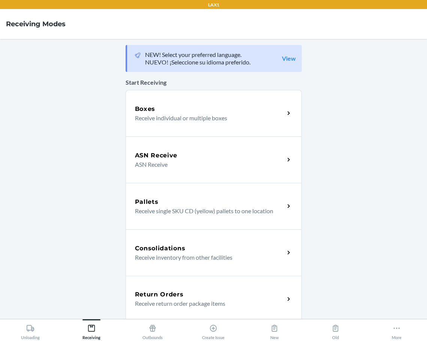
click at [156, 292] on h5 "Return Orders" at bounding box center [159, 294] width 49 height 9
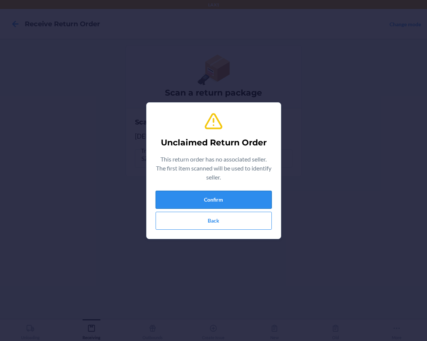
click at [219, 205] on button "Confirm" at bounding box center [214, 200] width 116 height 18
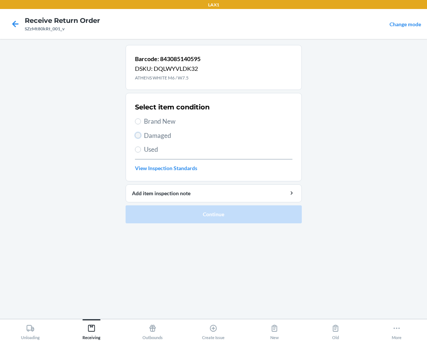
click at [138, 136] on input "Damaged" at bounding box center [138, 135] width 6 height 6
radio input "true"
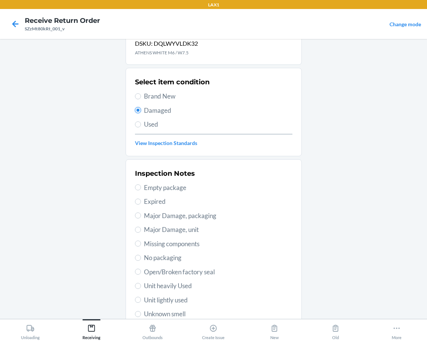
scroll to position [111, 0]
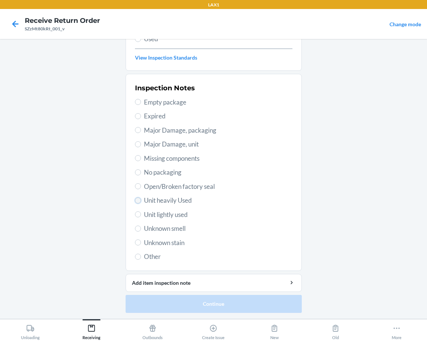
click at [136, 201] on input "Unit heavily Used" at bounding box center [138, 201] width 6 height 6
radio input "true"
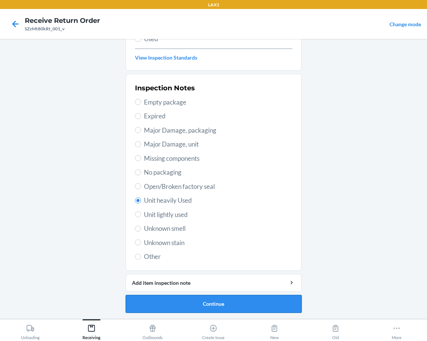
click at [152, 303] on button "Continue" at bounding box center [214, 304] width 176 height 18
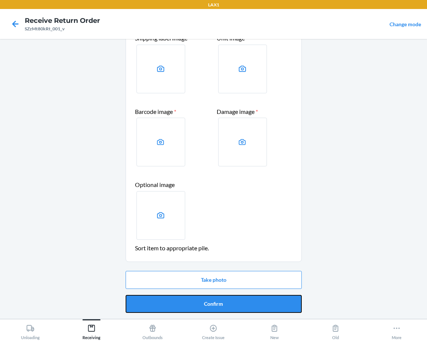
click at [152, 303] on button "Confirm" at bounding box center [214, 304] width 176 height 18
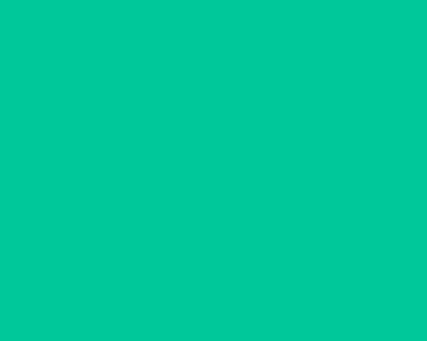
scroll to position [0, 0]
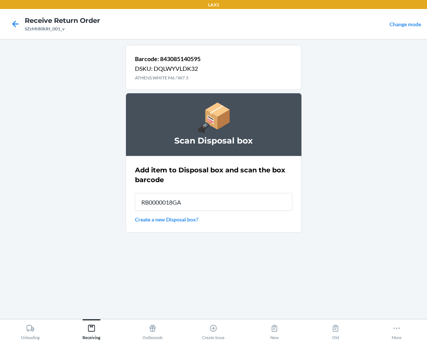
type input "RB0000018GA"
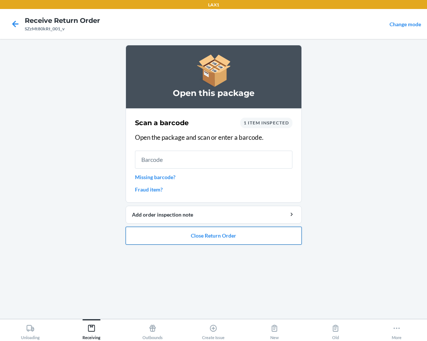
click at [176, 233] on button "Close Return Order" at bounding box center [214, 236] width 176 height 18
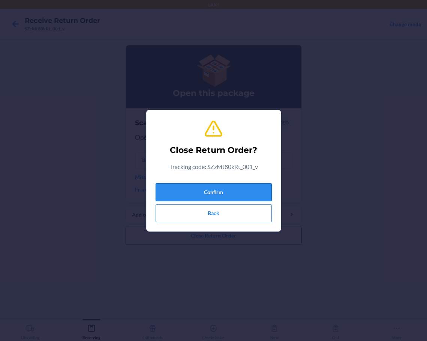
click at [197, 195] on button "Confirm" at bounding box center [214, 192] width 116 height 18
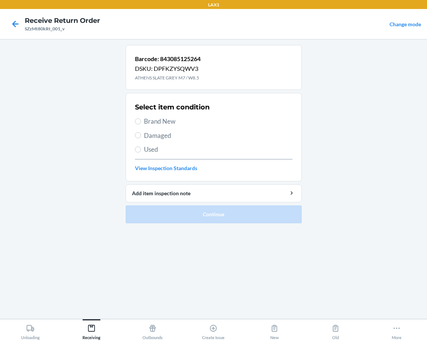
click at [133, 136] on section "Select item condition Brand New Damaged Used View Inspection Standards" at bounding box center [214, 137] width 176 height 88
click at [139, 135] on input "Damaged" at bounding box center [138, 135] width 6 height 6
radio input "true"
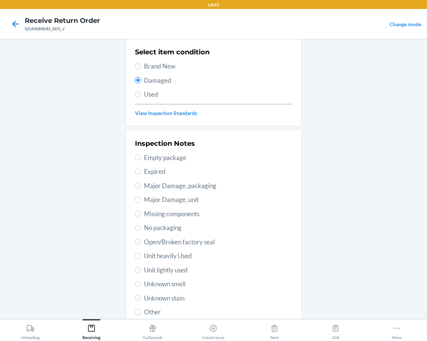
scroll to position [111, 0]
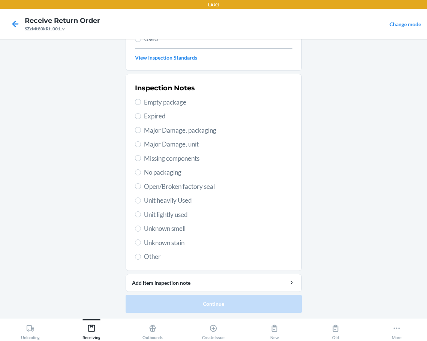
click at [138, 199] on label "Unit heavily Used" at bounding box center [213, 201] width 157 height 10
click at [138, 199] on input "Unit heavily Used" at bounding box center [138, 201] width 6 height 6
radio input "true"
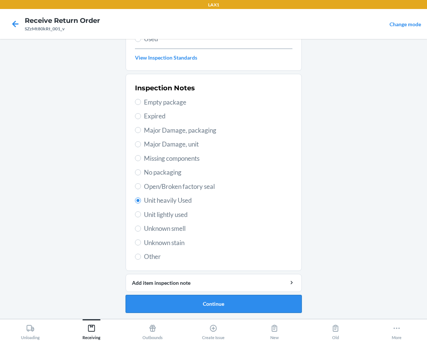
click at [147, 299] on button "Continue" at bounding box center [214, 304] width 176 height 18
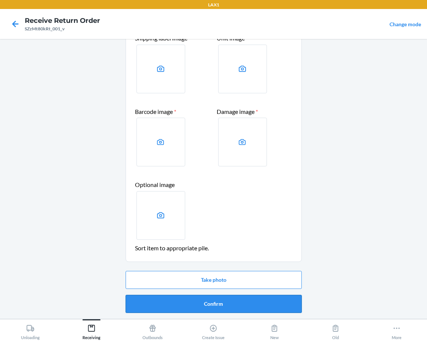
click at [187, 300] on button "Confirm" at bounding box center [214, 304] width 176 height 18
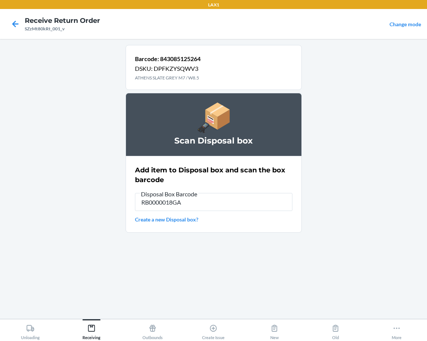
type input "RB0000018GA"
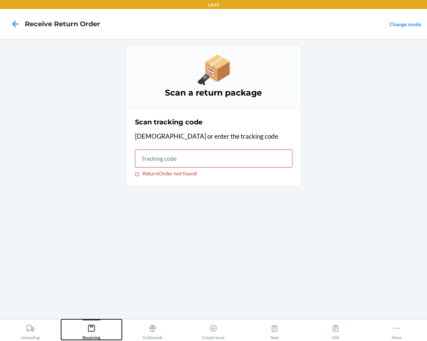
click at [89, 328] on icon at bounding box center [91, 328] width 8 height 8
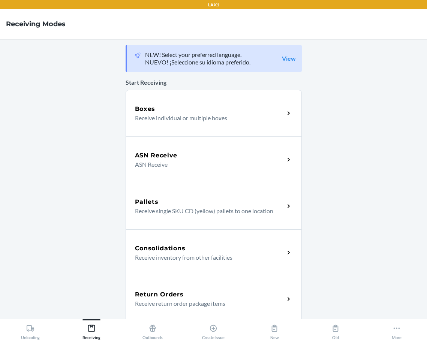
click at [136, 296] on h5 "Return Orders" at bounding box center [159, 294] width 49 height 9
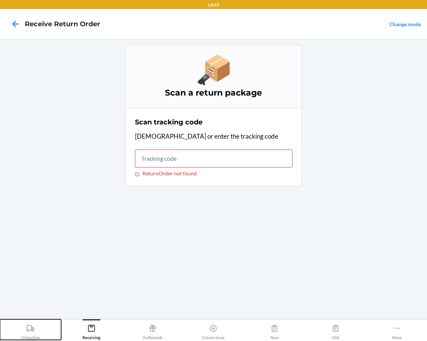
click at [29, 326] on icon at bounding box center [30, 328] width 8 height 8
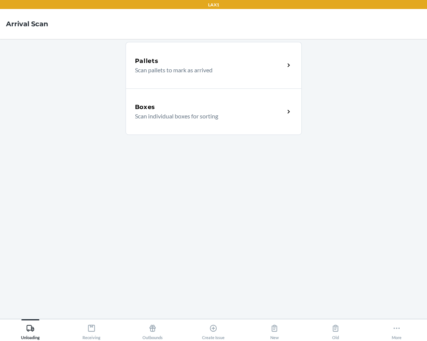
click at [153, 117] on p "Scan individual boxes for sorting" at bounding box center [207, 116] width 144 height 9
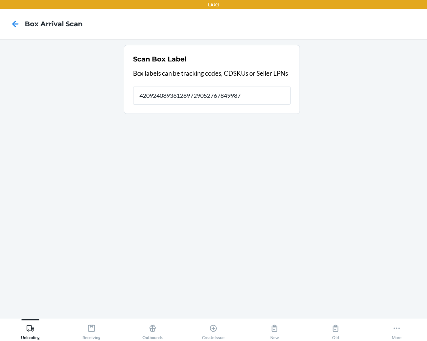
type input "420924089361289729052767849987"
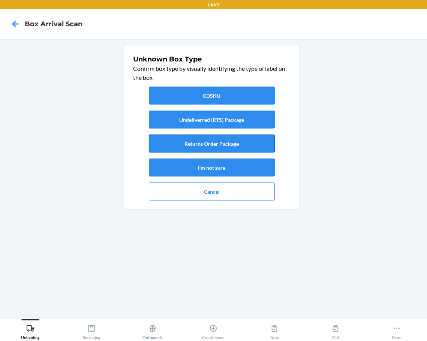
click at [184, 141] on button "Returns Order Package" at bounding box center [212, 144] width 126 height 18
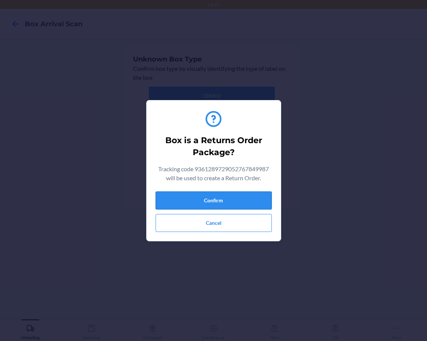
click at [219, 200] on button "Confirm" at bounding box center [214, 201] width 116 height 18
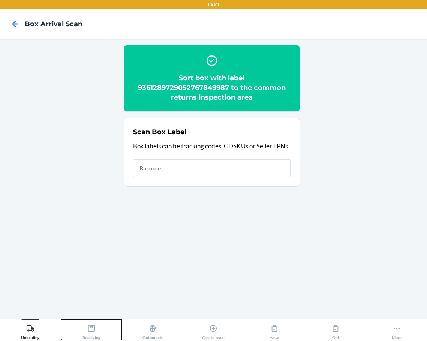
click at [96, 330] on div "Receiving" at bounding box center [91, 330] width 18 height 19
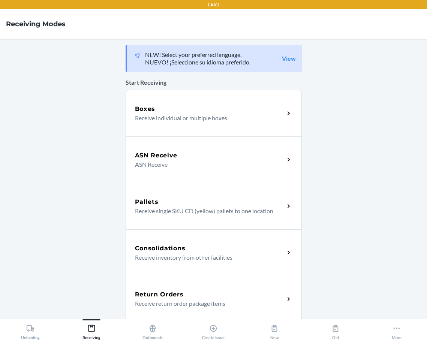
click at [151, 292] on h5 "Return Orders" at bounding box center [159, 294] width 49 height 9
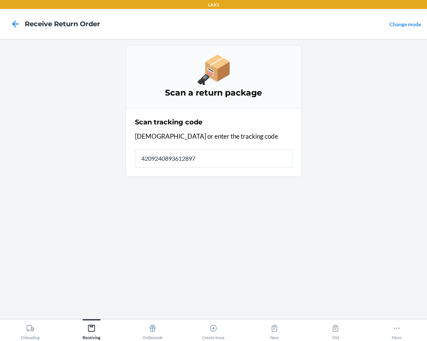
type input "42092408936128972"
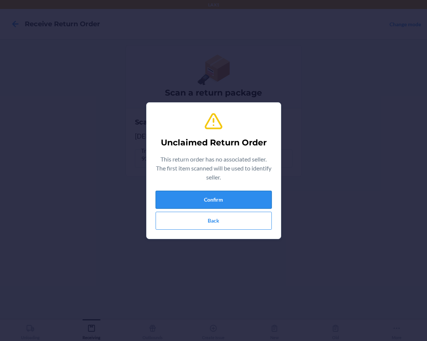
click at [210, 202] on button "Confirm" at bounding box center [214, 200] width 116 height 18
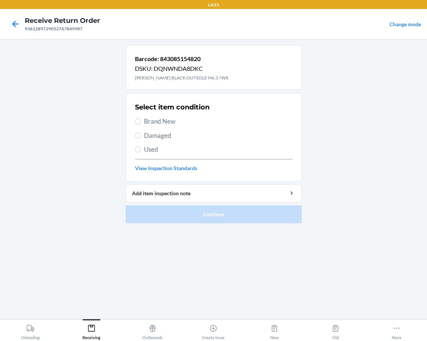
click at [141, 122] on label "Brand New" at bounding box center [213, 122] width 157 height 10
click at [141, 122] on input "Brand New" at bounding box center [138, 121] width 6 height 6
radio input "true"
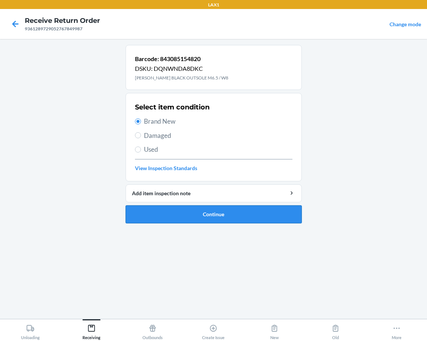
click at [147, 212] on button "Continue" at bounding box center [214, 214] width 176 height 18
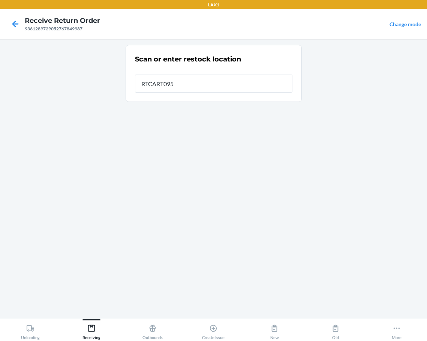
type input "RTCART095"
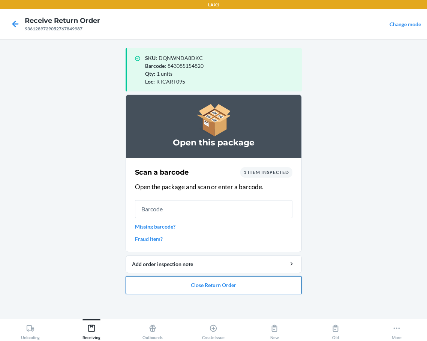
click at [211, 287] on button "Close Return Order" at bounding box center [214, 285] width 176 height 18
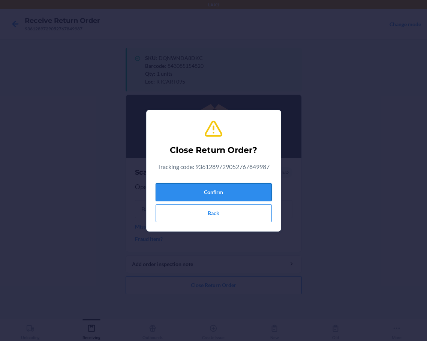
click at [254, 194] on button "Confirm" at bounding box center [214, 192] width 116 height 18
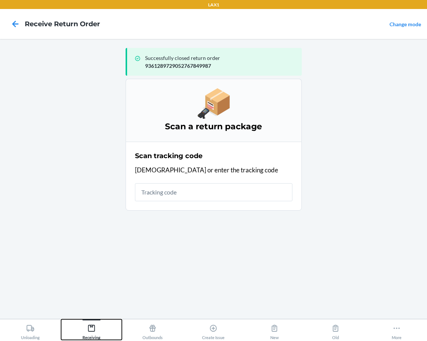
click at [95, 328] on icon at bounding box center [91, 328] width 7 height 7
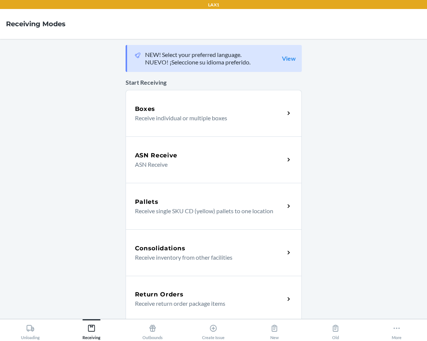
click at [143, 295] on h5 "Return Orders" at bounding box center [159, 294] width 49 height 9
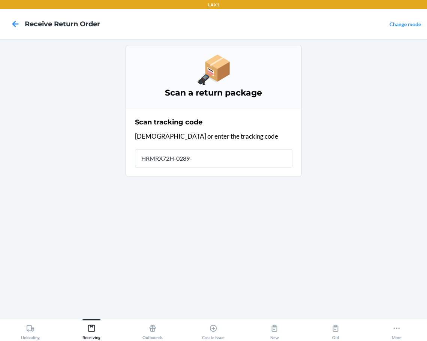
type input "HRMRX72H-0289-1"
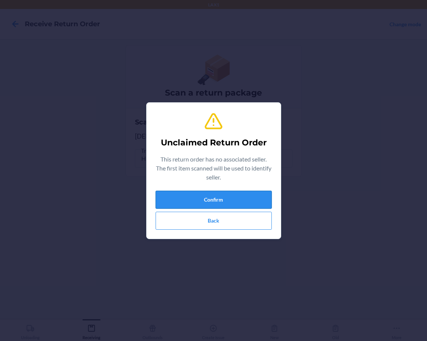
click at [221, 203] on button "Confirm" at bounding box center [214, 200] width 116 height 18
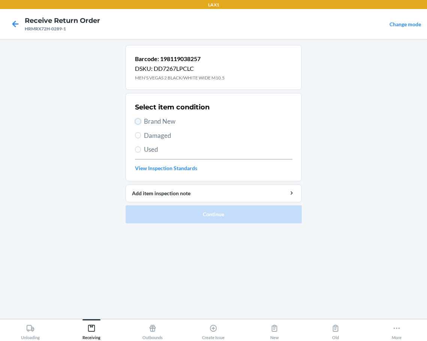
click at [138, 123] on input "Brand New" at bounding box center [138, 121] width 6 height 6
radio input "true"
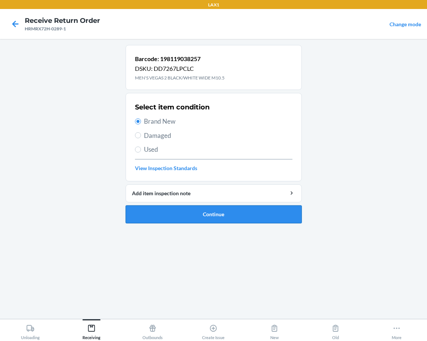
click at [166, 211] on button "Continue" at bounding box center [214, 214] width 176 height 18
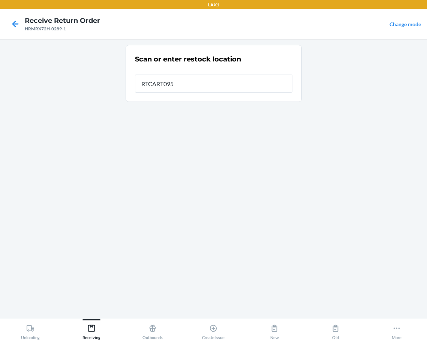
type input "RTCART095"
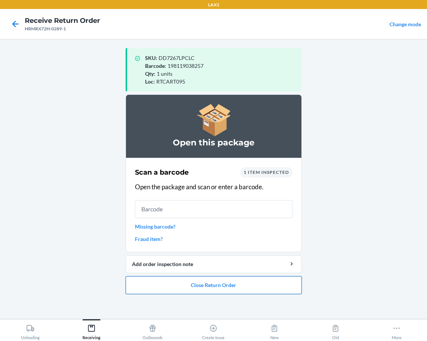
click at [177, 283] on button "Close Return Order" at bounding box center [214, 285] width 176 height 18
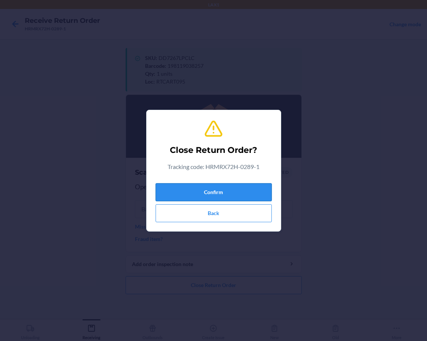
click at [196, 189] on button "Confirm" at bounding box center [214, 192] width 116 height 18
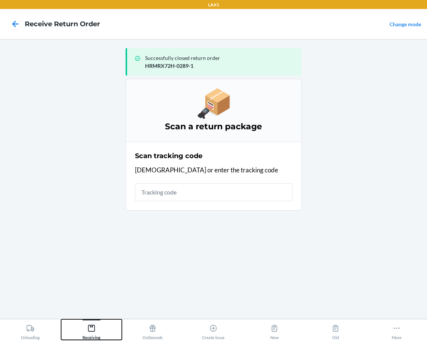
click at [88, 330] on icon at bounding box center [91, 328] width 8 height 8
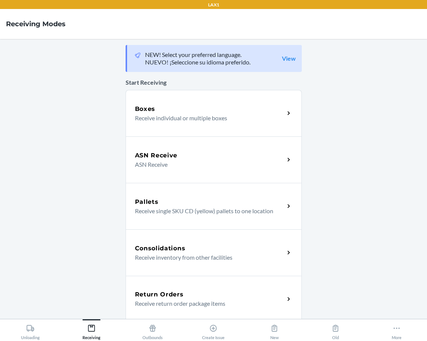
click at [151, 285] on div "Return Orders Receive return order package items" at bounding box center [214, 299] width 176 height 46
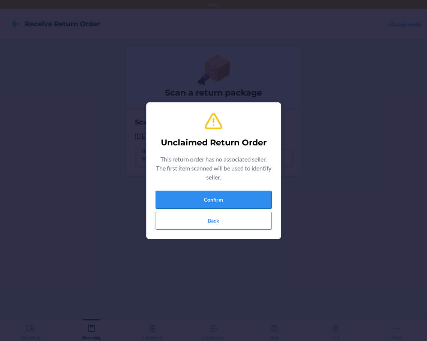
click at [175, 200] on button "Confirm" at bounding box center [214, 200] width 116 height 18
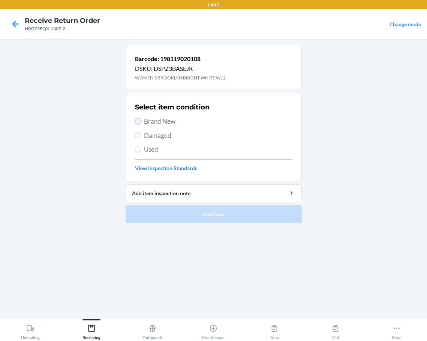
click at [137, 122] on input "Brand New" at bounding box center [138, 121] width 6 height 6
radio input "true"
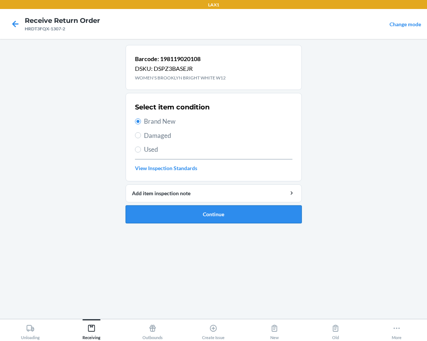
click at [156, 211] on button "Continue" at bounding box center [214, 214] width 176 height 18
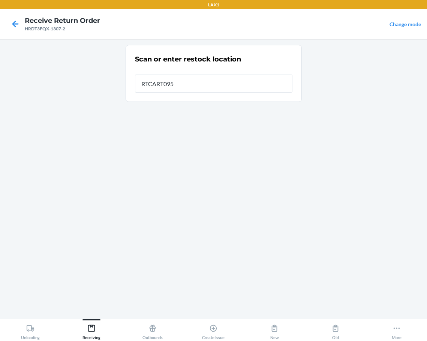
type input "RTCART095"
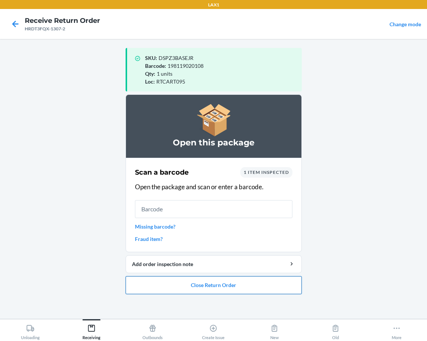
click at [178, 289] on button "Close Return Order" at bounding box center [214, 285] width 176 height 18
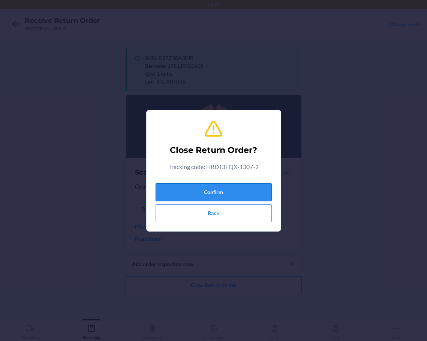
click at [215, 194] on button "Confirm" at bounding box center [214, 192] width 116 height 18
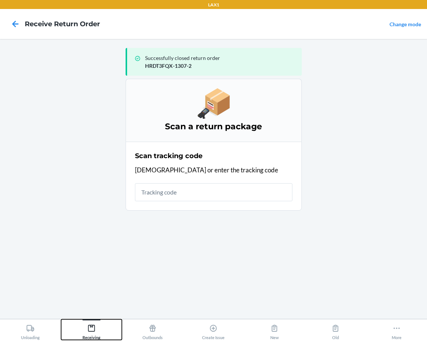
click at [90, 327] on icon at bounding box center [91, 328] width 7 height 7
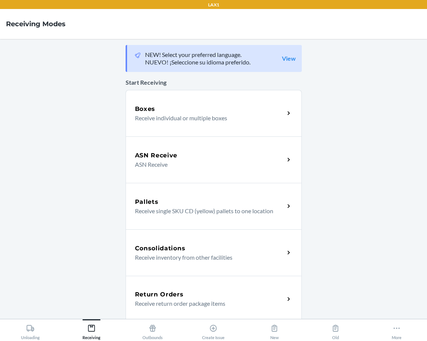
click at [143, 295] on h5 "Return Orders" at bounding box center [159, 294] width 49 height 9
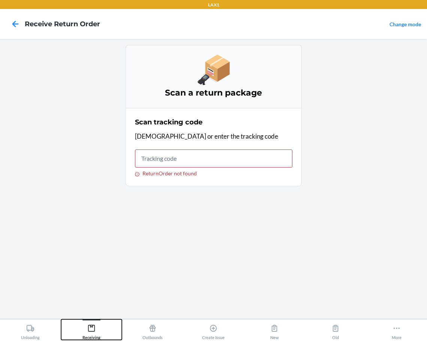
click at [92, 327] on icon at bounding box center [91, 328] width 7 height 7
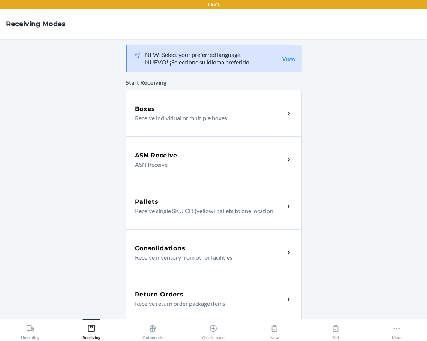
click at [141, 290] on h5 "Return Orders" at bounding box center [159, 294] width 49 height 9
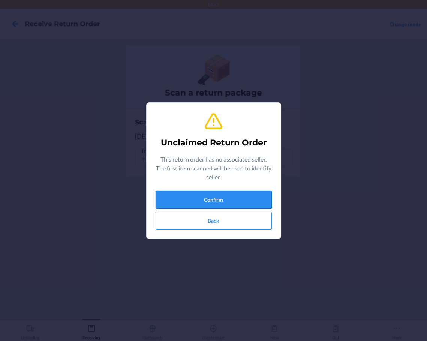
click at [184, 206] on button "Confirm" at bounding box center [214, 200] width 116 height 18
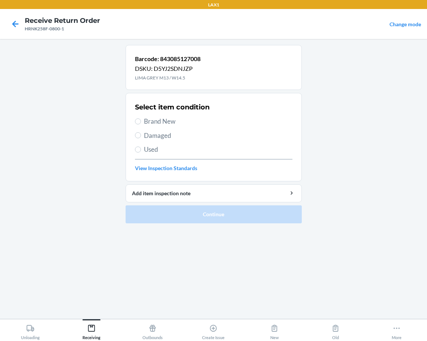
click at [142, 125] on label "Brand New" at bounding box center [213, 122] width 157 height 10
click at [141, 120] on label "Brand New" at bounding box center [213, 122] width 157 height 10
click at [136, 121] on input "Brand New" at bounding box center [138, 121] width 6 height 6
radio input "true"
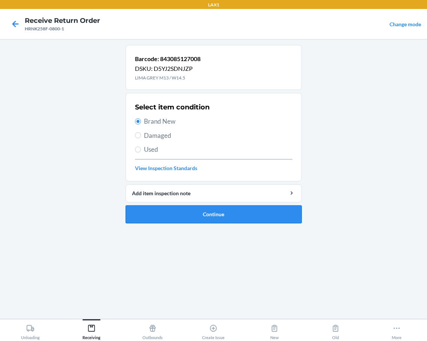
click at [151, 216] on button "Continue" at bounding box center [214, 214] width 176 height 18
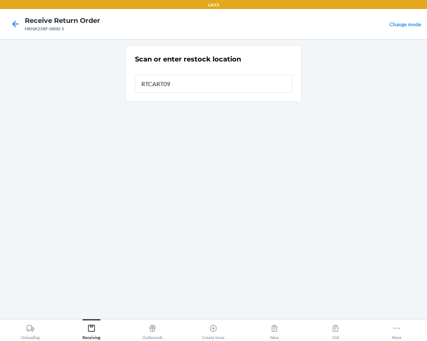
type input "RTCART095"
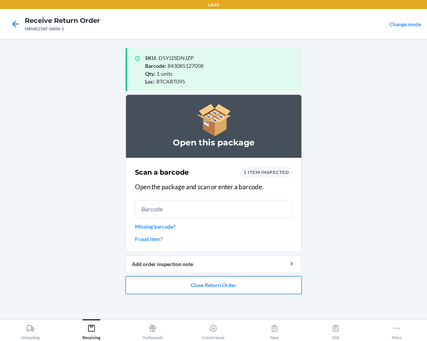
click at [192, 285] on button "Close Return Order" at bounding box center [214, 285] width 176 height 18
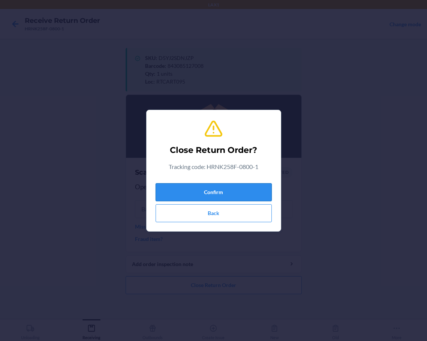
click at [220, 193] on button "Confirm" at bounding box center [214, 192] width 116 height 18
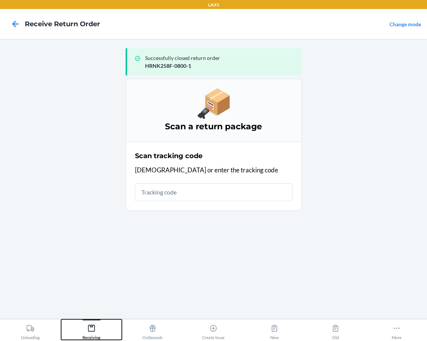
click at [90, 326] on icon at bounding box center [91, 328] width 8 height 8
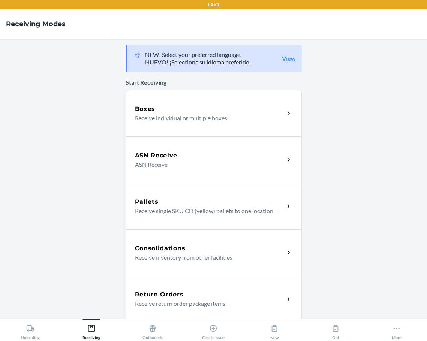
click at [208, 301] on p "Receive return order package items" at bounding box center [207, 303] width 144 height 9
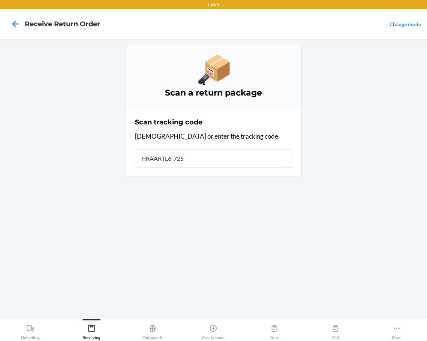
type input "HRAARTL6-7255"
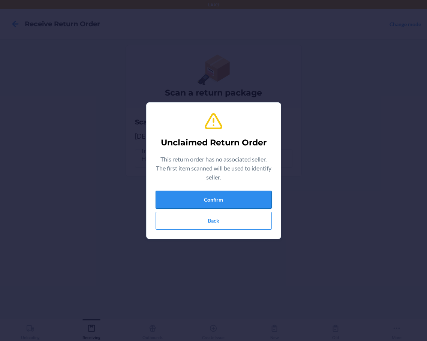
click at [179, 198] on button "Confirm" at bounding box center [214, 200] width 116 height 18
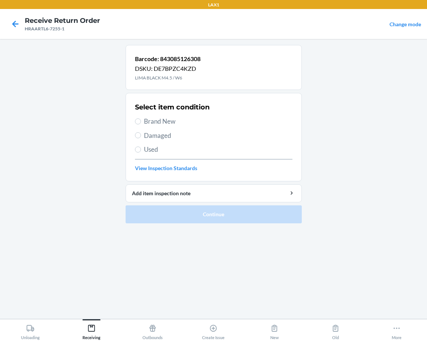
click at [135, 124] on label "Brand New" at bounding box center [213, 122] width 157 height 10
click at [135, 124] on input "Brand New" at bounding box center [138, 121] width 6 height 6
radio input "true"
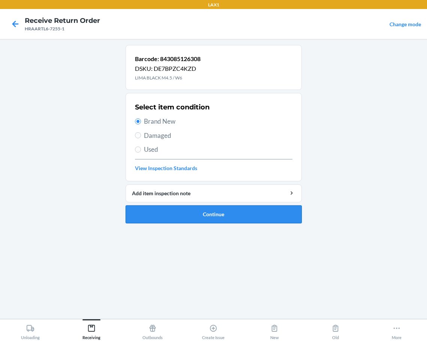
click at [159, 214] on button "Continue" at bounding box center [214, 214] width 176 height 18
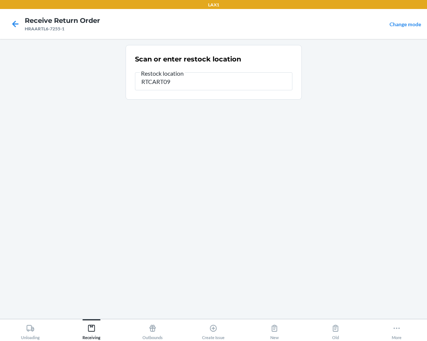
type input "RTCART095"
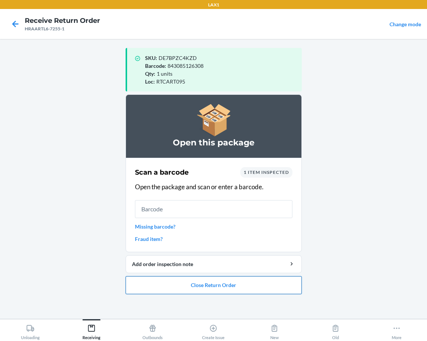
click at [181, 285] on button "Close Return Order" at bounding box center [214, 285] width 176 height 18
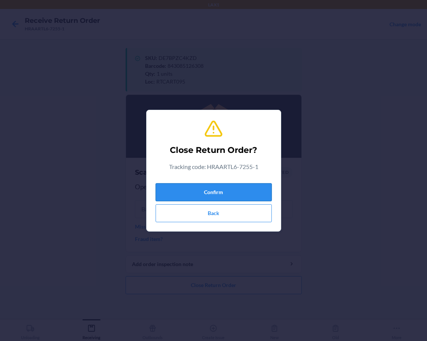
click at [228, 190] on button "Confirm" at bounding box center [214, 192] width 116 height 18
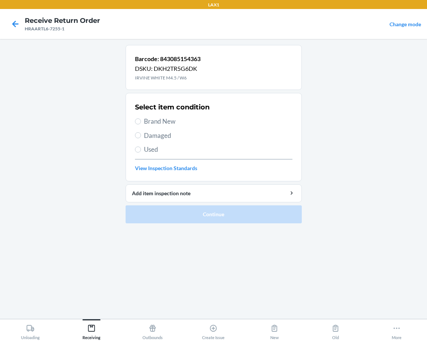
click at [139, 125] on label "Brand New" at bounding box center [213, 122] width 157 height 10
click at [139, 124] on input "Brand New" at bounding box center [138, 121] width 6 height 6
radio input "true"
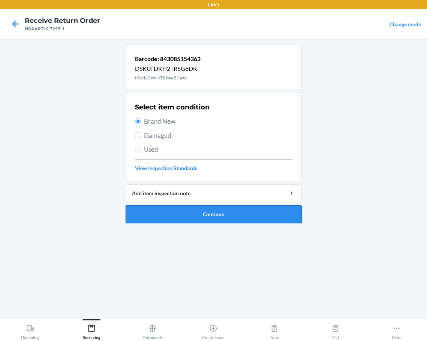
click at [183, 210] on button "Continue" at bounding box center [214, 214] width 176 height 18
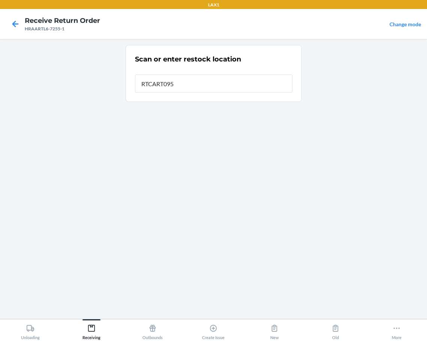
type input "RTCART095"
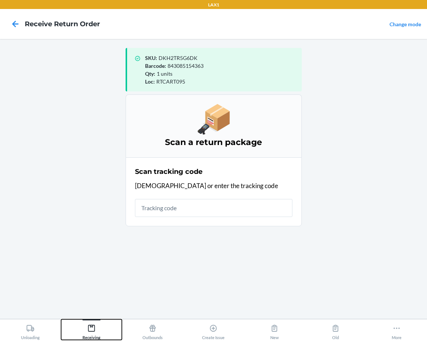
click at [93, 326] on icon at bounding box center [91, 328] width 7 height 7
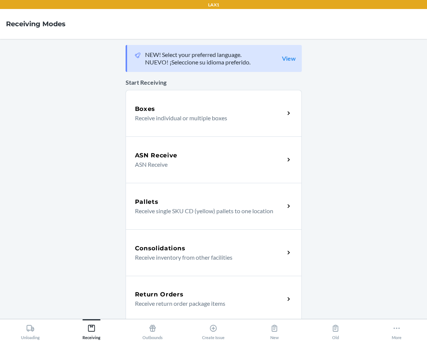
click at [159, 302] on p "Receive return order package items" at bounding box center [207, 303] width 144 height 9
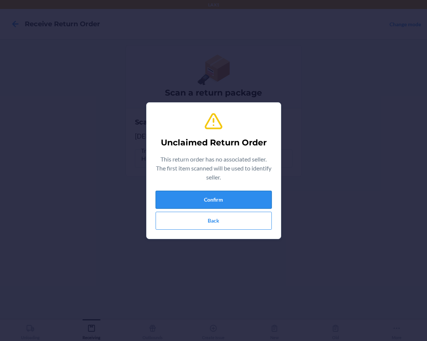
click at [180, 204] on button "Confirm" at bounding box center [214, 200] width 116 height 18
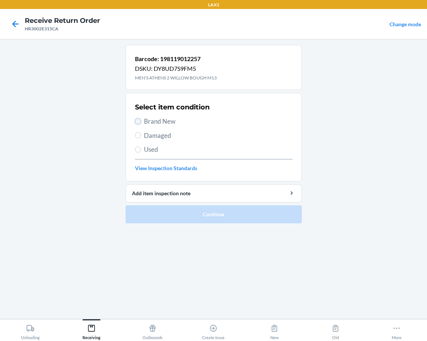
click at [136, 121] on input "Brand New" at bounding box center [138, 121] width 6 height 6
radio input "true"
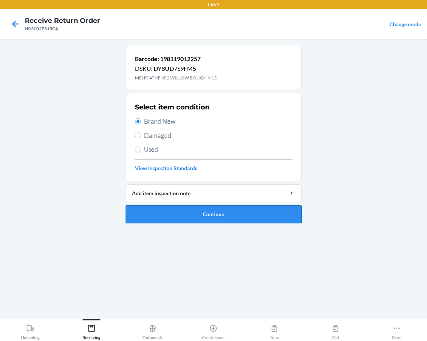
click at [156, 217] on button "Continue" at bounding box center [214, 214] width 176 height 18
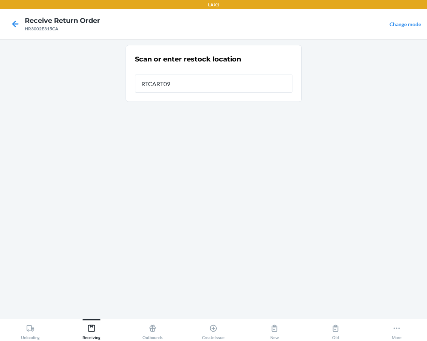
type input "RTCART095"
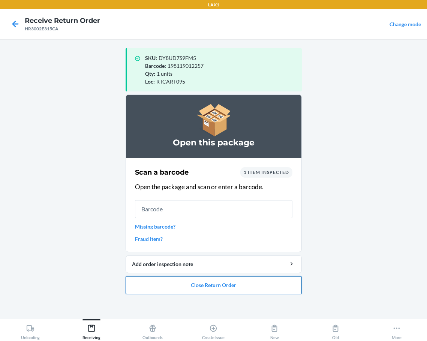
click at [177, 285] on button "Close Return Order" at bounding box center [214, 285] width 176 height 18
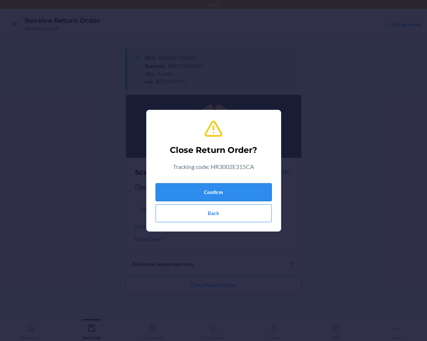
click at [212, 190] on button "Confirm" at bounding box center [214, 192] width 116 height 18
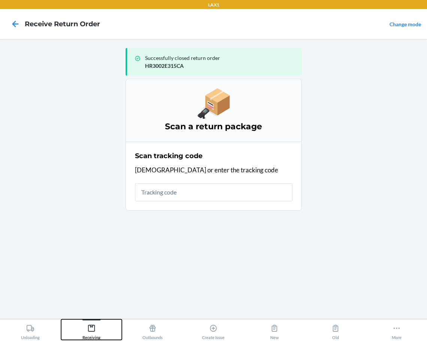
click at [91, 329] on icon at bounding box center [91, 328] width 8 height 8
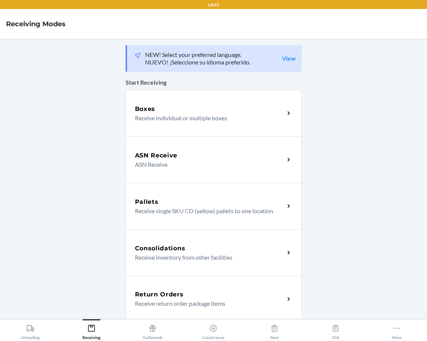
click at [158, 303] on p "Receive return order package items" at bounding box center [207, 303] width 144 height 9
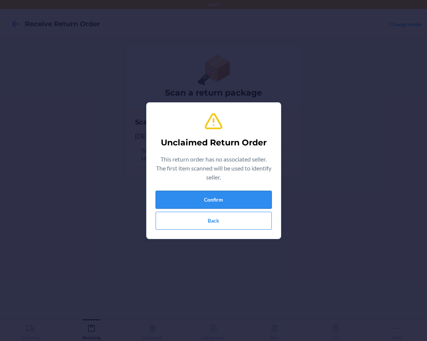
click at [204, 204] on button "Confirm" at bounding box center [214, 200] width 116 height 18
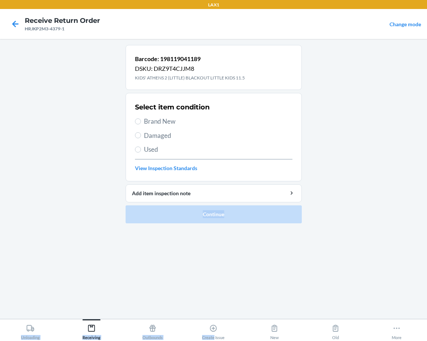
drag, startPoint x: 204, startPoint y: 204, endPoint x: 213, endPoint y: 359, distance: 155.4
click at [213, 341] on html "LAX1 Receive Return Order HRJKP2M3-4379-1 Change mode Barcode: 198119041189 DSK…" at bounding box center [213, 170] width 427 height 341
click at [139, 136] on input "Damaged" at bounding box center [138, 135] width 6 height 6
radio input "true"
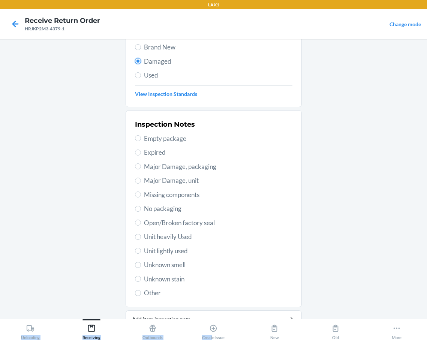
scroll to position [75, 0]
click at [136, 236] on input "Unit heavily Used" at bounding box center [138, 236] width 6 height 6
radio input "true"
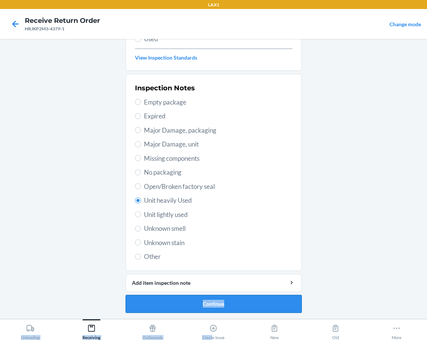
click at [185, 301] on button "Continue" at bounding box center [214, 304] width 176 height 18
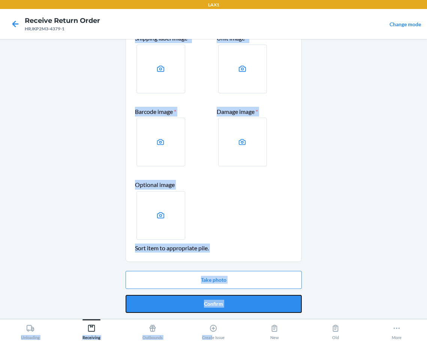
click at [185, 301] on button "Confirm" at bounding box center [214, 304] width 176 height 18
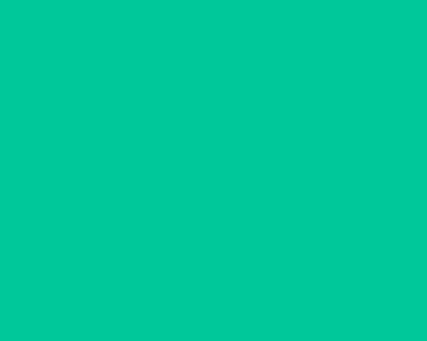
scroll to position [0, 0]
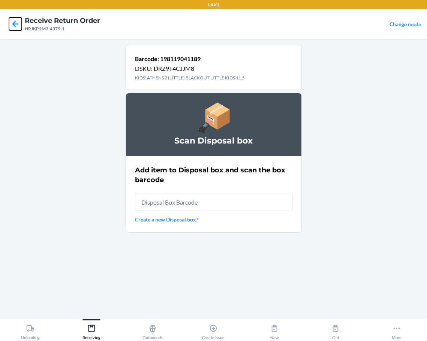
click at [16, 28] on icon at bounding box center [15, 24] width 13 height 13
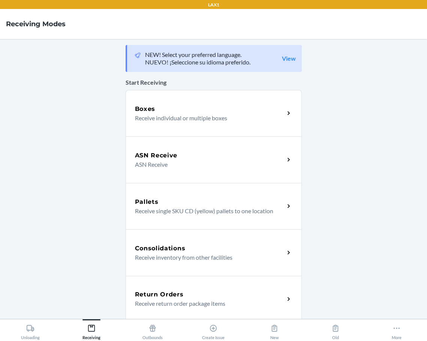
click at [154, 291] on h5 "Return Orders" at bounding box center [159, 294] width 49 height 9
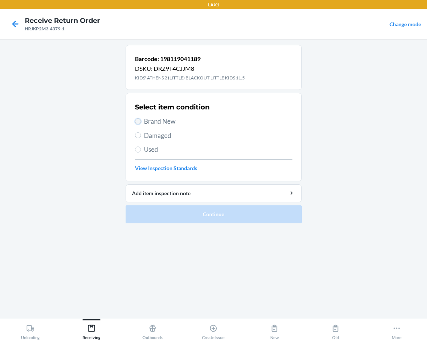
click at [135, 122] on input "Brand New" at bounding box center [138, 121] width 6 height 6
radio input "true"
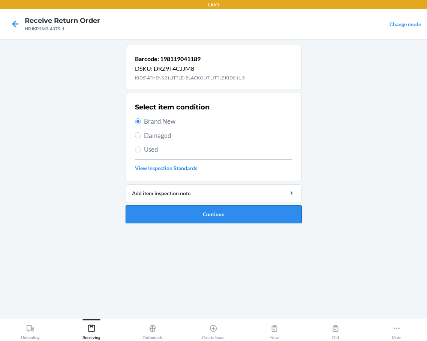
click at [148, 212] on button "Continue" at bounding box center [214, 214] width 176 height 18
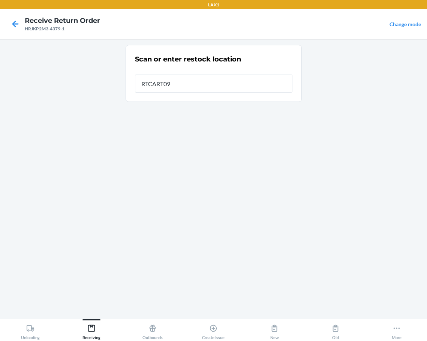
type input "RTCART095"
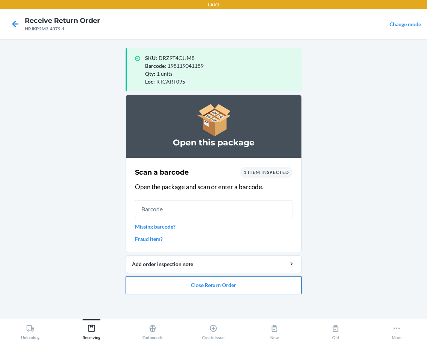
click at [155, 288] on button "Close Return Order" at bounding box center [214, 285] width 176 height 18
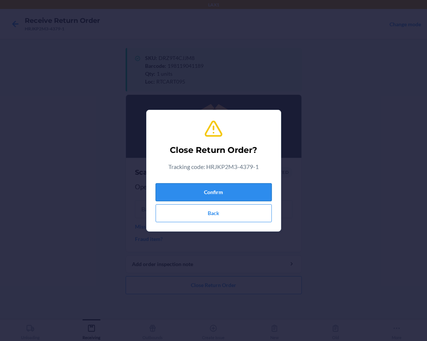
click at [201, 188] on button "Confirm" at bounding box center [214, 192] width 116 height 18
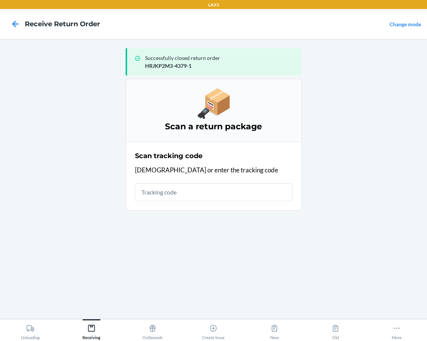
click at [91, 319] on div "Unloading Receiving Outbounds Create Issue New Old More" at bounding box center [213, 330] width 427 height 22
click at [91, 328] on icon at bounding box center [91, 328] width 8 height 8
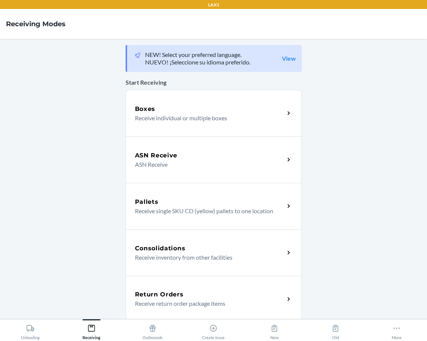
click at [147, 302] on p "Receive return order package items" at bounding box center [207, 303] width 144 height 9
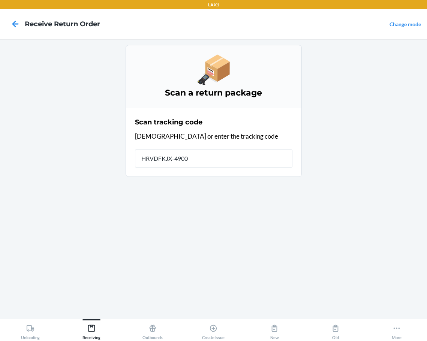
type input "HRVDFKJX-4900-"
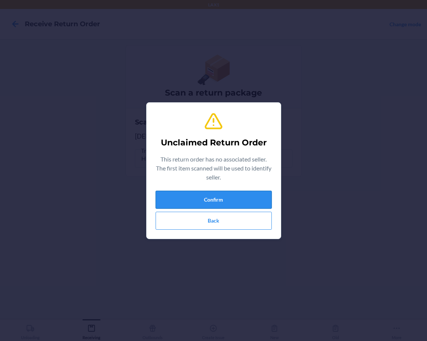
click at [224, 204] on button "Confirm" at bounding box center [214, 200] width 116 height 18
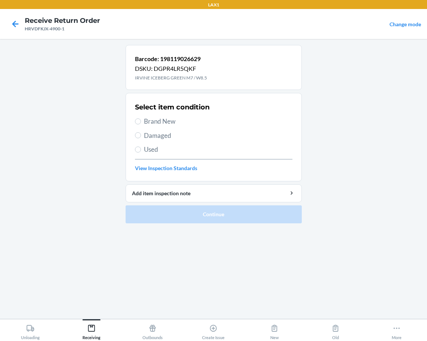
click at [142, 124] on label "Brand New" at bounding box center [213, 122] width 157 height 10
click at [141, 124] on input "Brand New" at bounding box center [138, 121] width 6 height 6
radio input "true"
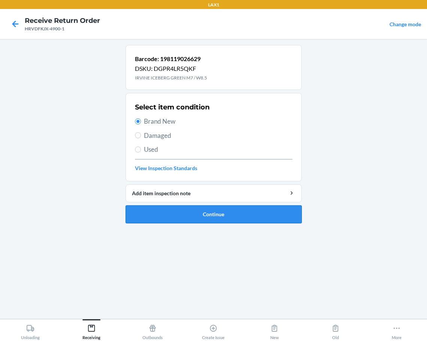
click at [154, 217] on button "Continue" at bounding box center [214, 214] width 176 height 18
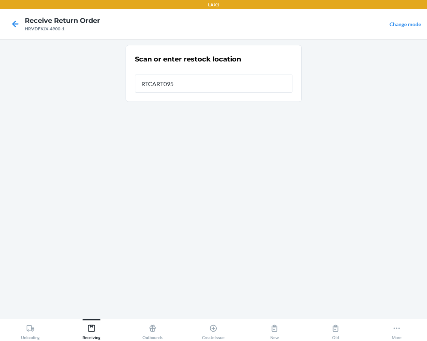
type input "RTCART095"
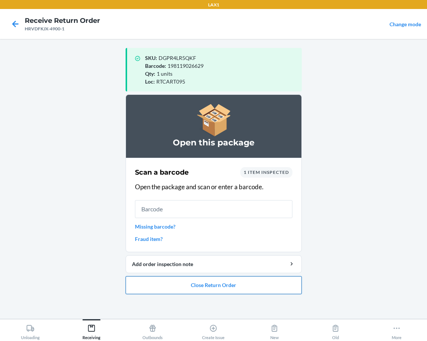
click at [170, 286] on button "Close Return Order" at bounding box center [214, 285] width 176 height 18
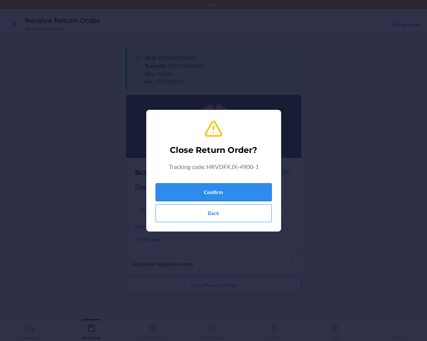
click at [192, 198] on button "Confirm" at bounding box center [214, 192] width 116 height 18
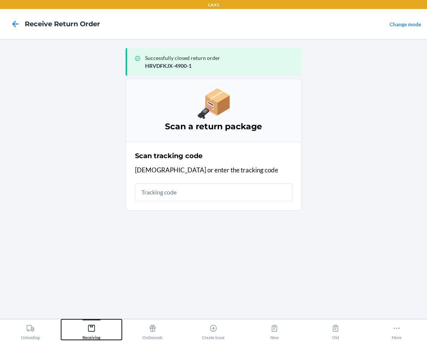
click at [90, 329] on icon at bounding box center [91, 328] width 8 height 8
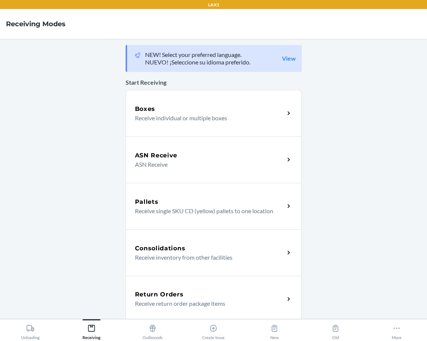
click at [153, 302] on p "Receive return order package items" at bounding box center [207, 303] width 144 height 9
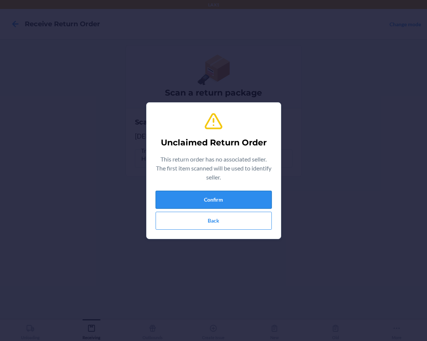
click at [223, 198] on button "Confirm" at bounding box center [214, 200] width 116 height 18
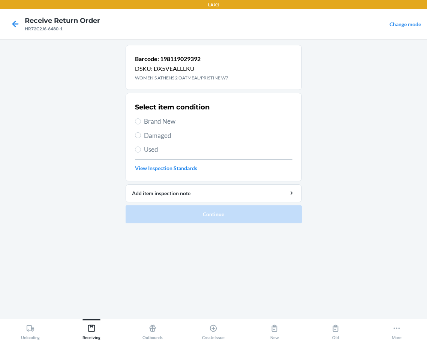
click at [141, 122] on label "Brand New" at bounding box center [213, 122] width 157 height 10
click at [141, 122] on input "Brand New" at bounding box center [138, 121] width 6 height 6
radio input "true"
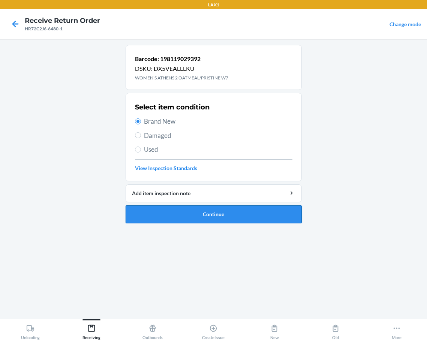
click at [178, 216] on button "Continue" at bounding box center [214, 214] width 176 height 18
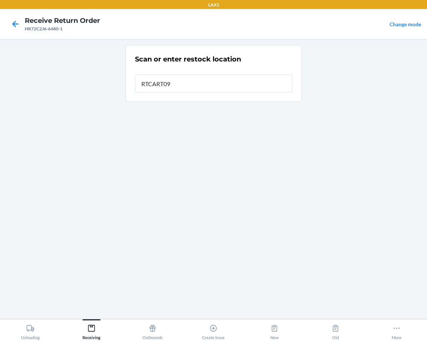
type input "RTCART095"
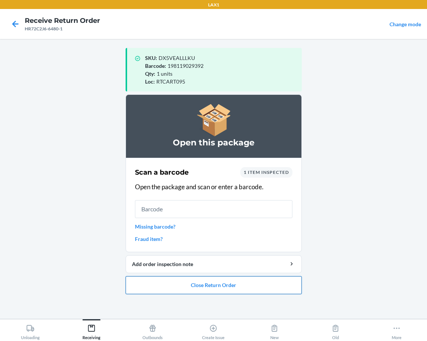
click at [193, 288] on button "Close Return Order" at bounding box center [214, 285] width 176 height 18
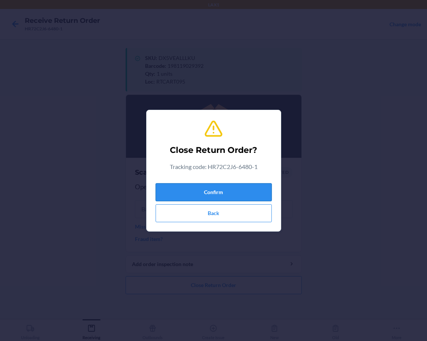
click at [228, 191] on button "Confirm" at bounding box center [214, 192] width 116 height 18
